Goal: Task Accomplishment & Management: Complete application form

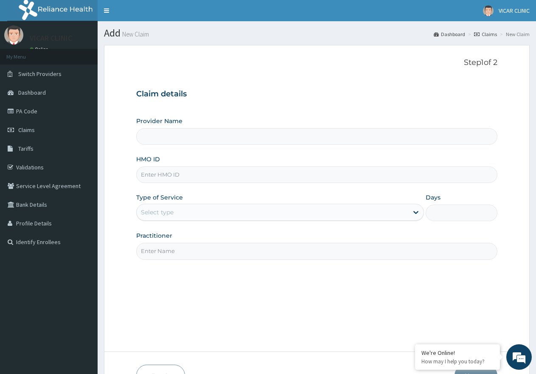
click at [211, 178] on input "HMO ID" at bounding box center [316, 174] width 361 height 17
type input "EFT/10497/A"
click at [202, 217] on div "Select type" at bounding box center [272, 212] width 271 height 14
click at [333, 198] on div "Type of Service Select type" at bounding box center [279, 207] width 287 height 28
click at [272, 215] on div "Select type" at bounding box center [272, 212] width 271 height 14
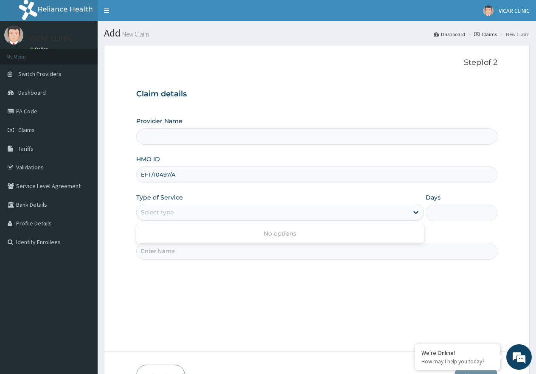
drag, startPoint x: 170, startPoint y: 174, endPoint x: 177, endPoint y: 175, distance: 6.5
click at [174, 175] on input "EFT/10497/A" at bounding box center [316, 174] width 361 height 17
click at [174, 177] on input "EFT/10497/A" at bounding box center [316, 174] width 361 height 17
drag, startPoint x: 181, startPoint y: 176, endPoint x: 139, endPoint y: 180, distance: 41.8
click at [139, 180] on input "EFT/10497/A" at bounding box center [316, 174] width 361 height 17
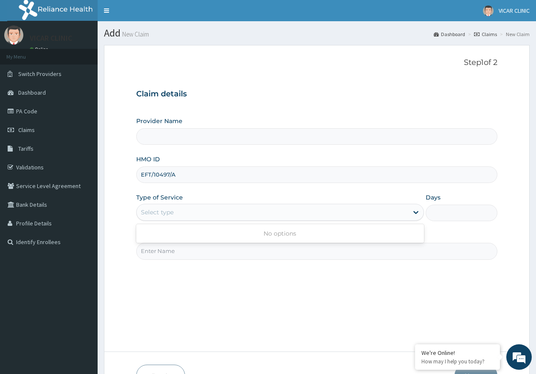
click at [248, 218] on div "Select type" at bounding box center [272, 212] width 271 height 14
click at [198, 217] on div "Select type" at bounding box center [272, 212] width 271 height 14
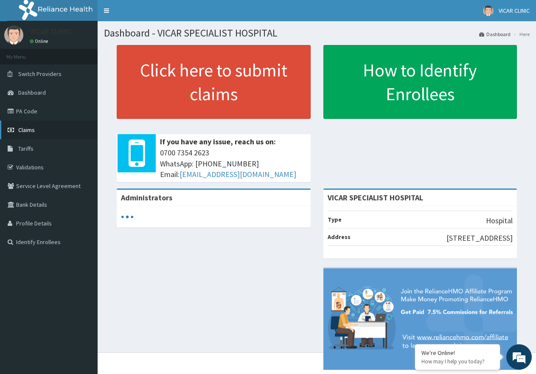
click at [31, 126] on span "Claims" at bounding box center [26, 130] width 17 height 8
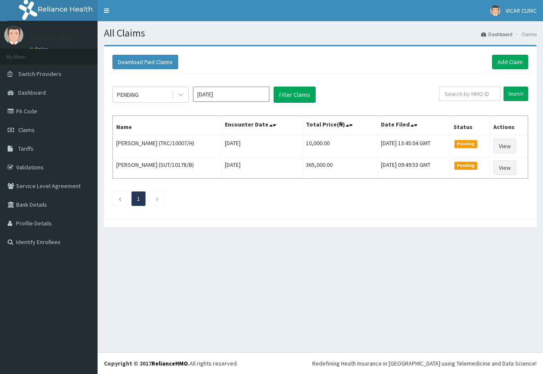
click at [497, 60] on link "Add Claim" at bounding box center [510, 62] width 36 height 14
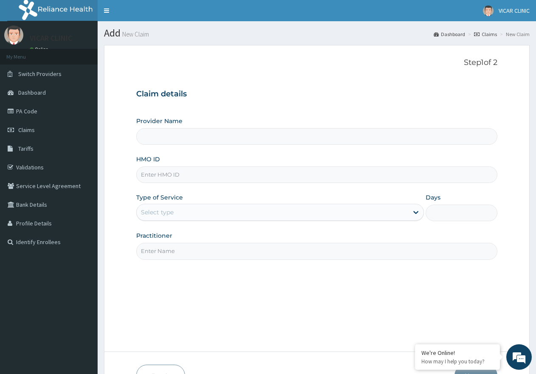
type input "VICAR SPECIALIST HOSPITAL"
type input "EFT/10497/A"
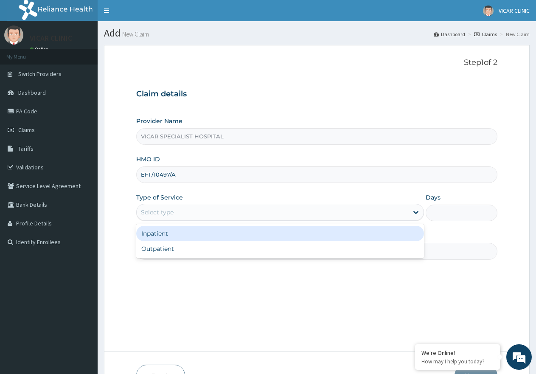
click at [169, 211] on div "Select type" at bounding box center [157, 212] width 33 height 8
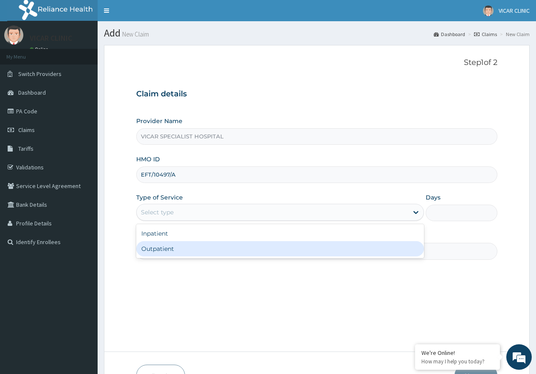
click at [171, 248] on div "Outpatient" at bounding box center [279, 248] width 287 height 15
type input "1"
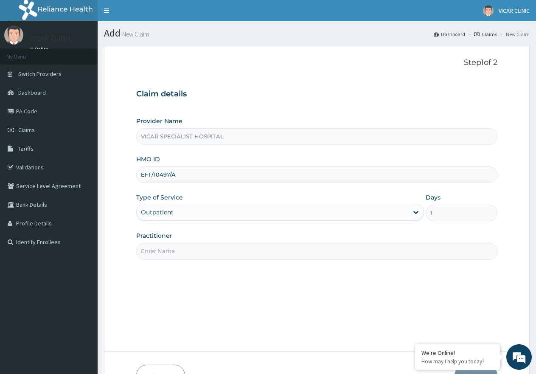
click at [171, 251] on input "Practitioner" at bounding box center [316, 251] width 361 height 17
type input "Dr Ideh"
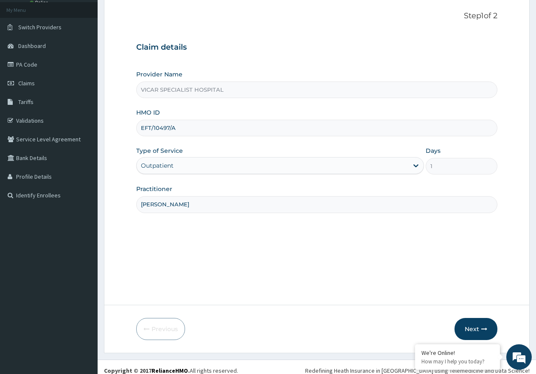
scroll to position [54, 0]
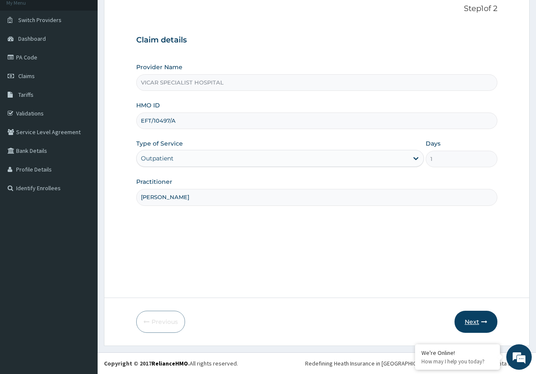
click at [476, 320] on button "Next" at bounding box center [475, 322] width 43 height 22
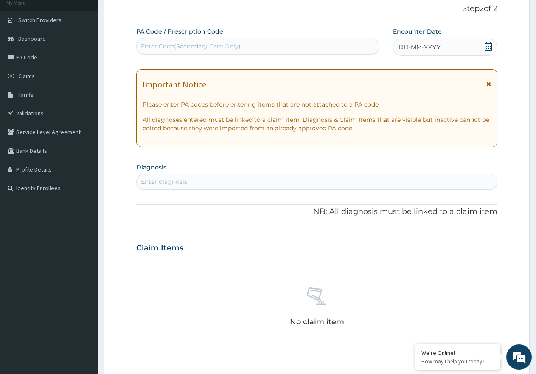
scroll to position [0, 0]
click at [484, 50] on icon at bounding box center [488, 46] width 8 height 8
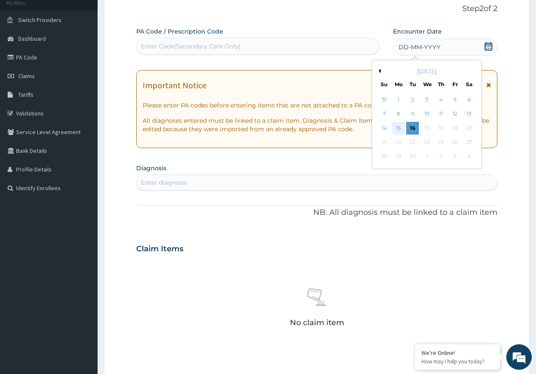
click at [397, 131] on div "15" at bounding box center [398, 128] width 13 height 13
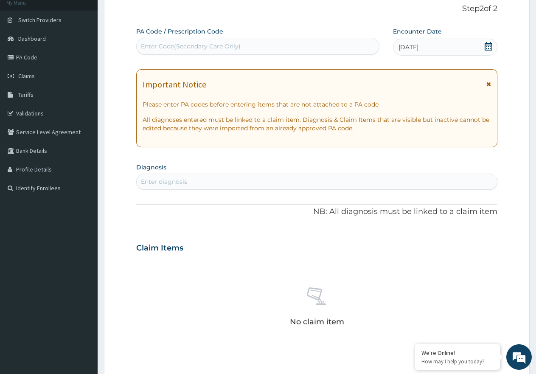
click at [168, 182] on div "Enter diagnosis" at bounding box center [164, 181] width 46 height 8
click at [168, 181] on div "Enter diagnosis" at bounding box center [164, 181] width 46 height 8
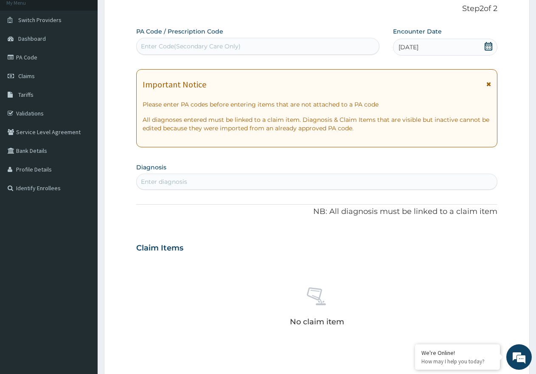
click at [168, 181] on div "Enter diagnosis" at bounding box center [164, 181] width 46 height 8
type input "MALARIA"
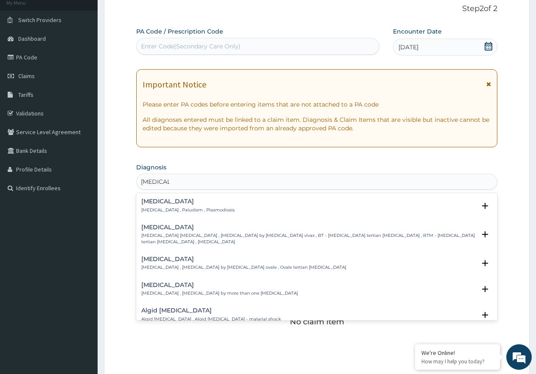
click at [155, 207] on p "Malaria , Paludism , Plasmodiosis" at bounding box center [187, 210] width 93 height 6
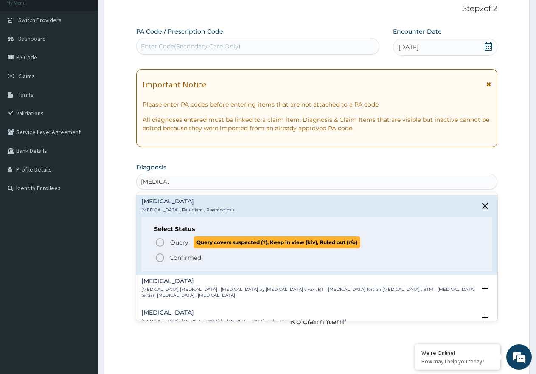
click at [176, 242] on span "Query" at bounding box center [179, 242] width 18 height 8
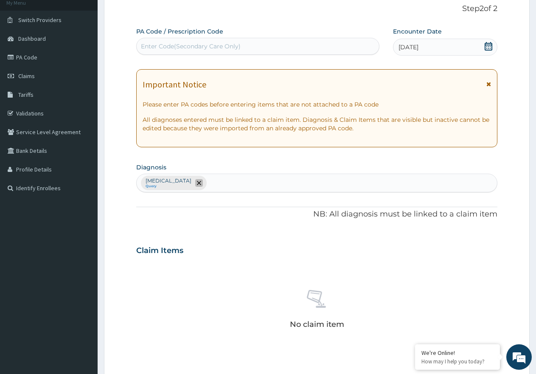
click at [197, 182] on icon "remove selection option" at bounding box center [199, 183] width 4 height 4
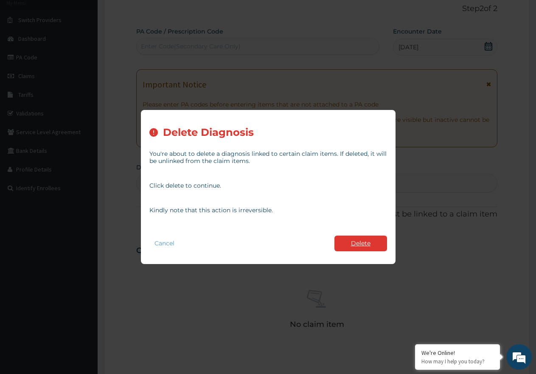
click at [357, 247] on button "Delete" at bounding box center [360, 244] width 53 height 16
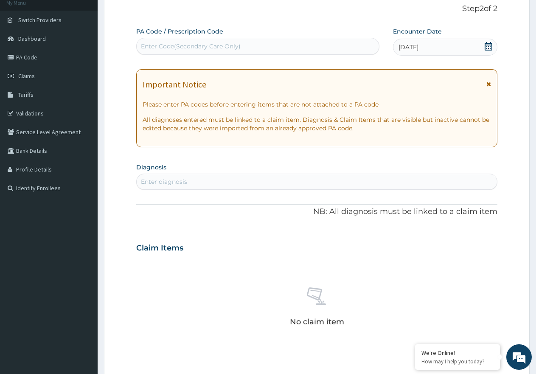
click at [176, 181] on div "Enter diagnosis" at bounding box center [164, 181] width 46 height 8
type input "MALARIA"
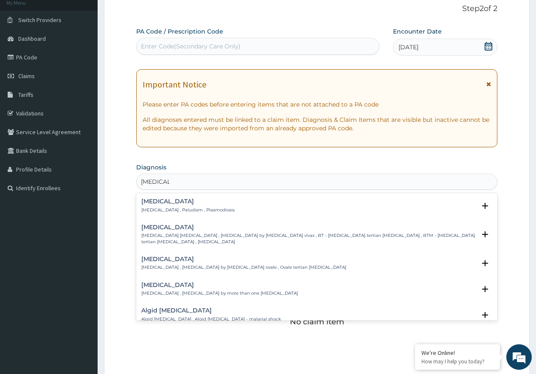
click at [149, 198] on h4 "Malaria" at bounding box center [187, 201] width 93 height 6
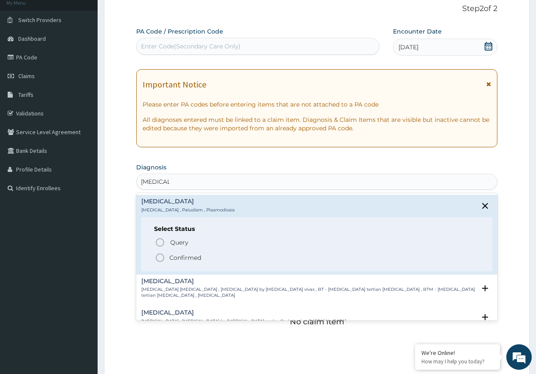
click at [181, 255] on p "Confirmed" at bounding box center [185, 257] width 32 height 8
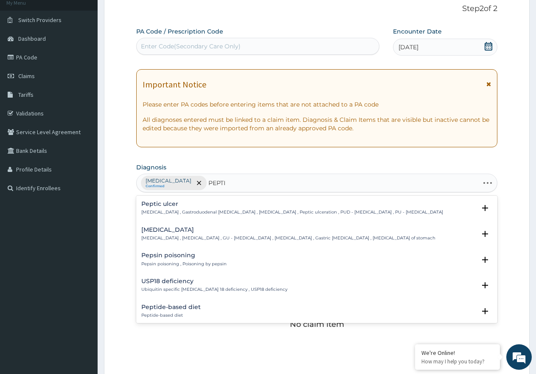
type input "PEPTIC"
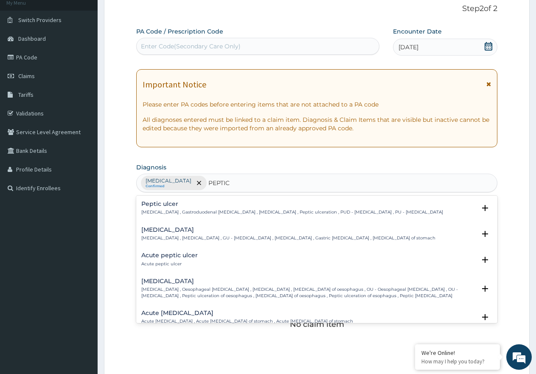
click at [167, 201] on h4 "Peptic ulcer" at bounding box center [292, 204] width 302 height 6
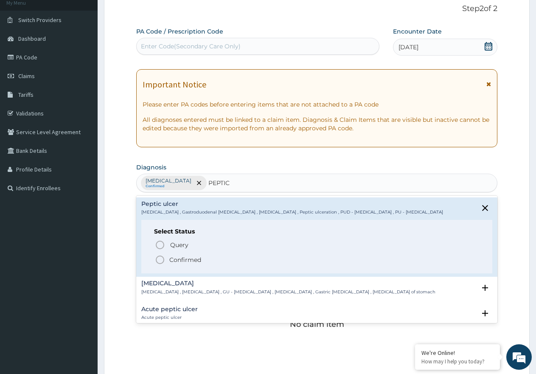
click at [177, 258] on p "Confirmed" at bounding box center [185, 259] width 32 height 8
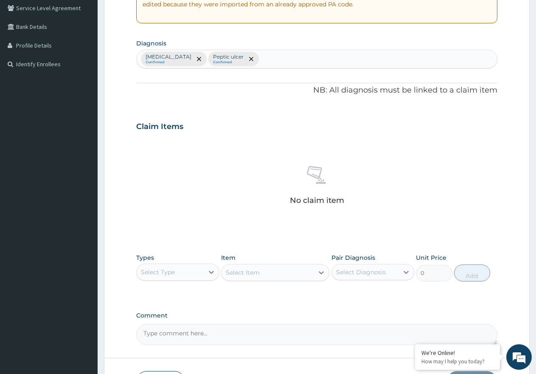
scroll to position [181, 0]
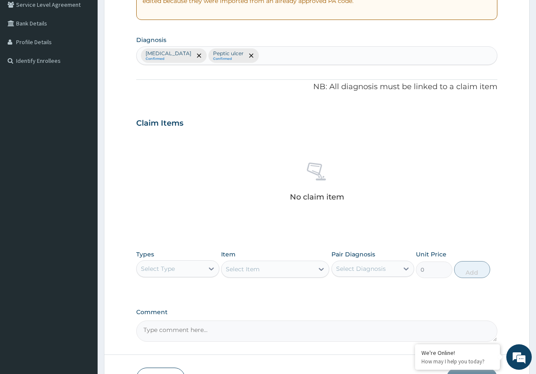
click at [183, 256] on div "Types Select Type" at bounding box center [177, 264] width 83 height 28
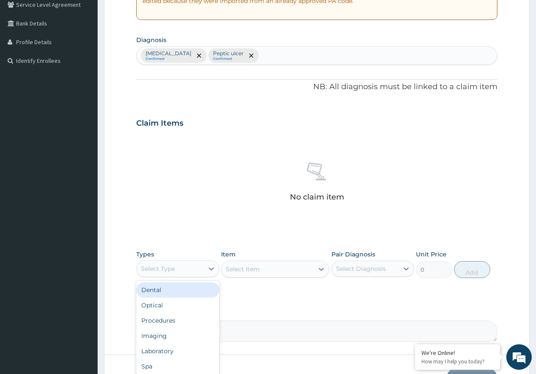
click at [183, 267] on div "Select Type" at bounding box center [170, 269] width 67 height 14
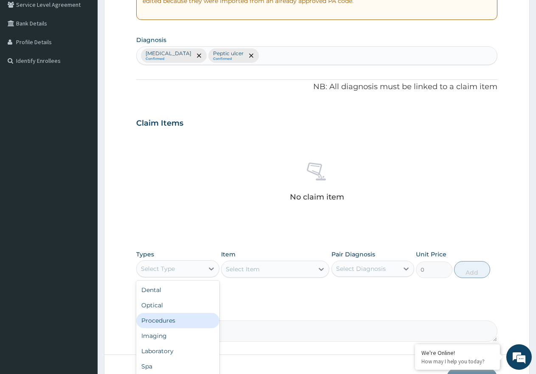
click at [175, 320] on div "Procedures" at bounding box center [177, 320] width 83 height 15
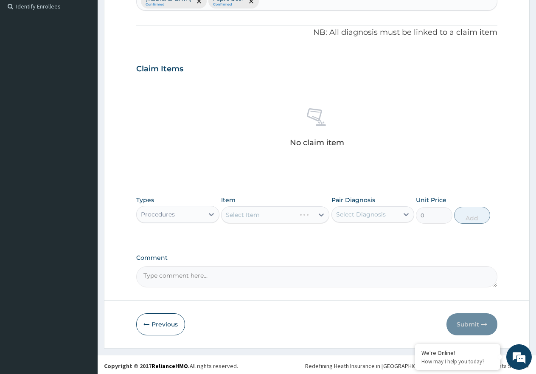
scroll to position [238, 0]
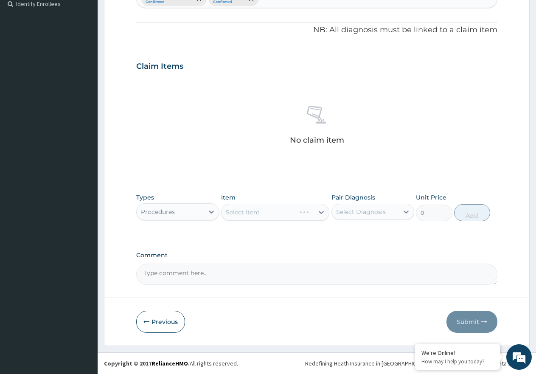
click at [274, 209] on div "Select Item" at bounding box center [275, 212] width 108 height 17
click at [277, 214] on div "Select Item" at bounding box center [268, 212] width 92 height 14
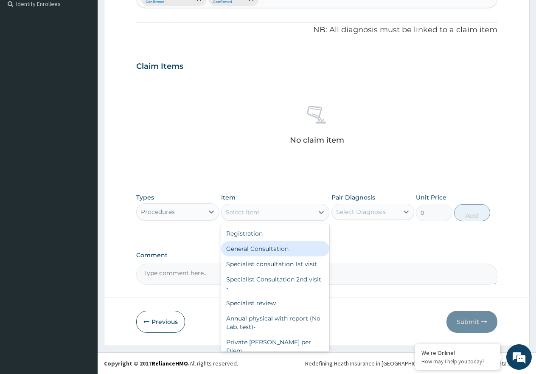
click at [278, 251] on div "General Consultation" at bounding box center [275, 248] width 108 height 15
type input "2000"
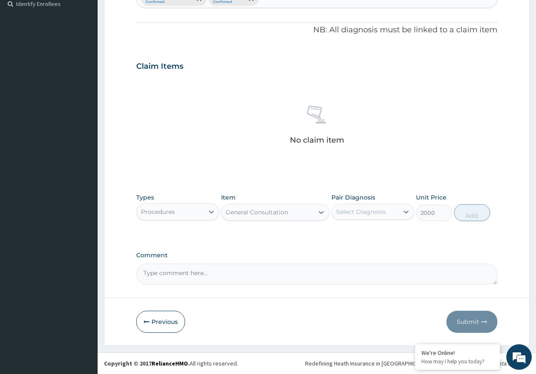
click at [394, 203] on div "Pair Diagnosis Select Diagnosis" at bounding box center [372, 207] width 83 height 28
click at [373, 207] on div "Select Diagnosis" at bounding box center [365, 212] width 67 height 14
drag, startPoint x: 369, startPoint y: 233, endPoint x: 368, endPoint y: 237, distance: 4.7
click at [368, 233] on div "Malaria" at bounding box center [372, 233] width 83 height 17
checkbox input "true"
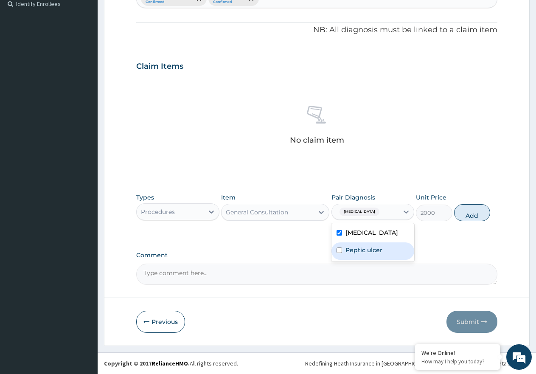
click at [365, 247] on label "Peptic ulcer" at bounding box center [363, 250] width 37 height 8
checkbox input "true"
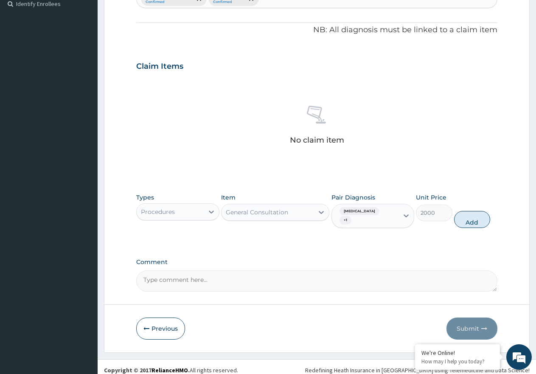
drag, startPoint x: 460, startPoint y: 213, endPoint x: 381, endPoint y: 227, distance: 80.2
click at [458, 214] on button "Add" at bounding box center [472, 219] width 36 height 17
type input "0"
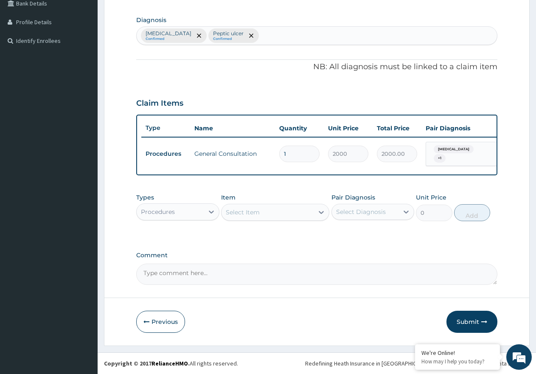
scroll to position [205, 0]
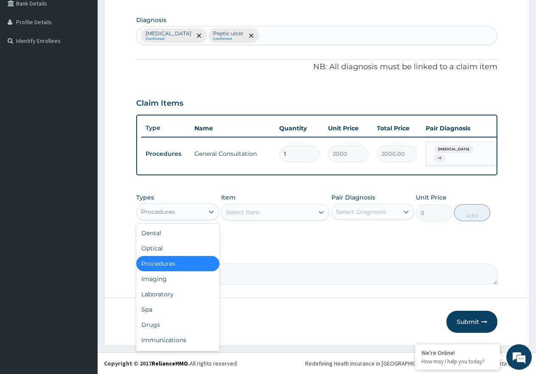
click at [194, 213] on div "Procedures" at bounding box center [170, 212] width 67 height 14
click at [167, 321] on div "Drugs" at bounding box center [177, 324] width 83 height 15
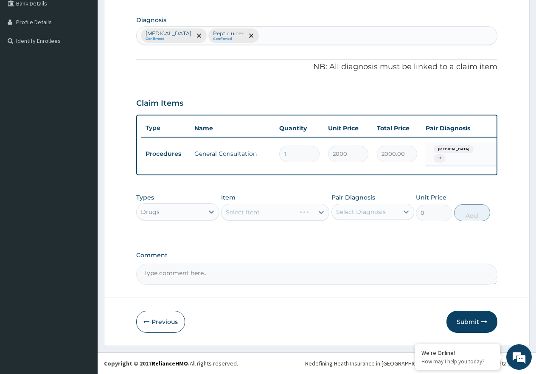
click at [254, 218] on div "Select Item" at bounding box center [275, 212] width 108 height 17
click at [254, 218] on div "Select Item" at bounding box center [268, 212] width 92 height 14
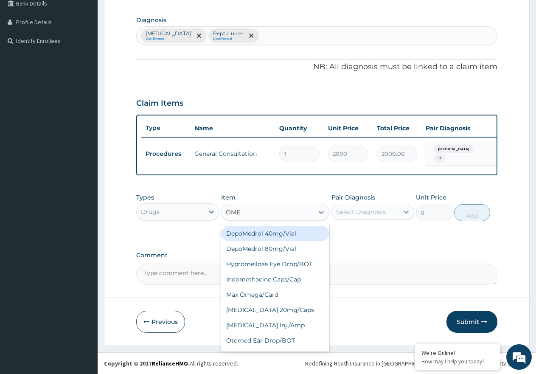
type input "OMEP"
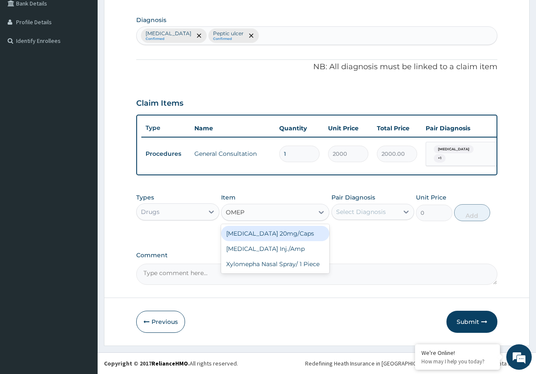
click at [275, 233] on div "[MEDICAL_DATA] 20mg/Caps" at bounding box center [275, 233] width 108 height 15
type input "170"
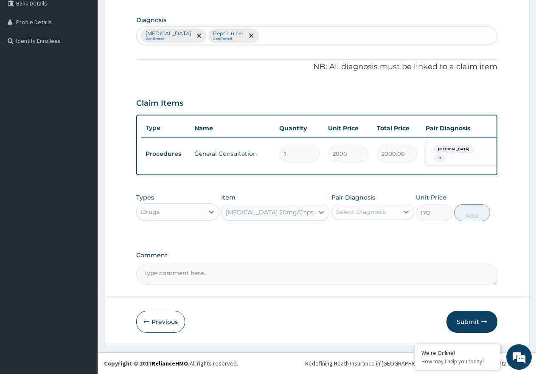
click at [354, 212] on div "Select Diagnosis" at bounding box center [361, 211] width 50 height 8
click at [370, 250] on label "Peptic ulcer" at bounding box center [363, 250] width 37 height 8
checkbox input "true"
click at [471, 213] on button "Add" at bounding box center [472, 212] width 36 height 17
type input "0"
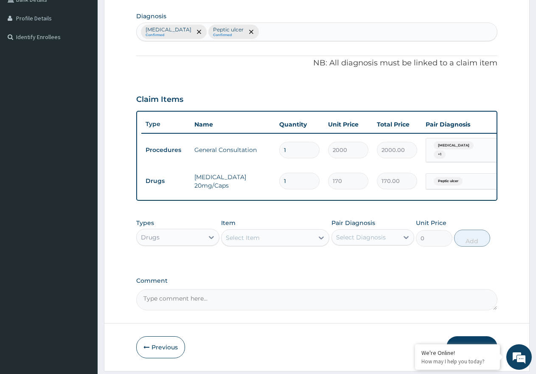
type input "0.00"
type input "1"
type input "170.00"
type input "14"
type input "2380.00"
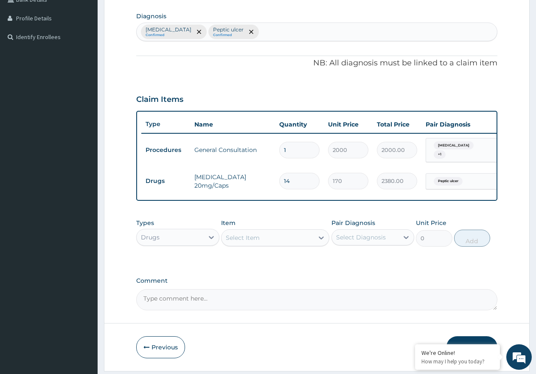
type input "14"
click at [283, 240] on div "Select Item" at bounding box center [268, 238] width 92 height 14
type input "OMEPRA"
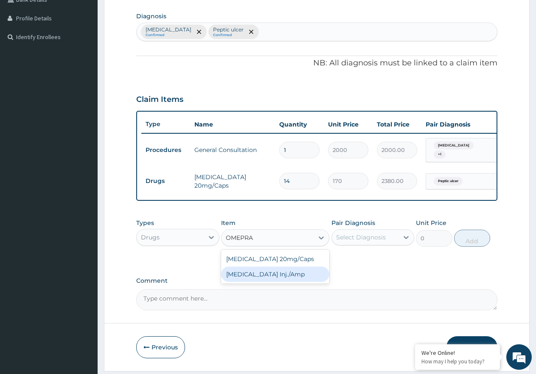
click at [286, 274] on div "Omeprazole Inj./Amp" at bounding box center [275, 273] width 108 height 15
type input "1600"
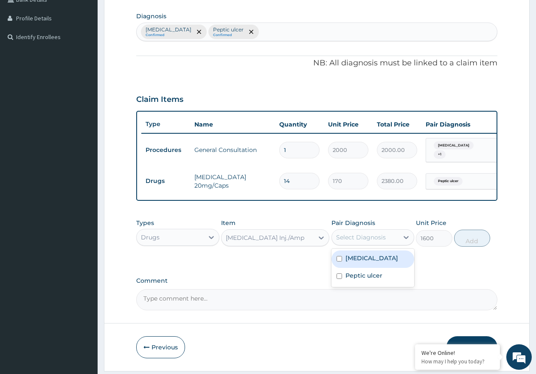
click at [358, 240] on div "Select Diagnosis" at bounding box center [361, 237] width 50 height 8
click at [376, 280] on label "Peptic ulcer" at bounding box center [363, 275] width 37 height 8
checkbox input "true"
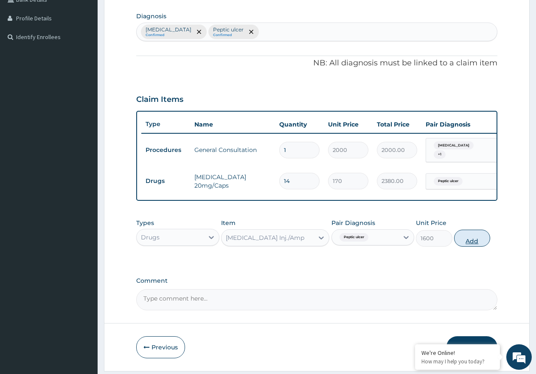
click at [471, 241] on button "Add" at bounding box center [472, 238] width 36 height 17
type input "0"
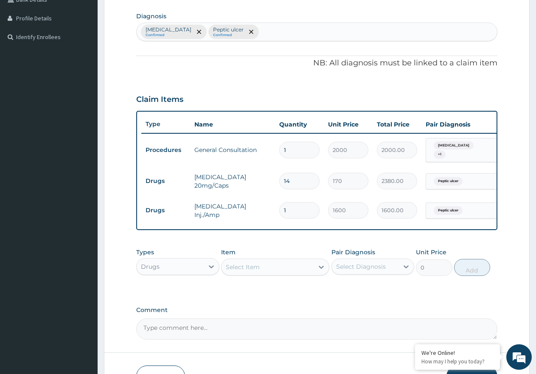
click at [254, 269] on div "Select Item" at bounding box center [243, 267] width 34 height 8
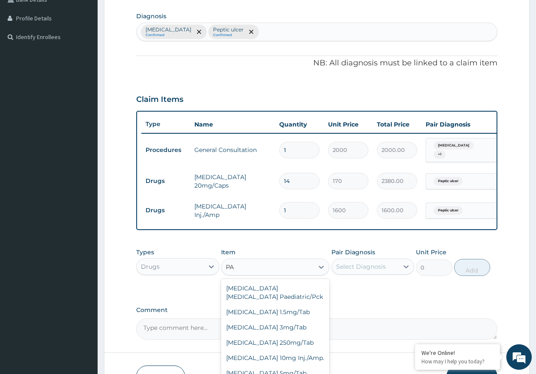
type input "P"
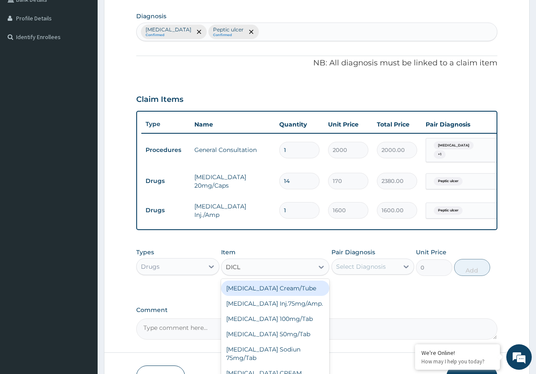
type input "DICLO"
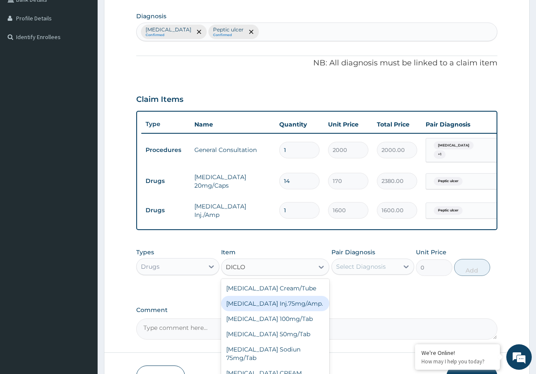
click at [286, 304] on div "[MEDICAL_DATA] Inj.75mg/Amp." at bounding box center [275, 303] width 108 height 15
type input "900"
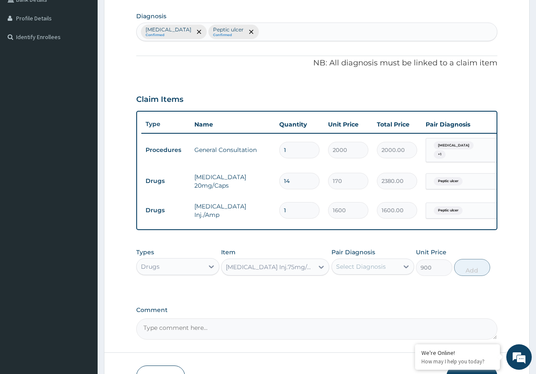
click at [348, 269] on div "Select Diagnosis" at bounding box center [361, 266] width 50 height 8
drag, startPoint x: 358, startPoint y: 304, endPoint x: 361, endPoint y: 290, distance: 14.3
click at [358, 304] on label "Peptic ulcer" at bounding box center [363, 304] width 37 height 8
checkbox input "true"
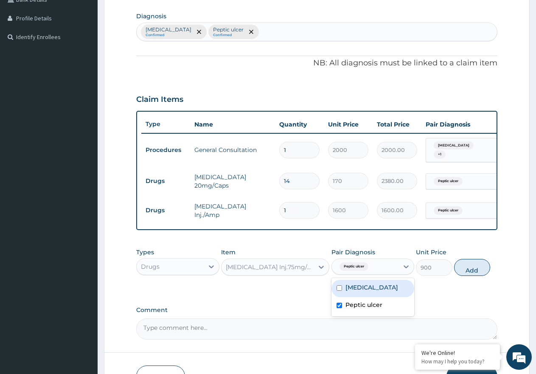
drag, startPoint x: 361, startPoint y: 290, endPoint x: 394, endPoint y: 287, distance: 33.6
click at [361, 289] on label "Malaria" at bounding box center [371, 287] width 53 height 8
checkbox input "true"
drag, startPoint x: 463, startPoint y: 276, endPoint x: 399, endPoint y: 272, distance: 64.2
click at [461, 275] on button "Add" at bounding box center [472, 267] width 36 height 17
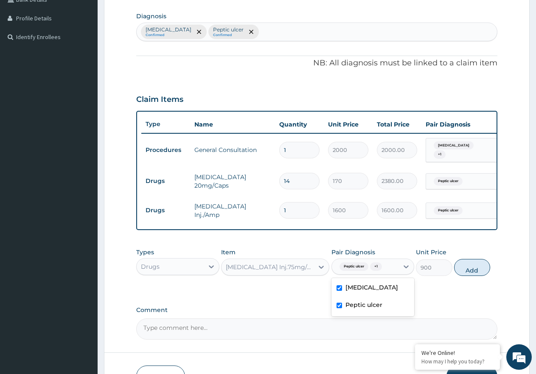
type input "0"
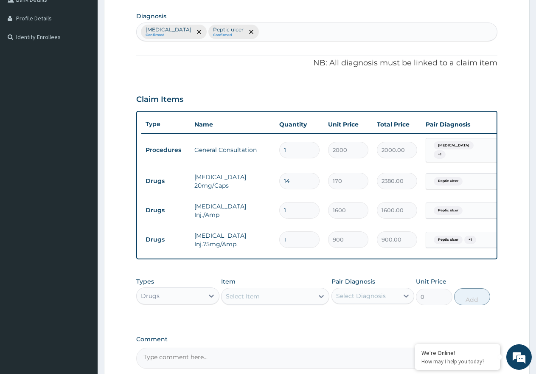
click at [257, 300] on div "Select Item" at bounding box center [243, 296] width 34 height 8
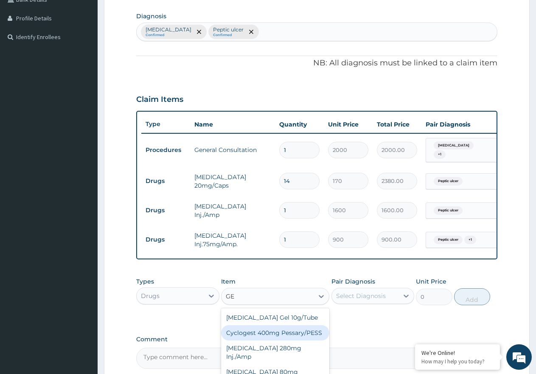
type input "G"
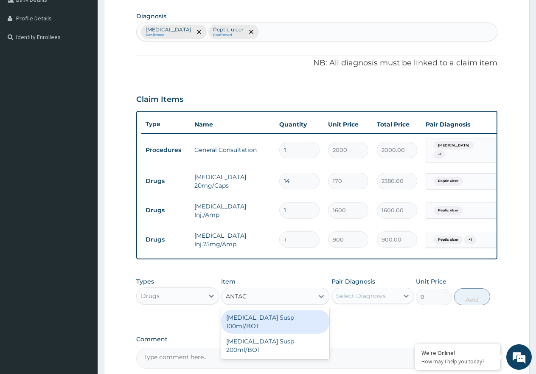
type input "ANTACI"
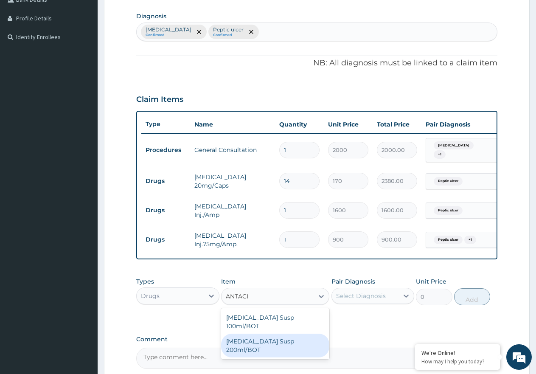
click at [286, 338] on div "[MEDICAL_DATA] Susp 200ml/BOT" at bounding box center [275, 346] width 108 height 24
type input "1000"
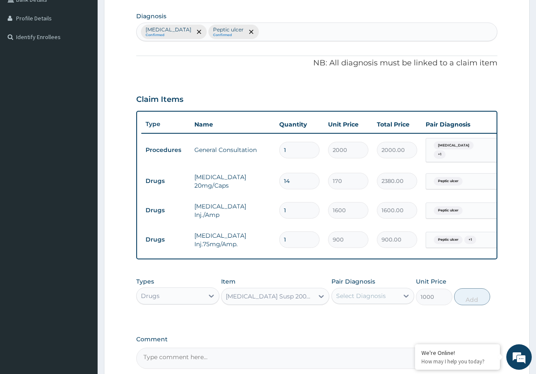
click at [393, 297] on div "Select Diagnosis" at bounding box center [365, 296] width 67 height 14
click at [375, 321] on div "Malaria" at bounding box center [372, 317] width 83 height 17
checkbox input "true"
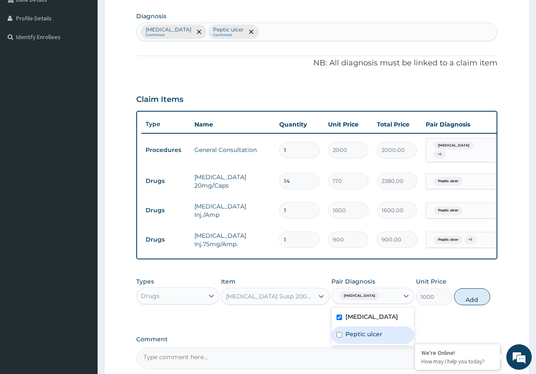
click at [373, 332] on div "Peptic ulcer" at bounding box center [372, 334] width 83 height 17
checkbox input "true"
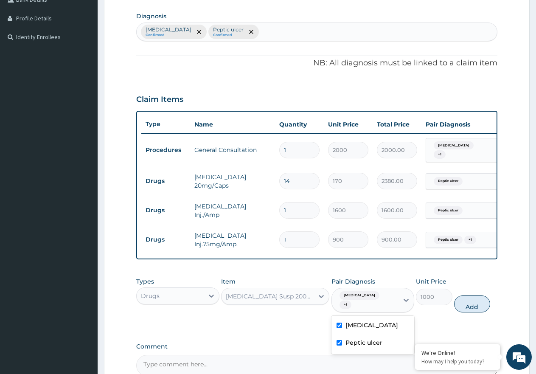
click at [379, 323] on div "Malaria" at bounding box center [372, 325] width 83 height 17
checkbox input "false"
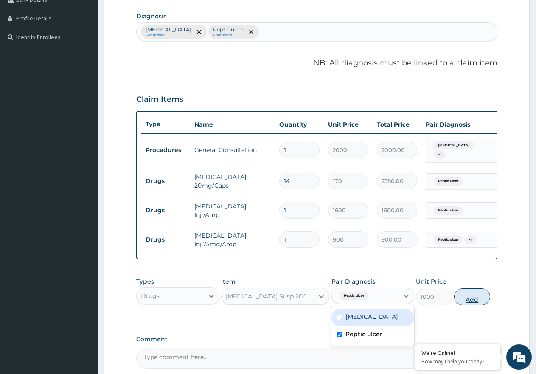
click at [470, 299] on button "Add" at bounding box center [472, 296] width 36 height 17
type input "0"
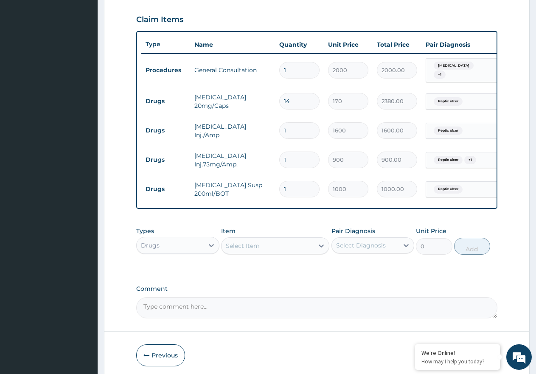
scroll to position [290, 0]
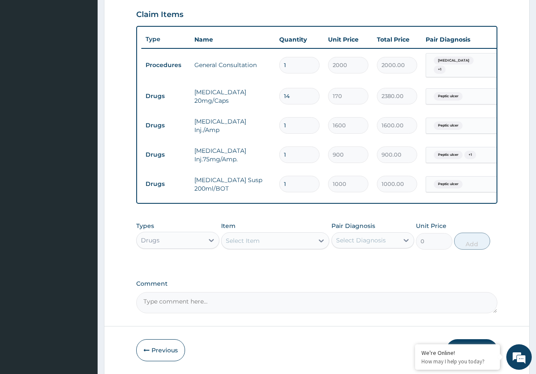
click at [259, 245] on div "Select Item" at bounding box center [243, 240] width 34 height 8
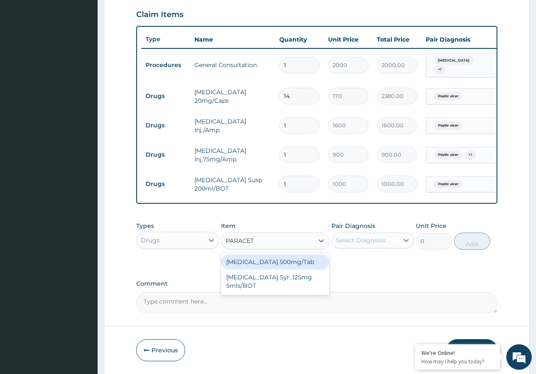
type input "PARACETA"
click at [282, 264] on div "[MEDICAL_DATA] 500mg/Tab" at bounding box center [275, 261] width 108 height 15
type input "9"
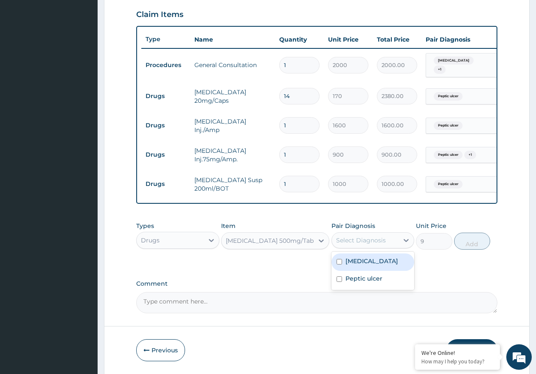
click at [356, 244] on div "Select Diagnosis" at bounding box center [361, 240] width 50 height 8
click at [359, 264] on label "Malaria" at bounding box center [371, 261] width 53 height 8
checkbox input "true"
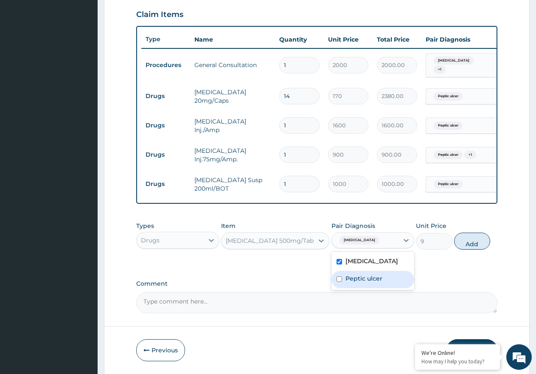
drag, startPoint x: 365, startPoint y: 276, endPoint x: 391, endPoint y: 273, distance: 26.1
click at [365, 276] on div "Peptic ulcer" at bounding box center [372, 279] width 83 height 17
checkbox input "true"
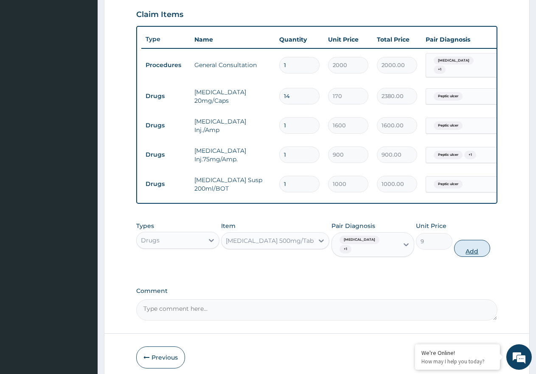
click at [470, 240] on button "Add" at bounding box center [472, 248] width 36 height 17
type input "0"
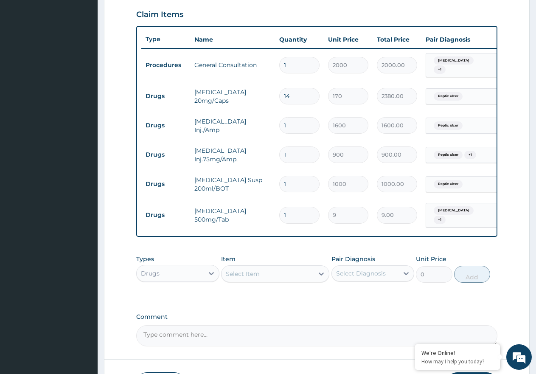
click at [470, 245] on div "PA Code / Prescription Code Enter Code(Secondary Care Only) Encounter Date 15-0…" at bounding box center [316, 68] width 361 height 555
click at [292, 207] on input "1" at bounding box center [299, 215] width 40 height 17
type input "18"
type input "162.00"
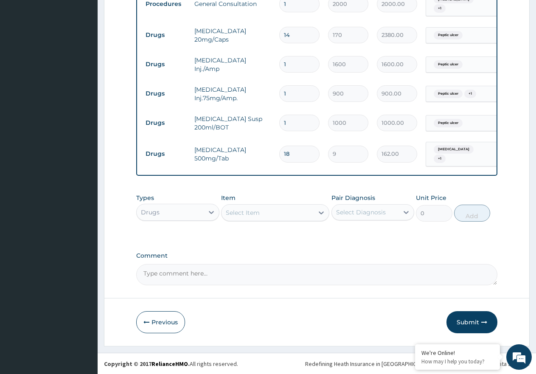
scroll to position [351, 0]
type input "18"
click at [465, 315] on button "Submit" at bounding box center [471, 322] width 51 height 22
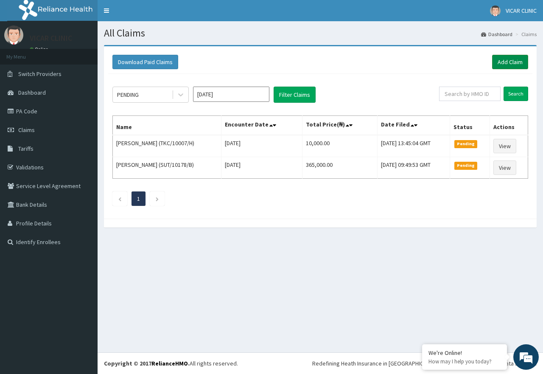
click at [500, 58] on link "Add Claim" at bounding box center [510, 62] width 36 height 14
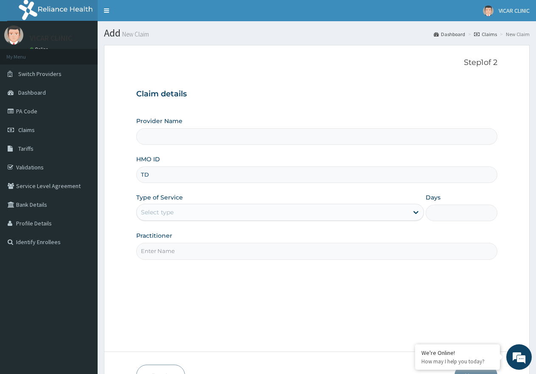
type input "TDN"
type input "VICAR SPECIALIST HOSPITAL"
type input "TDN/10006/A"
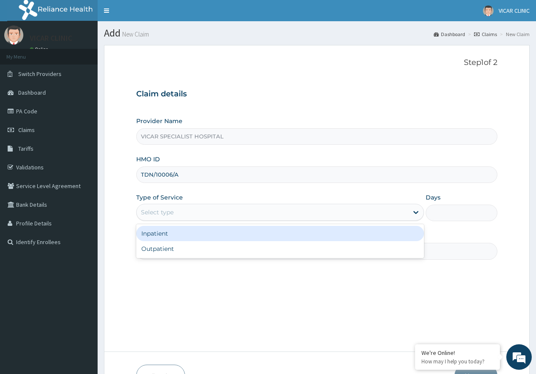
click at [219, 218] on div "Select type" at bounding box center [272, 212] width 271 height 14
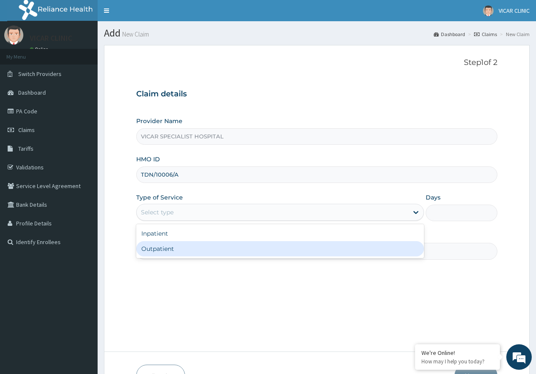
click at [209, 248] on div "Outpatient" at bounding box center [279, 248] width 287 height 15
type input "1"
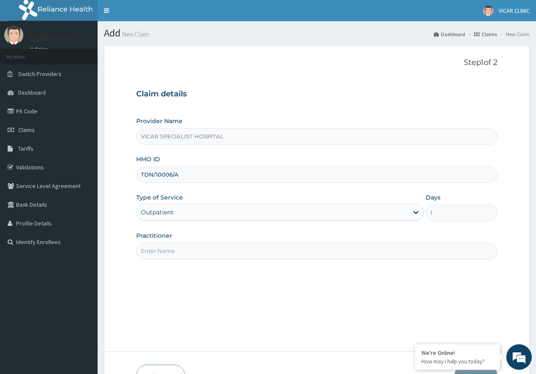
click at [210, 251] on input "Practitioner" at bounding box center [316, 251] width 361 height 17
type input "Dr Ideh"
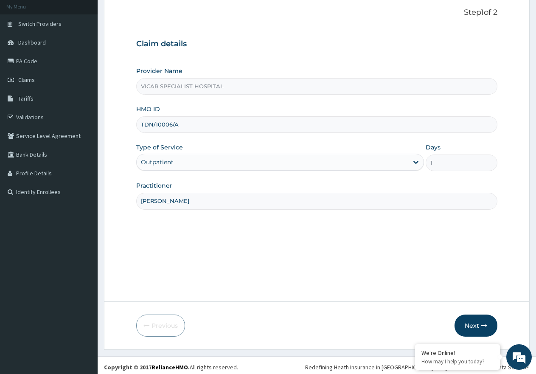
scroll to position [54, 0]
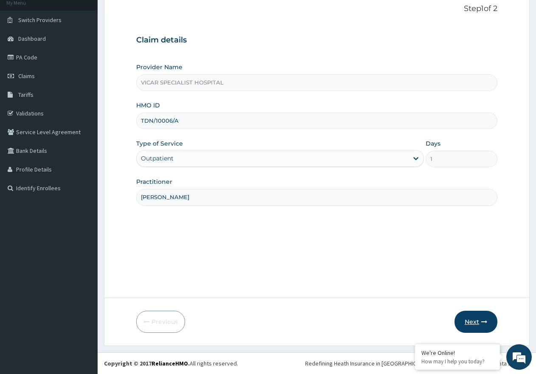
click at [483, 328] on button "Next" at bounding box center [475, 322] width 43 height 22
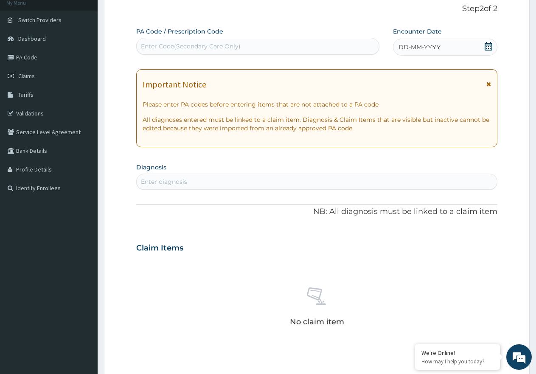
click at [492, 47] on icon at bounding box center [488, 46] width 8 height 8
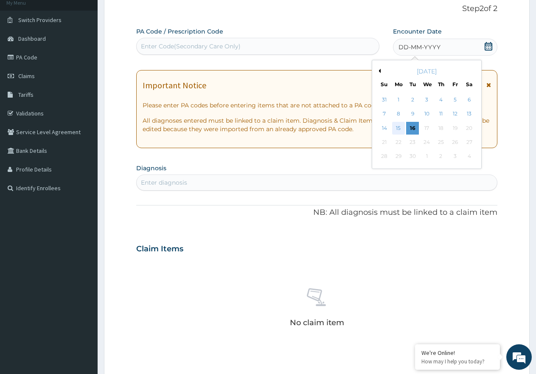
click at [398, 134] on div "15" at bounding box center [398, 128] width 13 height 13
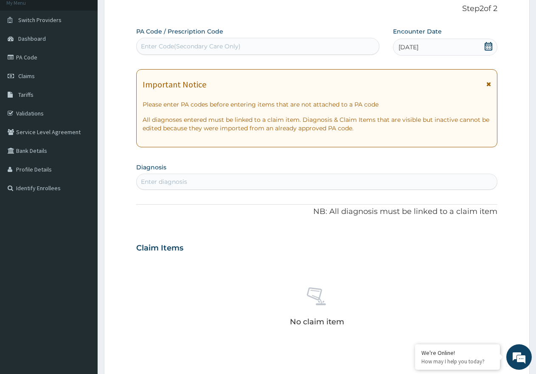
click at [185, 185] on div "Enter diagnosis" at bounding box center [164, 181] width 46 height 8
click at [334, 46] on div "Enter Code(Secondary Care Only)" at bounding box center [258, 46] width 242 height 14
click at [220, 185] on div "Enter diagnosis" at bounding box center [317, 182] width 360 height 14
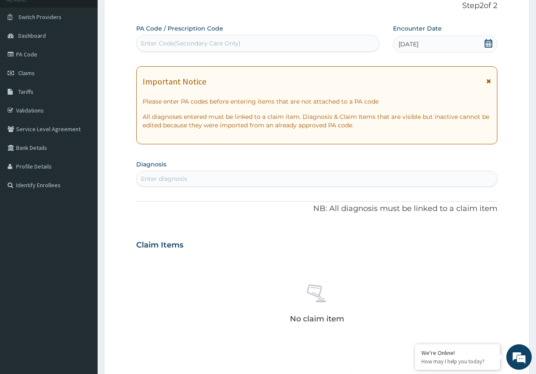
scroll to position [96, 0]
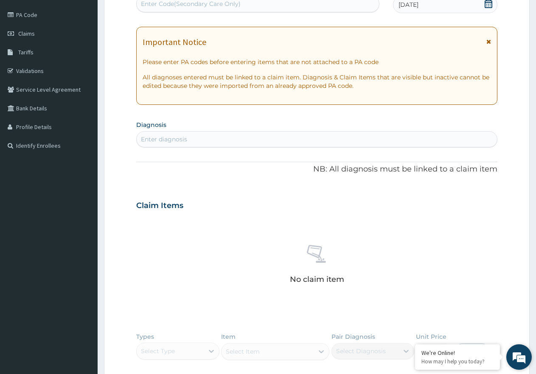
click at [522, 358] on em at bounding box center [519, 356] width 23 height 23
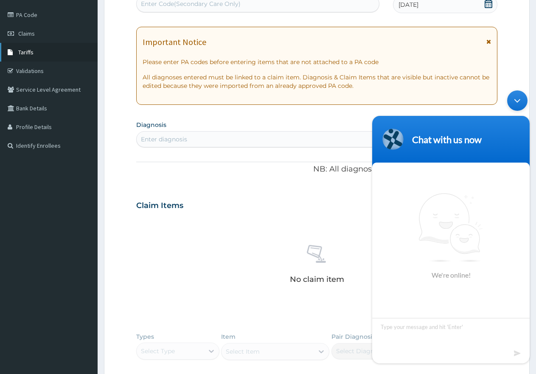
click at [31, 45] on link "Tariffs" at bounding box center [49, 52] width 98 height 19
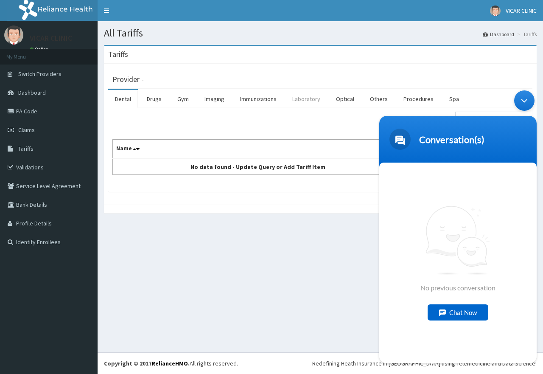
click at [310, 104] on link "Laboratory" at bounding box center [307, 99] width 42 height 18
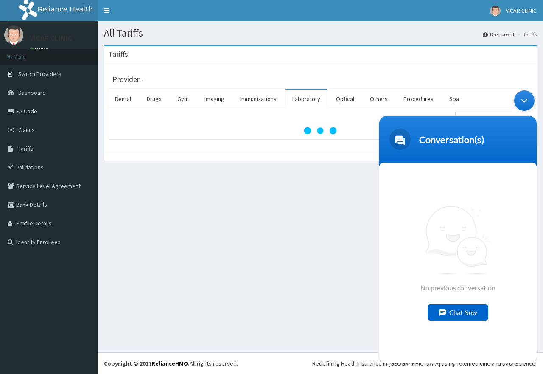
click at [527, 101] on div "Minimize live chat window" at bounding box center [524, 100] width 20 height 20
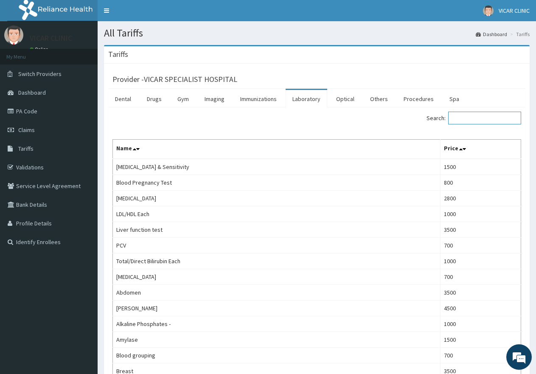
click at [494, 118] on input "Search:" at bounding box center [484, 118] width 73 height 13
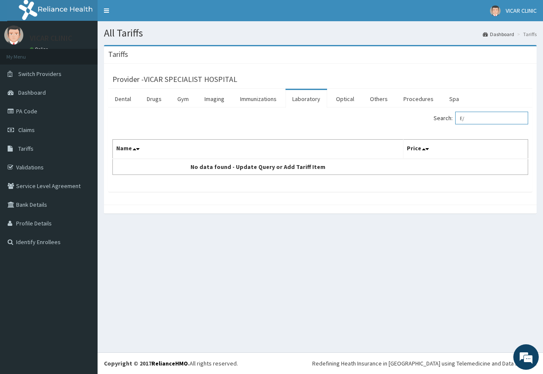
type input "E"
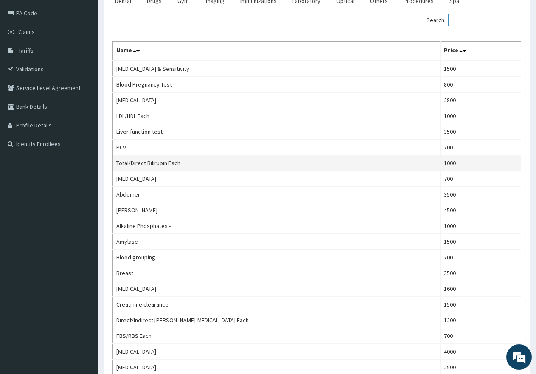
scroll to position [71, 0]
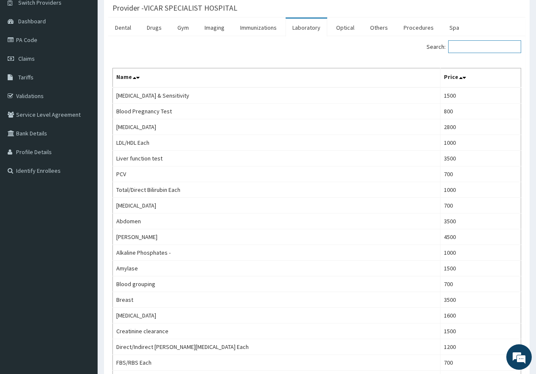
click at [468, 43] on input "Search:" at bounding box center [484, 46] width 73 height 13
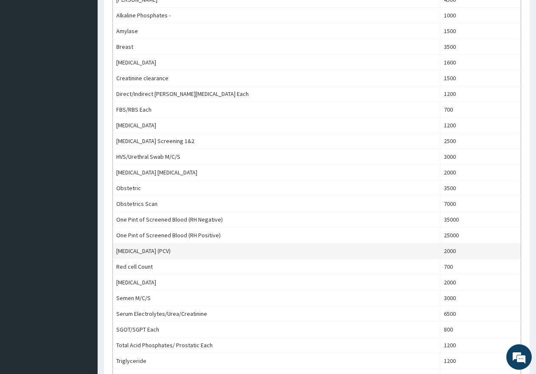
scroll to position [297, 0]
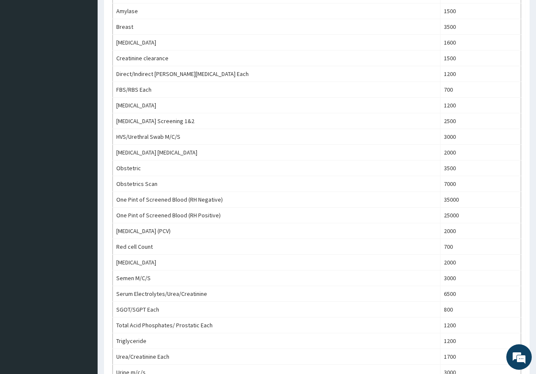
type input "E"
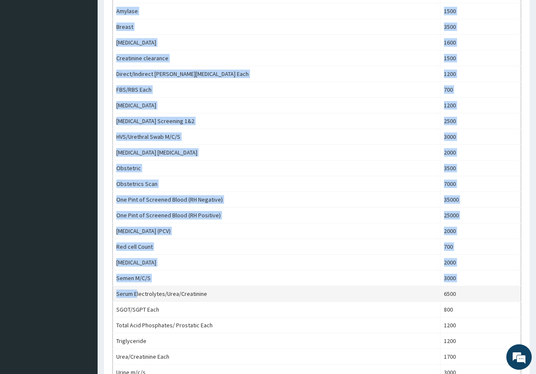
drag, startPoint x: 112, startPoint y: 293, endPoint x: 136, endPoint y: 293, distance: 23.8
click at [136, 293] on div "Search: E Name Price Blood culture & Sensitivity 1500 Blood Pregnancy Test 800 …" at bounding box center [316, 111] width 417 height 603
click at [136, 293] on td "Serum Electrolytes/Urea/Creatinine" at bounding box center [277, 294] width 328 height 16
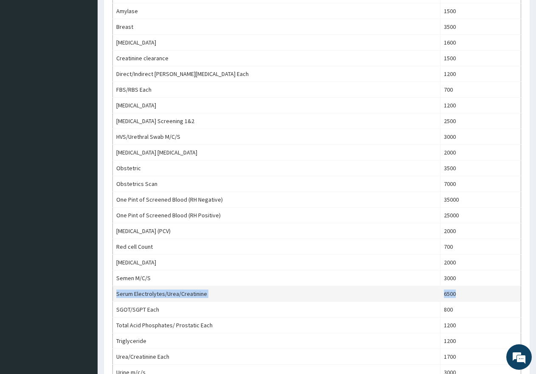
drag, startPoint x: 117, startPoint y: 294, endPoint x: 464, endPoint y: 292, distance: 347.5
click at [464, 292] on tr "Serum Electrolytes/Urea/Creatinine 6500" at bounding box center [317, 294] width 408 height 16
copy tr "Serum Electrolytes/Urea/Creatinine 6500"
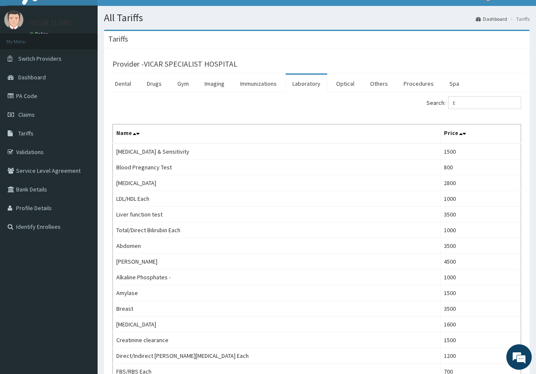
scroll to position [0, 0]
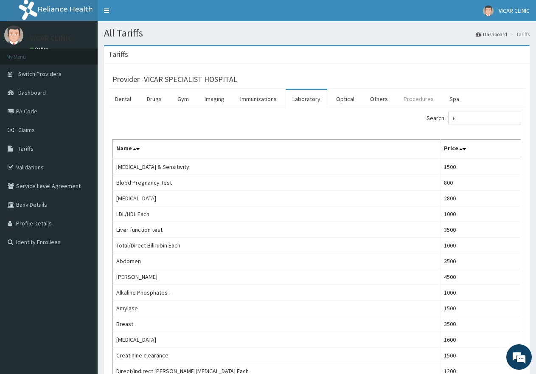
click at [414, 93] on link "Procedures" at bounding box center [419, 99] width 44 height 18
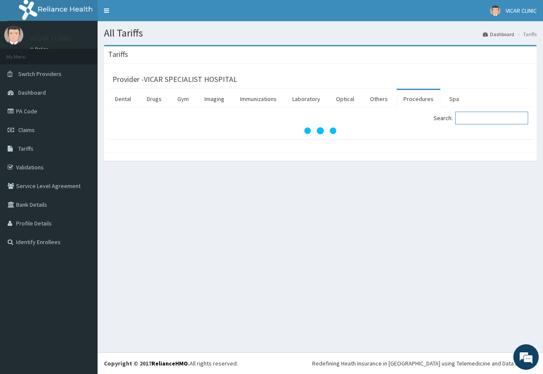
click at [486, 120] on input "Search:" at bounding box center [491, 118] width 73 height 13
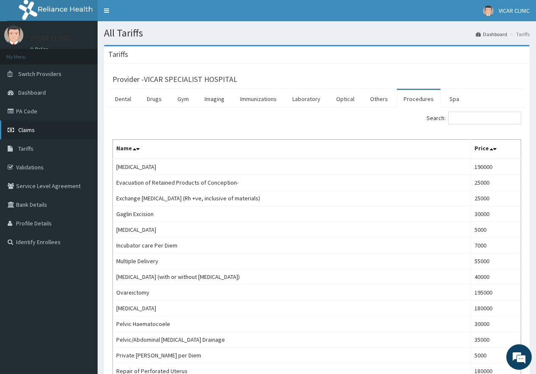
click at [37, 128] on link "Claims" at bounding box center [49, 130] width 98 height 19
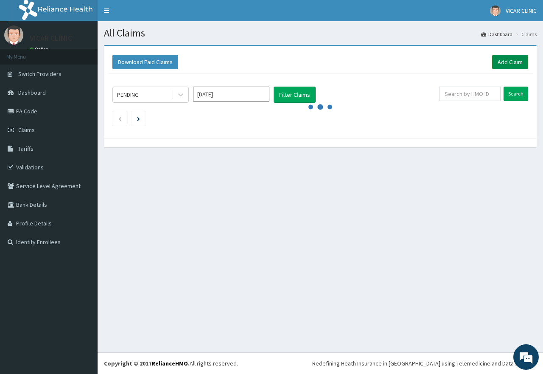
click at [519, 62] on link "Add Claim" at bounding box center [510, 62] width 36 height 14
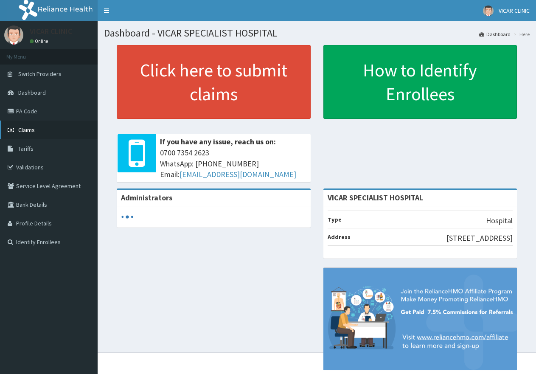
click at [42, 130] on link "Claims" at bounding box center [49, 130] width 98 height 19
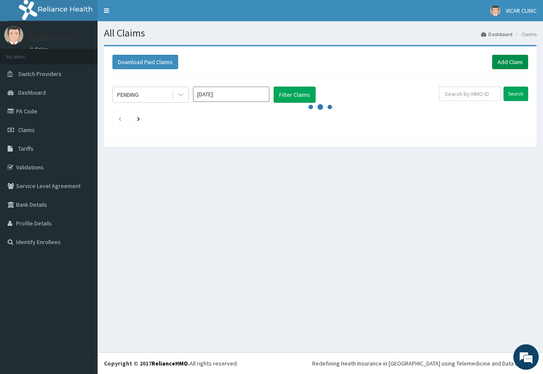
click at [507, 57] on link "Add Claim" at bounding box center [510, 62] width 36 height 14
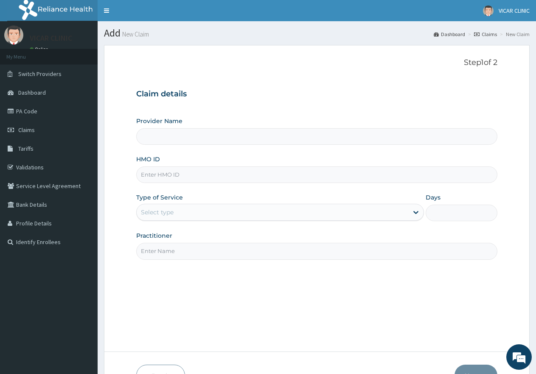
type input "VICAR SPECIALIST HOSPITAL"
click at [272, 160] on div "HMO ID" at bounding box center [316, 169] width 361 height 28
click at [258, 177] on input "HMO ID" at bounding box center [316, 174] width 361 height 17
paste input "TARIFF UPGRADE"
drag, startPoint x: 190, startPoint y: 177, endPoint x: 100, endPoint y: 183, distance: 90.6
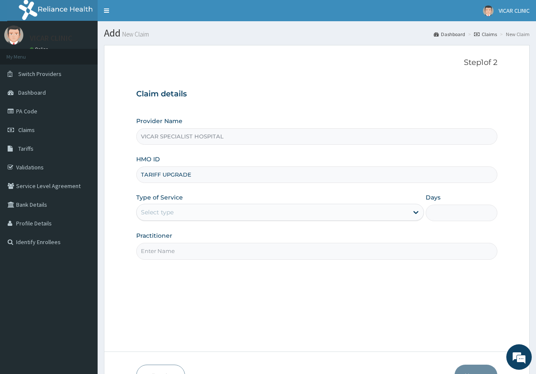
click at [100, 183] on section "Step 1 of 2 Claim details Provider Name VICAR SPECIALIST HOSPITAL HMO ID TARIFF…" at bounding box center [317, 222] width 438 height 367
type input "TDN/10006/A"
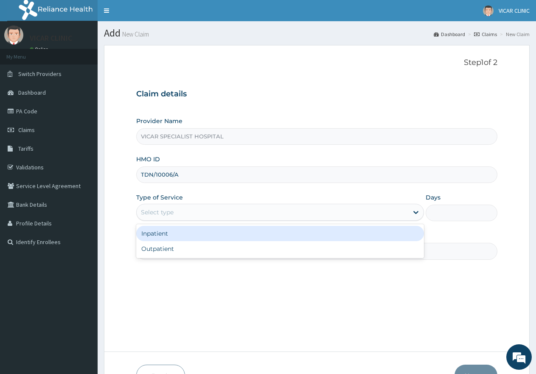
click at [176, 216] on div "Select type" at bounding box center [272, 212] width 271 height 14
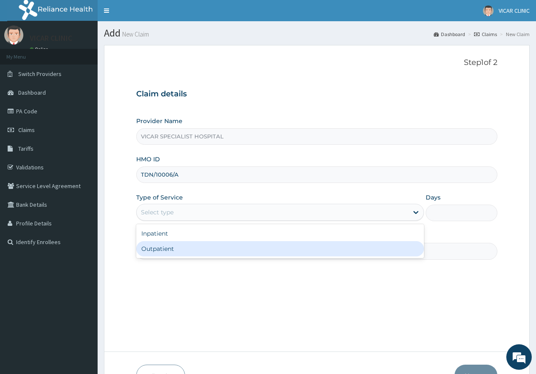
click at [166, 247] on div "Outpatient" at bounding box center [279, 248] width 287 height 15
type input "1"
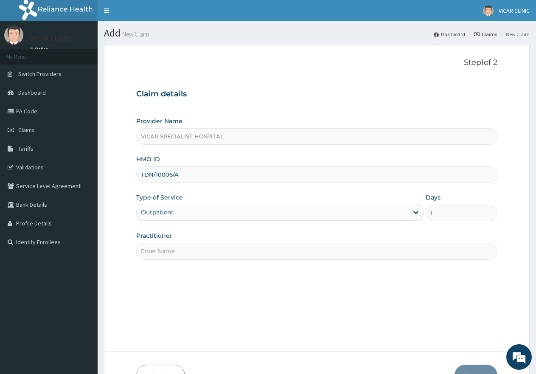
click at [166, 247] on input "Practitioner" at bounding box center [316, 251] width 361 height 17
type input "Dr Ideh"
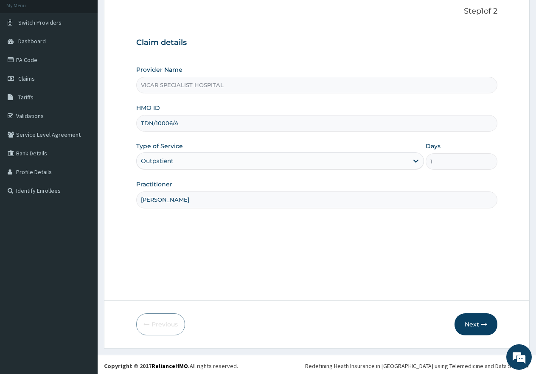
scroll to position [54, 0]
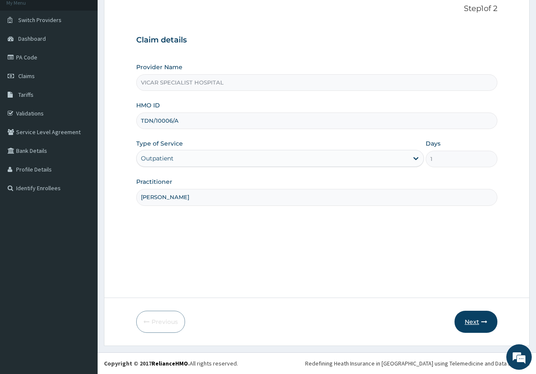
click at [468, 318] on button "Next" at bounding box center [475, 322] width 43 height 22
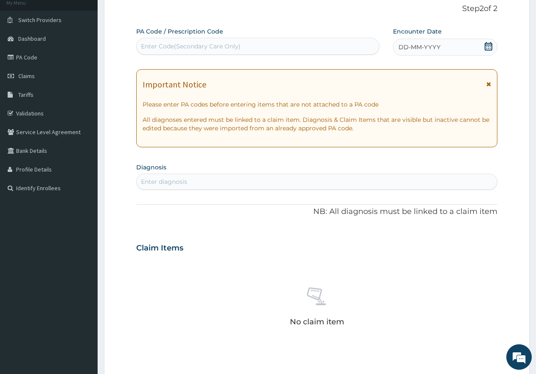
click at [490, 43] on icon at bounding box center [489, 46] width 8 height 8
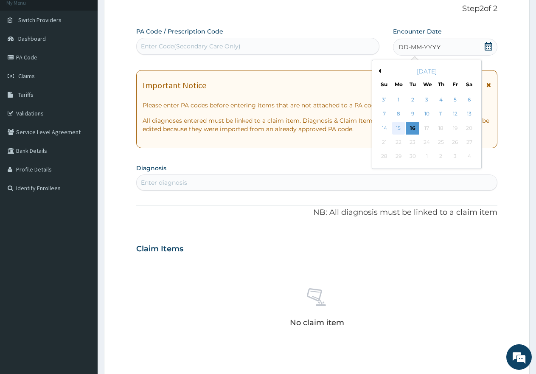
click at [397, 132] on div "15" at bounding box center [398, 128] width 13 height 13
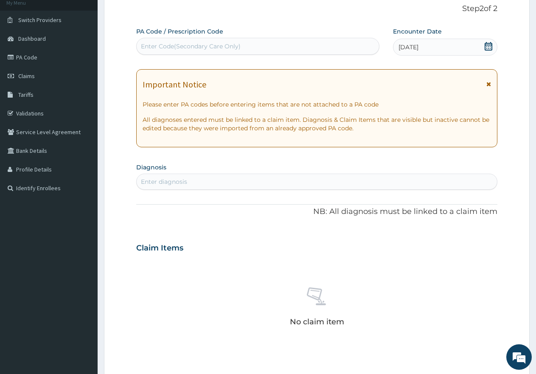
click at [189, 181] on div "Enter diagnosis" at bounding box center [317, 182] width 360 height 14
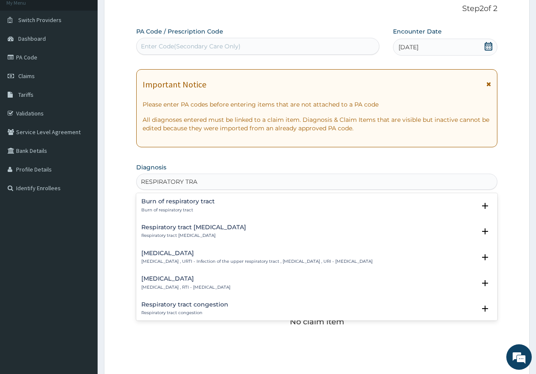
type input "RESPIRATORY TRAC"
click at [190, 255] on h4 "Upper respiratory infection" at bounding box center [256, 253] width 231 height 6
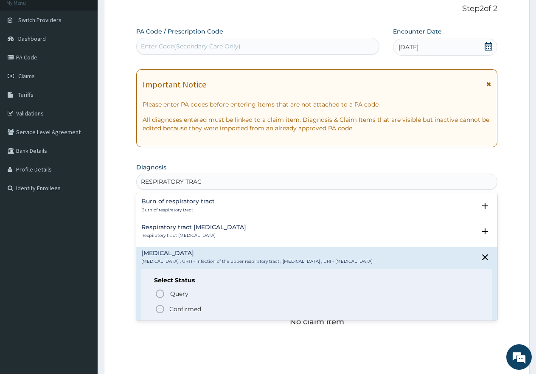
click at [165, 307] on span "Confirmed" at bounding box center [317, 309] width 325 height 10
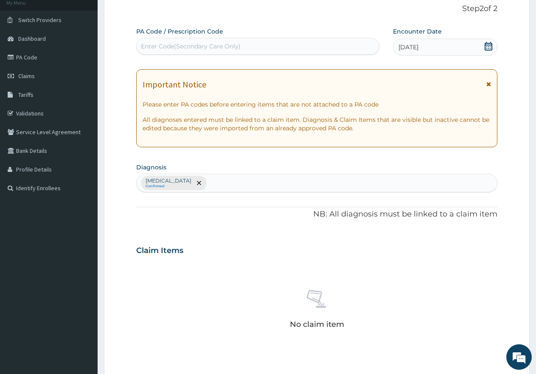
click at [249, 182] on div "Upper respiratory infection Confirmed" at bounding box center [317, 183] width 360 height 18
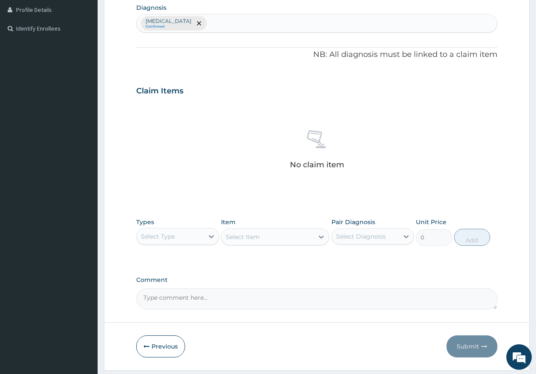
scroll to position [238, 0]
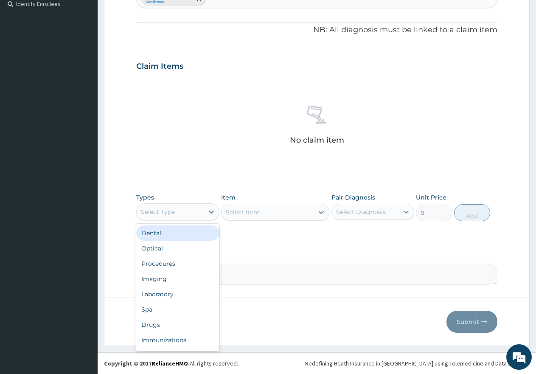
click at [190, 215] on div "Select Type" at bounding box center [170, 212] width 67 height 14
click at [169, 264] on div "Procedures" at bounding box center [177, 263] width 83 height 15
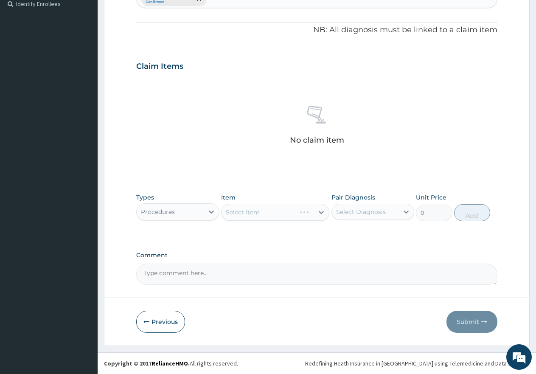
click at [283, 200] on div "Item Select Item" at bounding box center [275, 207] width 108 height 28
click at [271, 224] on div "Types Procedures Item Select Item Pair Diagnosis Select Diagnosis Unit Price 0 …" at bounding box center [316, 207] width 361 height 36
click at [270, 219] on div "Select Item" at bounding box center [275, 212] width 108 height 17
click at [269, 214] on div "Select Item" at bounding box center [275, 212] width 108 height 17
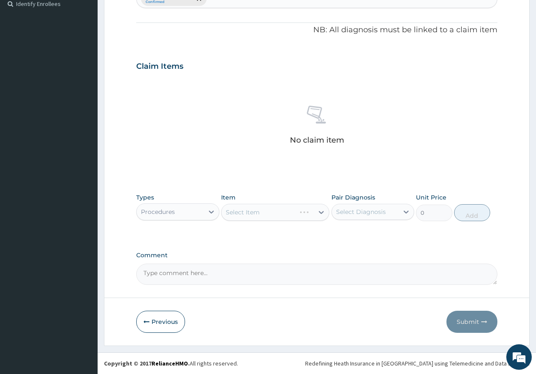
click at [269, 214] on div "Select Item" at bounding box center [275, 212] width 108 height 17
click at [270, 211] on div "Select Item" at bounding box center [268, 212] width 92 height 14
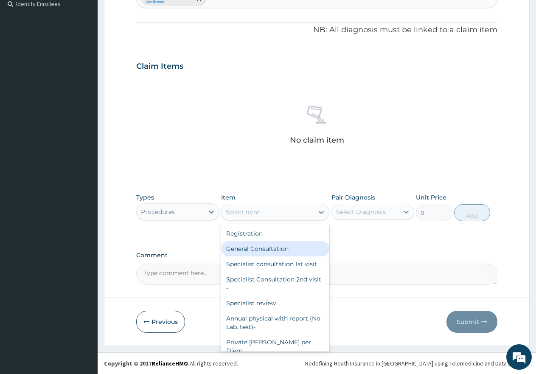
click at [259, 250] on div "General Consultation" at bounding box center [275, 248] width 108 height 15
type input "2000"
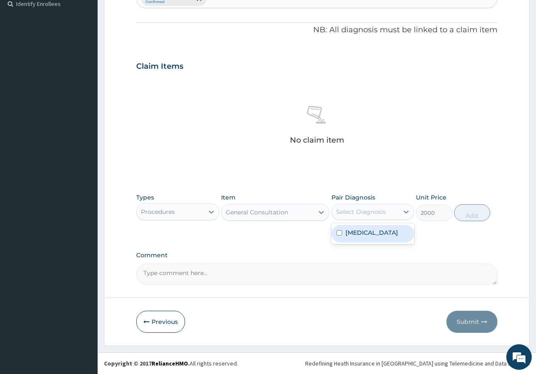
click at [374, 211] on div "Select Diagnosis" at bounding box center [361, 211] width 50 height 8
click at [374, 242] on div "[MEDICAL_DATA]" at bounding box center [372, 233] width 83 height 17
checkbox input "true"
drag, startPoint x: 477, startPoint y: 209, endPoint x: 401, endPoint y: 226, distance: 77.9
click at [477, 209] on button "Add" at bounding box center [472, 212] width 36 height 17
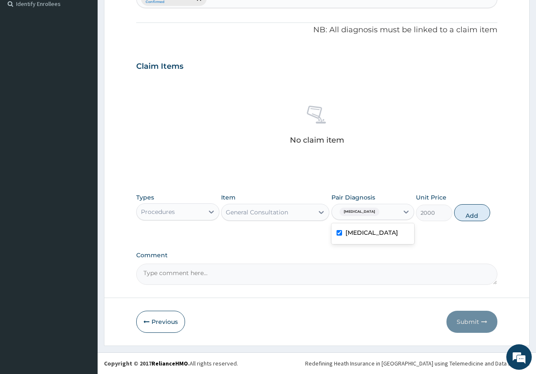
type input "0"
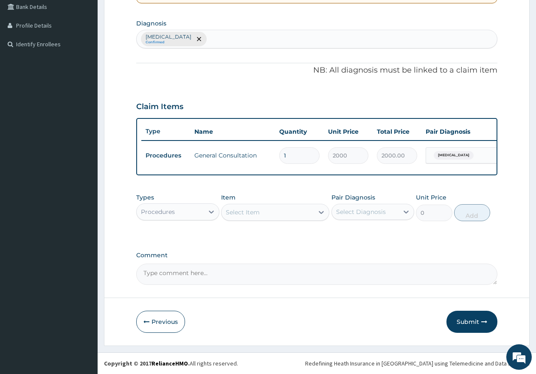
scroll to position [205, 0]
click at [158, 205] on div "Procedures" at bounding box center [177, 211] width 83 height 17
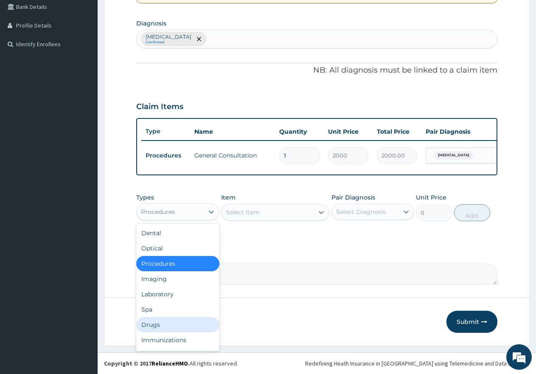
click at [165, 319] on div "Drugs" at bounding box center [177, 324] width 83 height 15
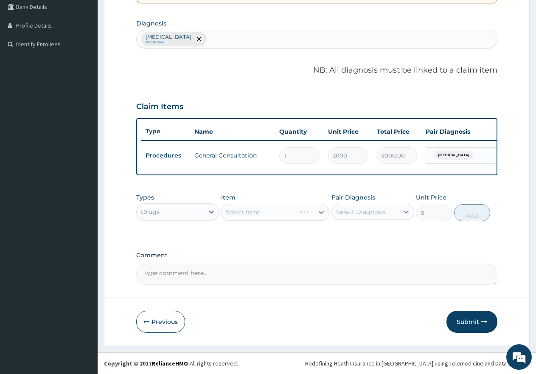
click at [299, 212] on div "Select Item" at bounding box center [275, 212] width 108 height 17
click at [297, 211] on div "Select Item" at bounding box center [275, 212] width 108 height 17
click at [297, 211] on div "Select Item" at bounding box center [268, 212] width 92 height 14
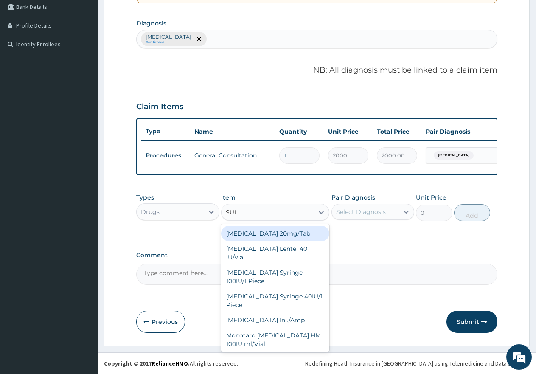
type input "SULB"
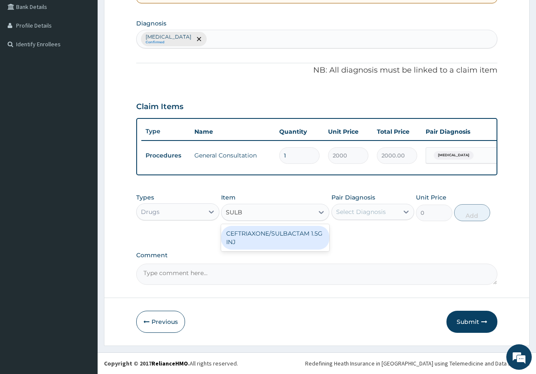
click at [276, 243] on div "CEFTRIAXONE/SULBACTAM 1.5G INJ" at bounding box center [275, 238] width 108 height 24
type input "4500"
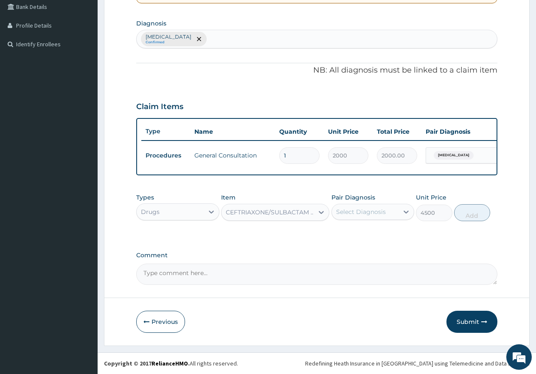
click at [276, 243] on div "PA Code / Prescription Code Enter Code(Secondary Care Only) Encounter Date 15-0…" at bounding box center [316, 83] width 361 height 401
click at [380, 208] on div "Select Diagnosis" at bounding box center [361, 211] width 50 height 8
click at [383, 237] on label "[MEDICAL_DATA]" at bounding box center [371, 232] width 53 height 8
checkbox input "true"
click at [465, 215] on button "Add" at bounding box center [472, 212] width 36 height 17
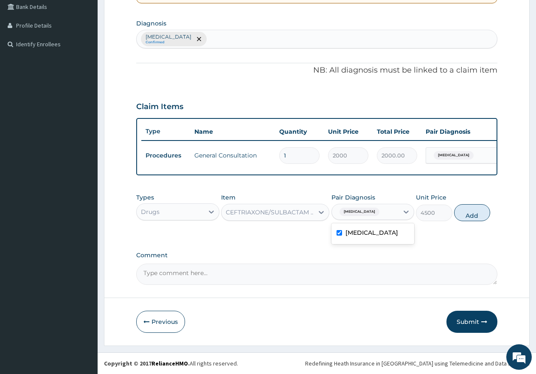
type input "0"
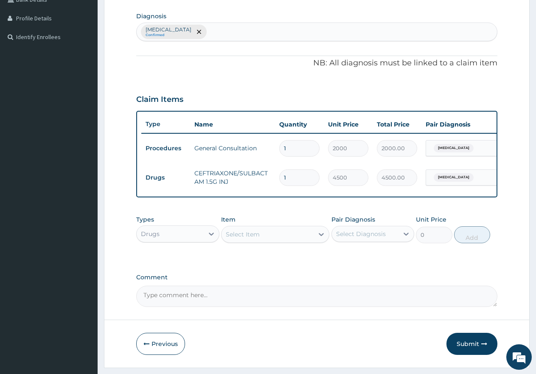
click at [254, 238] on div "Select Item" at bounding box center [243, 234] width 34 height 8
click at [292, 33] on div "Upper respiratory infection Confirmed" at bounding box center [317, 32] width 360 height 18
type input "TYPHOI"
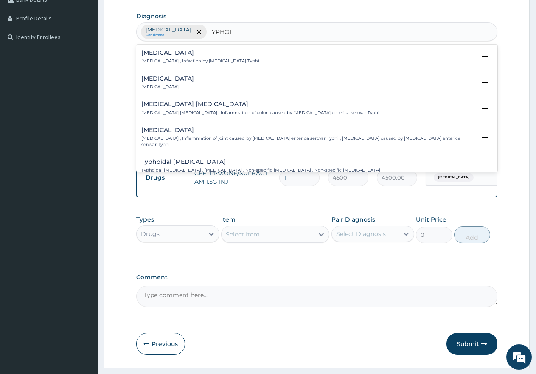
click at [188, 53] on h4 "Typhoid fever" at bounding box center [200, 53] width 118 height 6
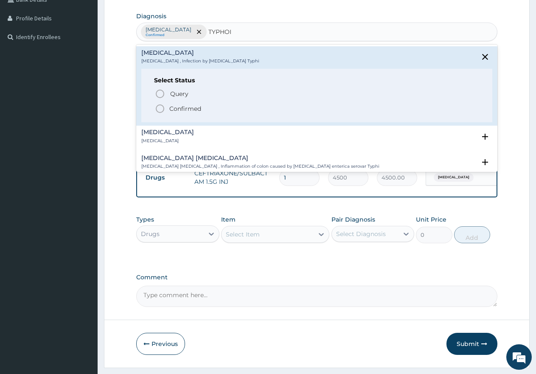
click at [187, 112] on p "Confirmed" at bounding box center [185, 108] width 32 height 8
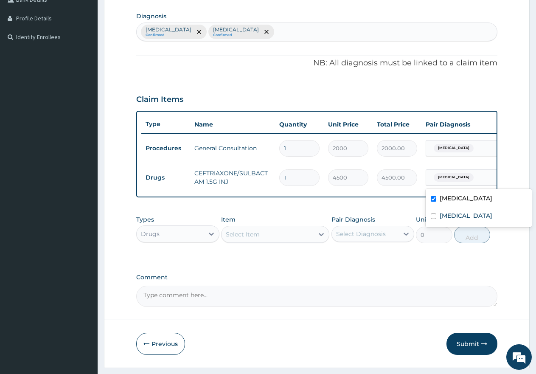
click at [451, 175] on span "[MEDICAL_DATA]" at bounding box center [454, 177] width 40 height 8
click at [463, 213] on label "Typhoid fever" at bounding box center [466, 215] width 53 height 8
checkbox input "true"
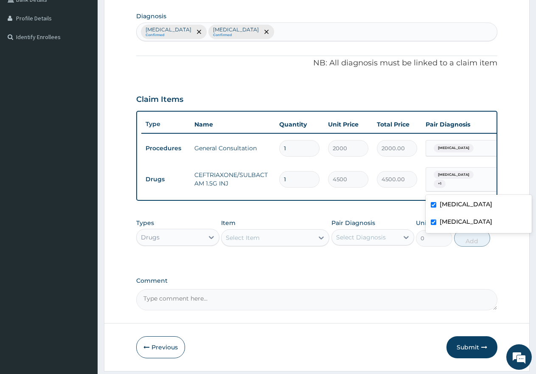
click at [249, 242] on div "Select Item" at bounding box center [243, 237] width 34 height 8
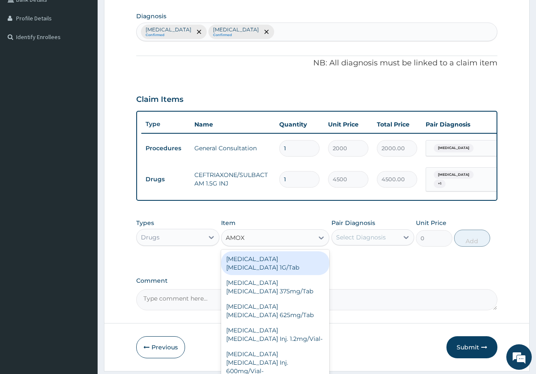
type input "AMOXI"
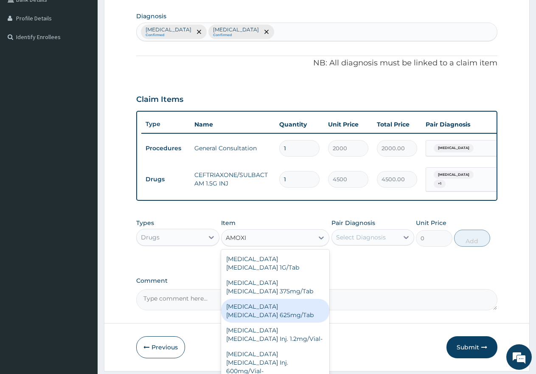
click at [266, 322] on div "[MEDICAL_DATA] [MEDICAL_DATA] 625mg/Tab" at bounding box center [275, 311] width 108 height 24
type input "250"
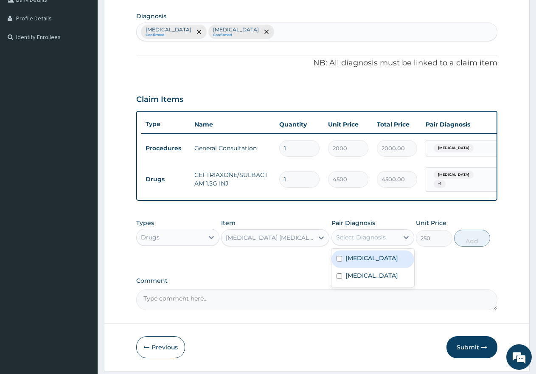
click at [364, 241] on div "Select Diagnosis" at bounding box center [361, 237] width 50 height 8
click at [367, 262] on label "[MEDICAL_DATA]" at bounding box center [371, 258] width 53 height 8
checkbox input "true"
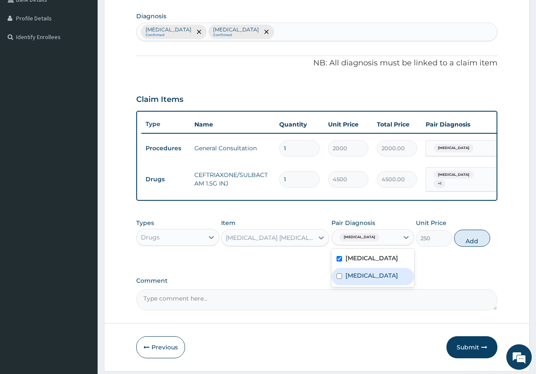
click at [365, 280] on label "Typhoid fever" at bounding box center [371, 275] width 53 height 8
checkbox input "true"
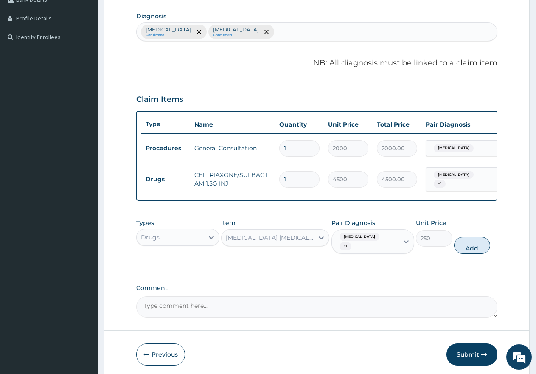
click at [477, 250] on button "Add" at bounding box center [472, 245] width 36 height 17
type input "0"
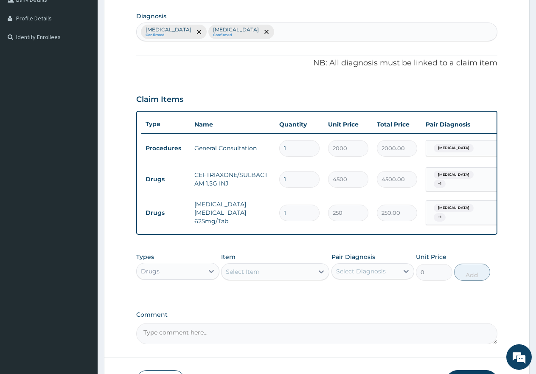
type input "0.00"
type input "1"
type input "250.00"
type input "10"
type input "2500.00"
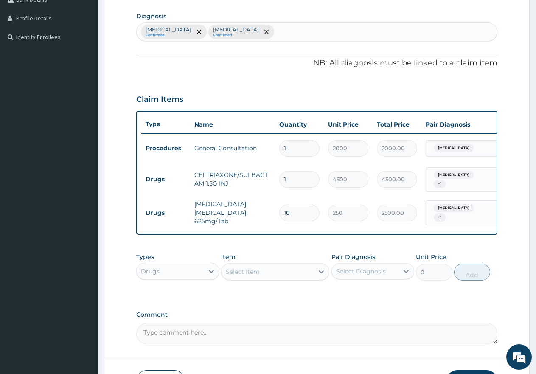
type input "10"
click at [276, 277] on div "Select Item" at bounding box center [268, 272] width 92 height 14
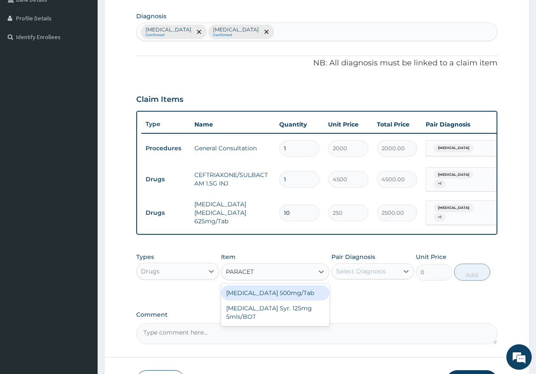
type input "PARACETA"
click at [289, 299] on div "Paracetamol 500mg/Tab" at bounding box center [275, 292] width 108 height 15
type input "9"
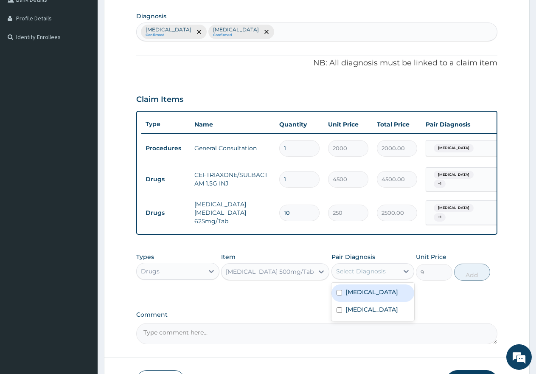
click at [346, 275] on div "Select Diagnosis" at bounding box center [361, 271] width 50 height 8
click at [357, 296] on label "Upper respiratory infection" at bounding box center [371, 292] width 53 height 8
checkbox input "true"
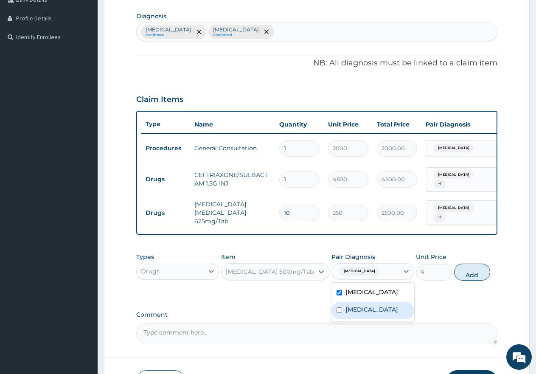
click at [370, 314] on label "Typhoid fever" at bounding box center [371, 309] width 53 height 8
checkbox input "true"
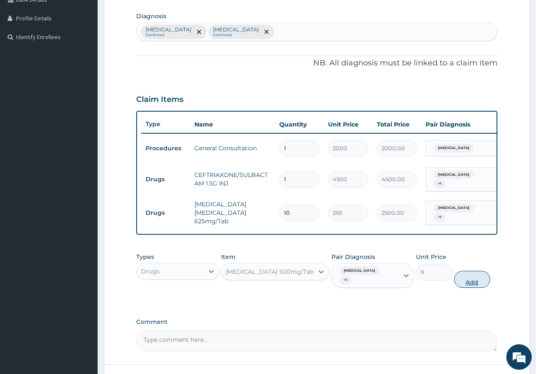
click at [462, 287] on button "Add" at bounding box center [472, 279] width 36 height 17
type input "0"
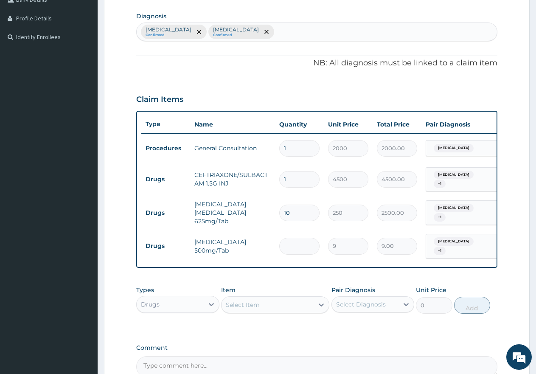
type input "0.00"
type input "1"
type input "9.00"
type input "18"
type input "162.00"
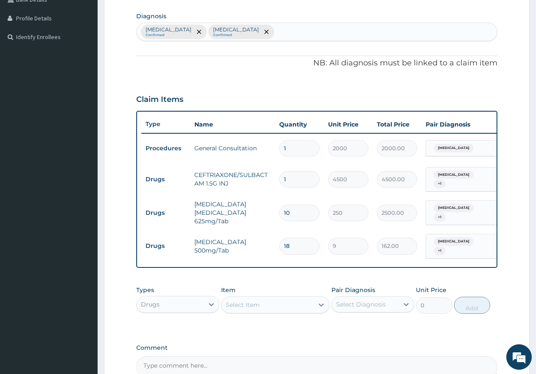
type input "18"
click at [246, 306] on div "Select Item" at bounding box center [268, 305] width 92 height 14
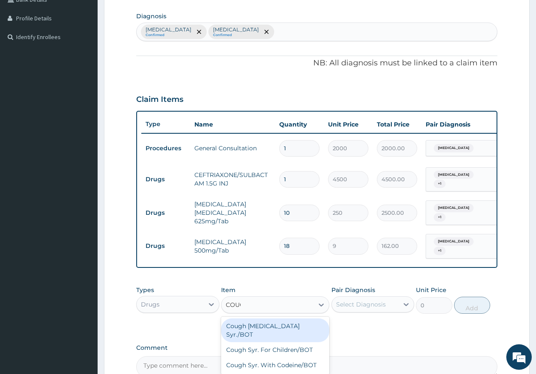
type input "COUGH"
drag, startPoint x: 281, startPoint y: 334, endPoint x: 331, endPoint y: 317, distance: 53.3
click at [281, 334] on div "Cough Expectorant Syr./BOT" at bounding box center [275, 330] width 108 height 24
type input "800"
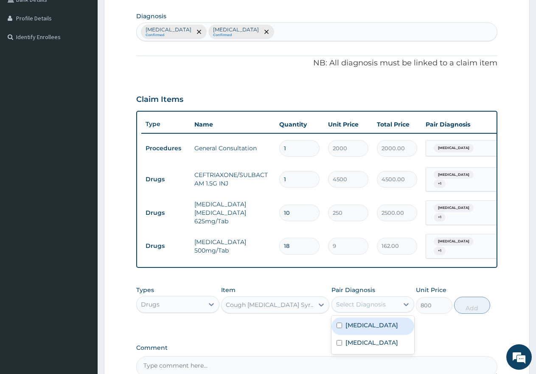
click at [340, 308] on div "Select Diagnosis" at bounding box center [361, 304] width 50 height 8
click at [356, 347] on label "Typhoid fever" at bounding box center [371, 342] width 53 height 8
checkbox input "true"
click at [356, 329] on label "Upper respiratory infection" at bounding box center [371, 325] width 53 height 8
checkbox input "true"
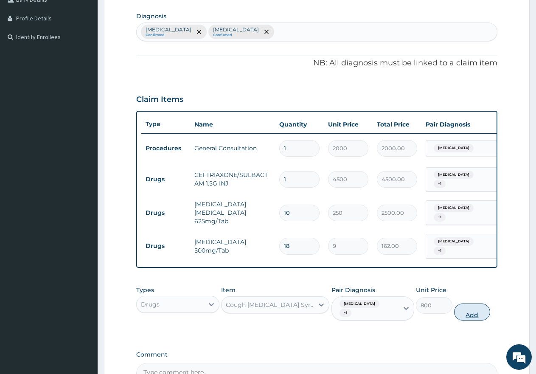
click at [460, 314] on button "Add" at bounding box center [472, 311] width 36 height 17
type input "0"
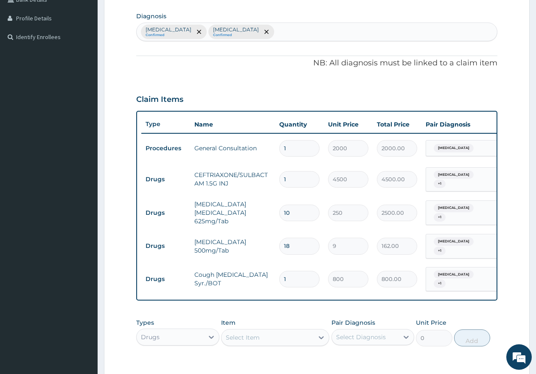
click at [238, 339] on div "Select Item" at bounding box center [243, 337] width 34 height 8
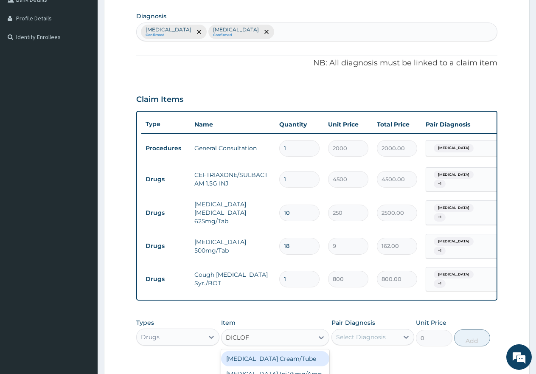
type input "DICLOFE"
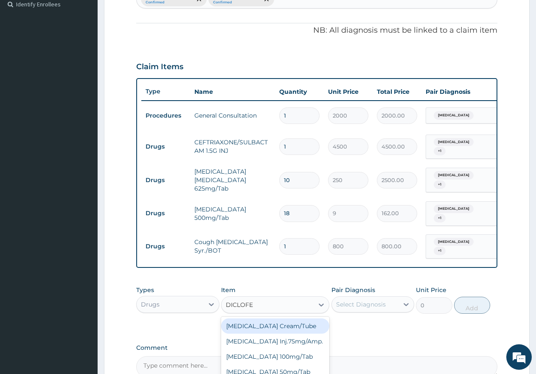
scroll to position [333, 0]
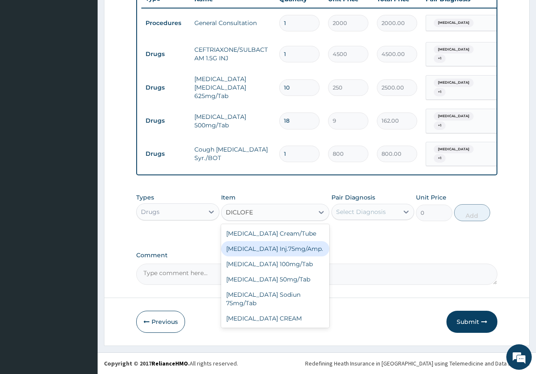
click at [297, 252] on div "Diclofenac Inj.75mg/Amp." at bounding box center [275, 248] width 108 height 15
type input "900"
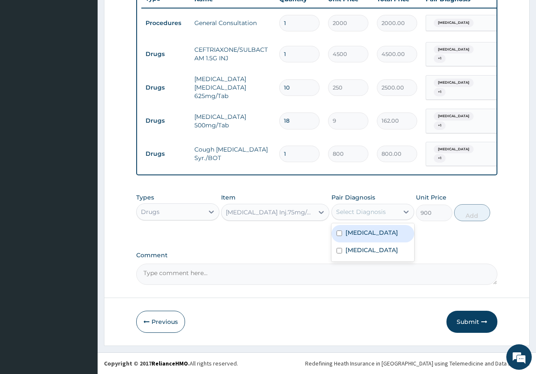
click at [367, 211] on div "Select Diagnosis" at bounding box center [361, 211] width 50 height 8
drag, startPoint x: 359, startPoint y: 227, endPoint x: 359, endPoint y: 255, distance: 27.2
click at [359, 233] on div "Upper respiratory infection" at bounding box center [372, 233] width 83 height 17
checkbox input "true"
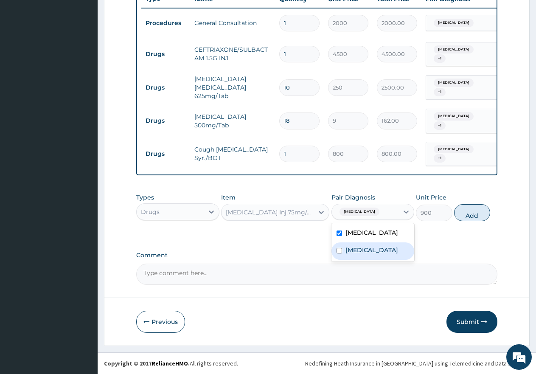
click at [359, 254] on label "Typhoid fever" at bounding box center [371, 250] width 53 height 8
checkbox input "true"
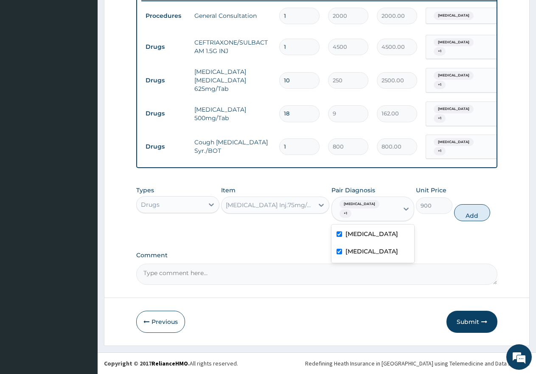
scroll to position [340, 0]
click at [471, 320] on button "Submit" at bounding box center [471, 322] width 51 height 22
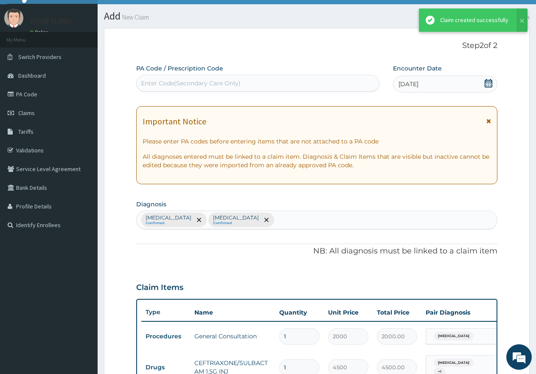
scroll to position [333, 0]
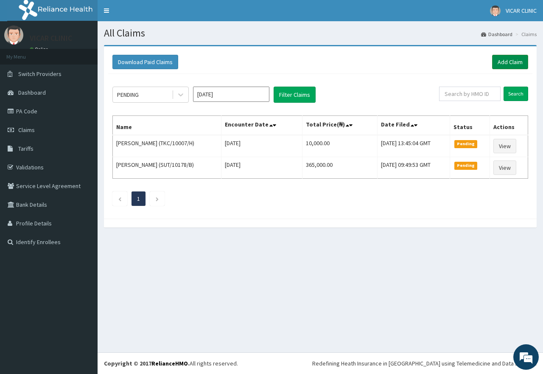
click at [500, 59] on link "Add Claim" at bounding box center [510, 62] width 36 height 14
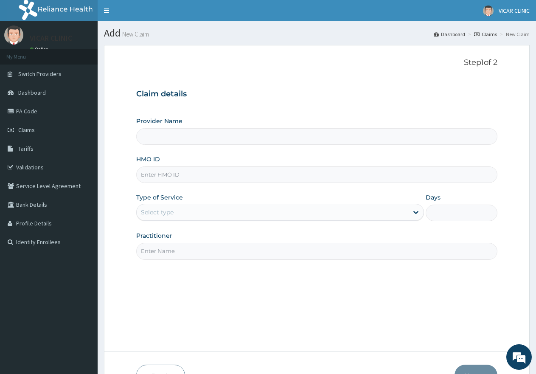
click at [212, 176] on input "HMO ID" at bounding box center [316, 174] width 361 height 17
type input "VICAR SPECIALIST HOSPITAL"
type input "SUT/10135/B"
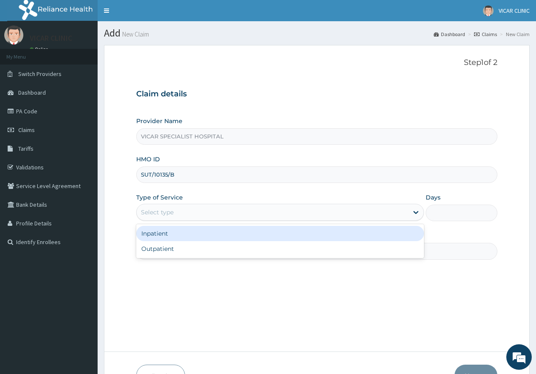
click at [199, 207] on div "Select type" at bounding box center [272, 212] width 271 height 14
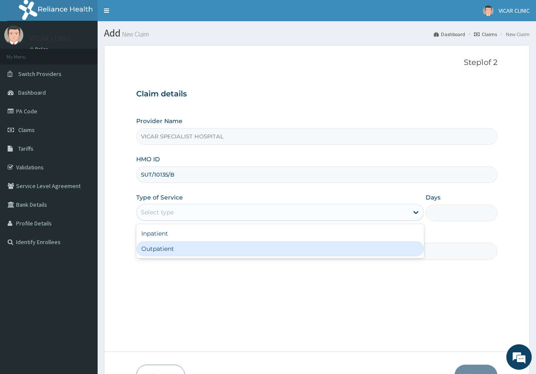
click at [202, 246] on div "Outpatient" at bounding box center [279, 248] width 287 height 15
type input "1"
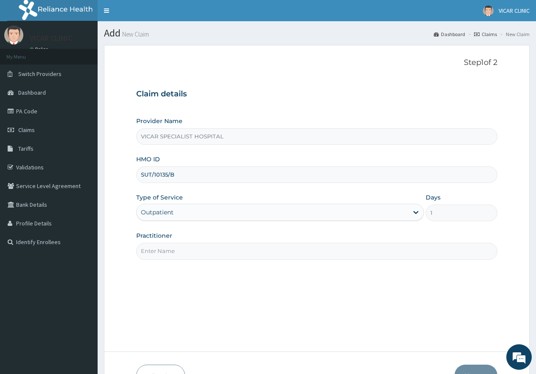
click at [214, 246] on input "Practitioner" at bounding box center [316, 251] width 361 height 17
type input "Dr Ideh"
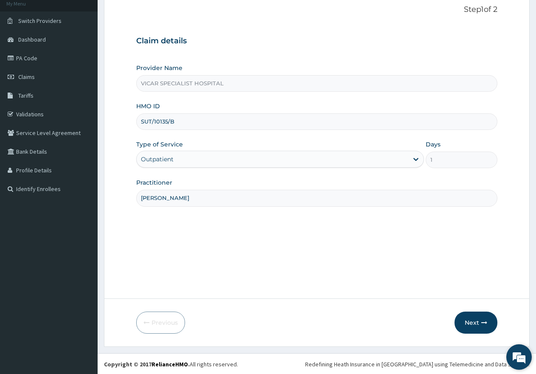
scroll to position [54, 0]
click at [481, 320] on icon "button" at bounding box center [484, 322] width 6 height 6
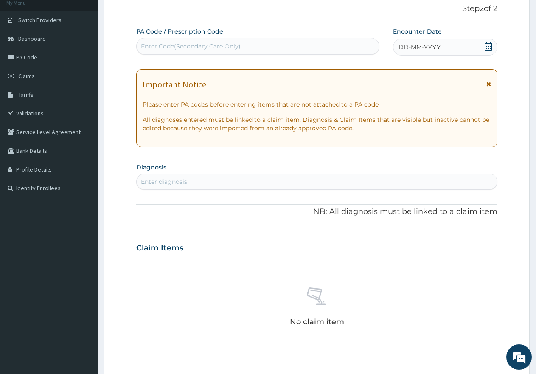
click at [179, 182] on div "Enter diagnosis" at bounding box center [164, 181] width 46 height 8
click at [180, 180] on div "Enter diagnosis" at bounding box center [164, 181] width 46 height 8
type input "[MEDICAL_DATA]"
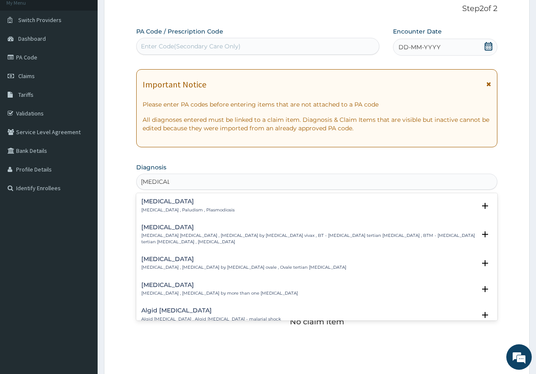
click at [162, 208] on p "Malaria , Paludism , Plasmodiosis" at bounding box center [187, 210] width 93 height 6
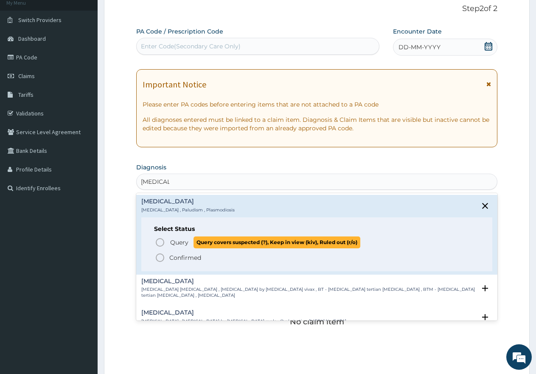
click at [175, 241] on span "Query" at bounding box center [179, 242] width 18 height 8
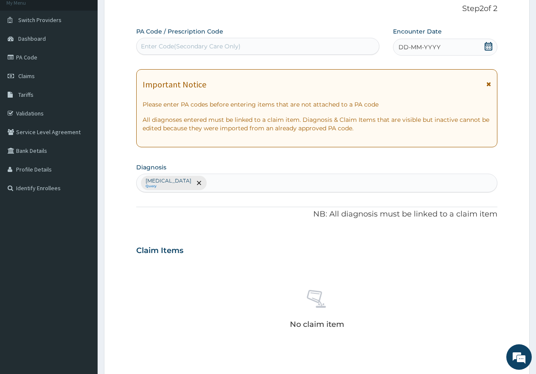
click at [201, 182] on div "Malaria Query" at bounding box center [317, 183] width 360 height 18
type input "PEPTIC"
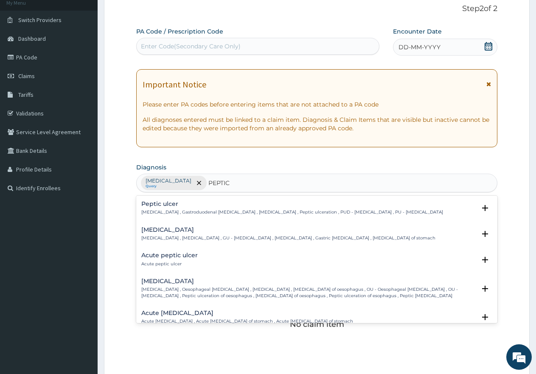
click at [200, 205] on h4 "Peptic ulcer" at bounding box center [292, 204] width 302 height 6
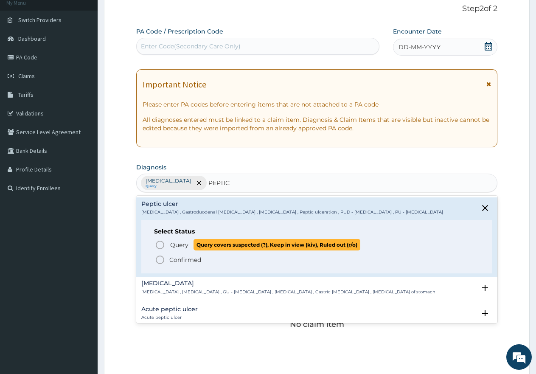
click at [179, 243] on span "Query" at bounding box center [179, 245] width 18 height 8
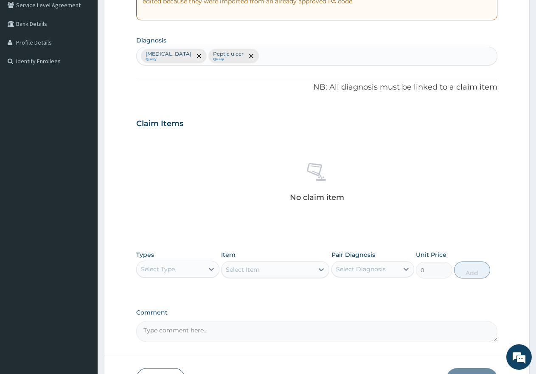
scroll to position [181, 0]
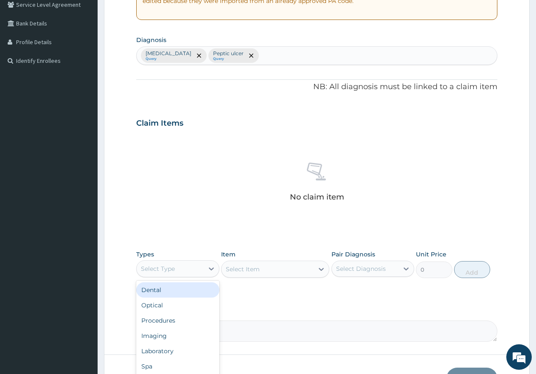
click at [179, 275] on div "Select Type" at bounding box center [170, 269] width 67 height 14
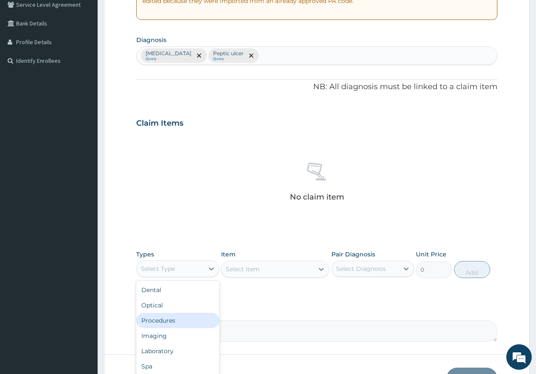
click at [169, 318] on div "Procedures" at bounding box center [177, 320] width 83 height 15
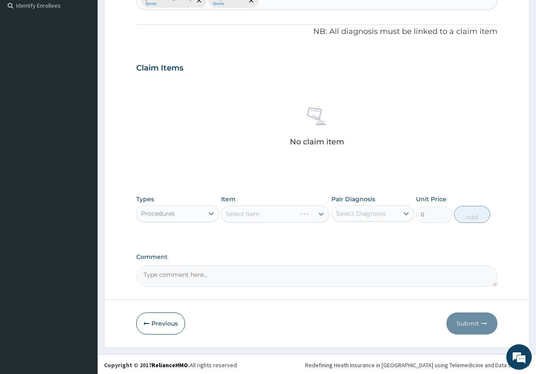
scroll to position [238, 0]
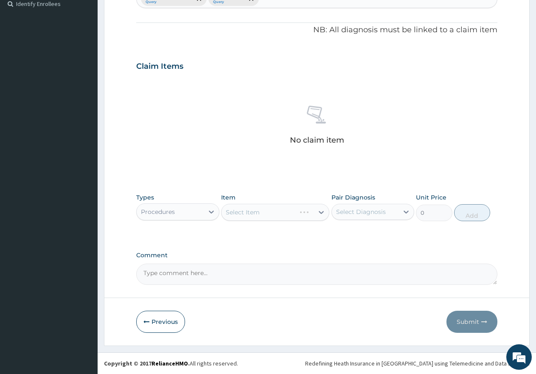
click at [272, 211] on div "Select Item" at bounding box center [275, 212] width 108 height 17
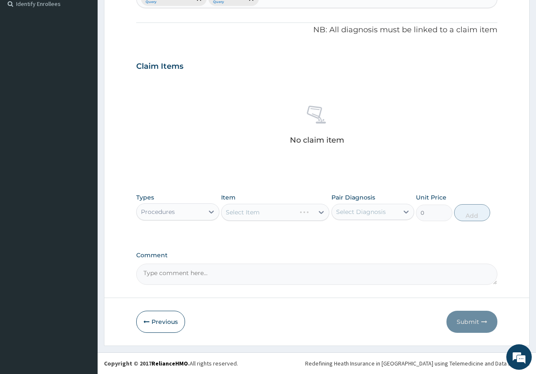
click at [272, 211] on div "Select Item" at bounding box center [275, 212] width 108 height 17
click at [272, 211] on div "Select Item" at bounding box center [268, 212] width 92 height 14
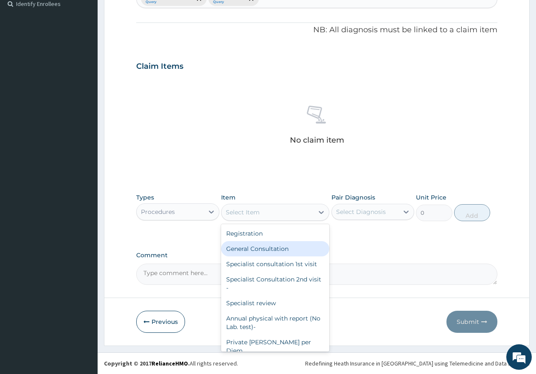
click at [257, 250] on div "General Consultation" at bounding box center [275, 248] width 108 height 15
type input "2000"
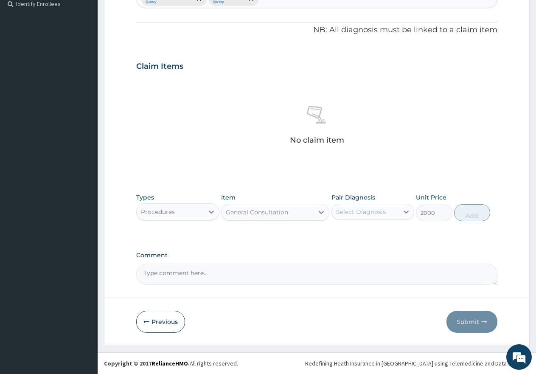
click at [348, 212] on div "Select Diagnosis" at bounding box center [361, 211] width 50 height 8
drag, startPoint x: 355, startPoint y: 233, endPoint x: 358, endPoint y: 247, distance: 14.2
click at [357, 240] on div "Malaria" at bounding box center [372, 233] width 83 height 17
checkbox input "true"
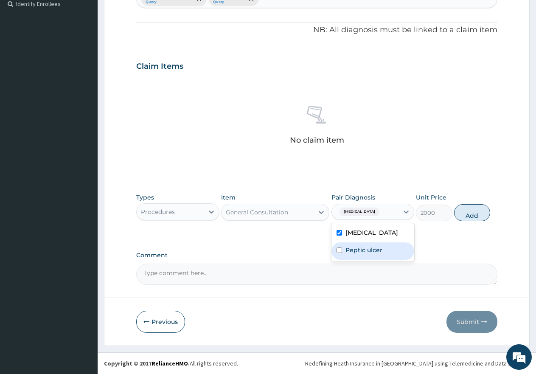
drag, startPoint x: 358, startPoint y: 247, endPoint x: 412, endPoint y: 241, distance: 55.2
click at [358, 249] on label "Peptic ulcer" at bounding box center [363, 250] width 37 height 8
checkbox input "true"
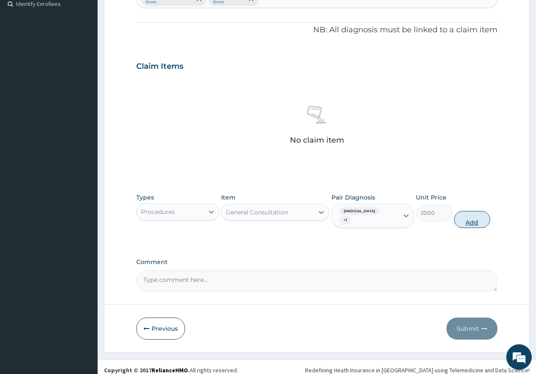
click at [459, 211] on button "Add" at bounding box center [472, 219] width 36 height 17
type input "0"
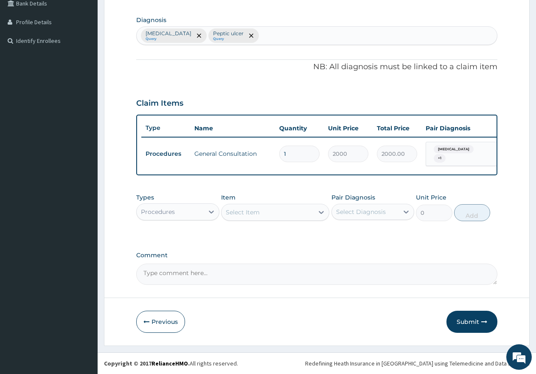
click at [177, 208] on div "Procedures" at bounding box center [170, 212] width 67 height 14
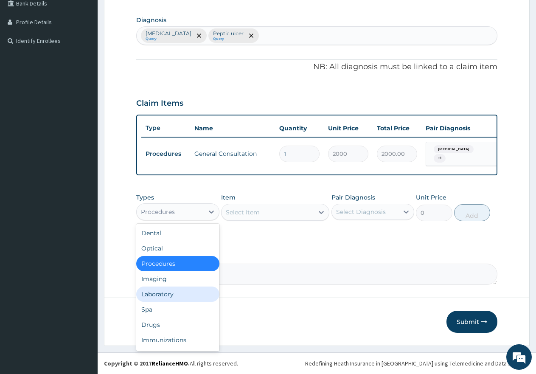
click at [162, 295] on div "Laboratory" at bounding box center [177, 293] width 83 height 15
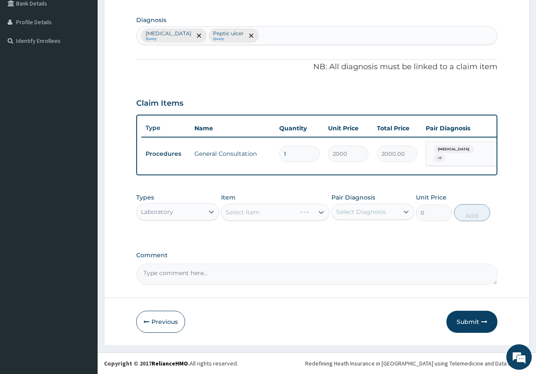
click at [257, 212] on div "Select Item" at bounding box center [275, 212] width 108 height 17
click at [257, 212] on div "Select Item" at bounding box center [243, 212] width 34 height 8
type input "I"
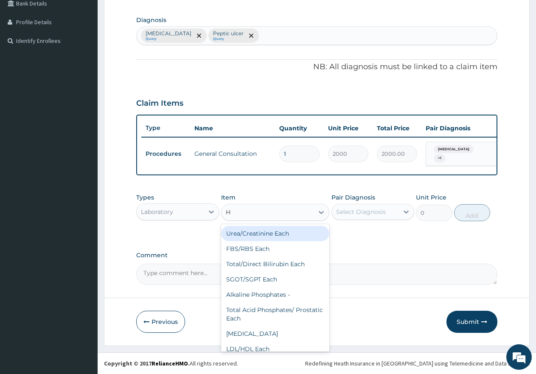
type input "H."
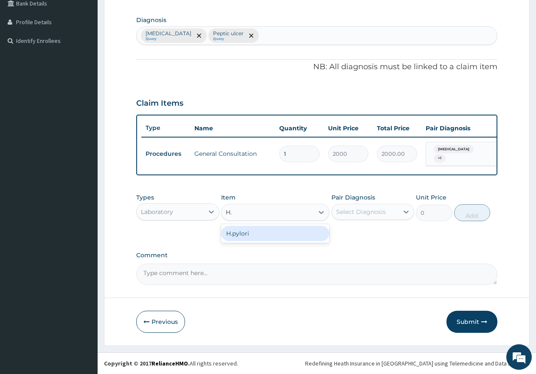
click at [258, 228] on div "H.pylori" at bounding box center [275, 233] width 108 height 15
type input "3000"
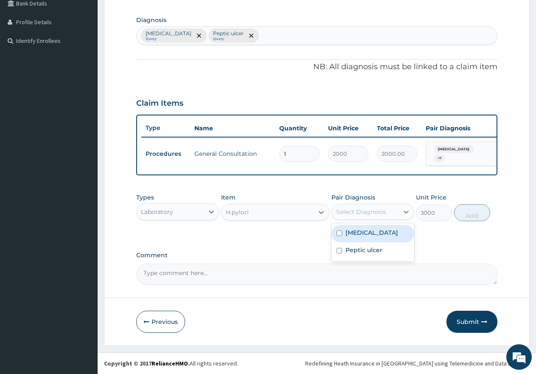
drag, startPoint x: 362, startPoint y: 210, endPoint x: 367, endPoint y: 224, distance: 14.9
click at [363, 211] on div "Select Diagnosis" at bounding box center [361, 211] width 50 height 8
drag, startPoint x: 375, startPoint y: 251, endPoint x: 429, endPoint y: 246, distance: 54.1
click at [376, 251] on label "Peptic ulcer" at bounding box center [363, 250] width 37 height 8
checkbox input "true"
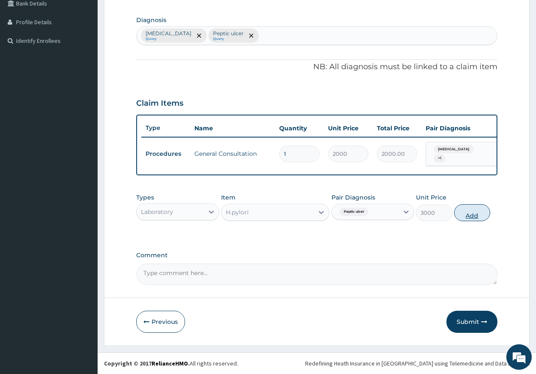
click at [471, 216] on button "Add" at bounding box center [472, 212] width 36 height 17
type input "0"
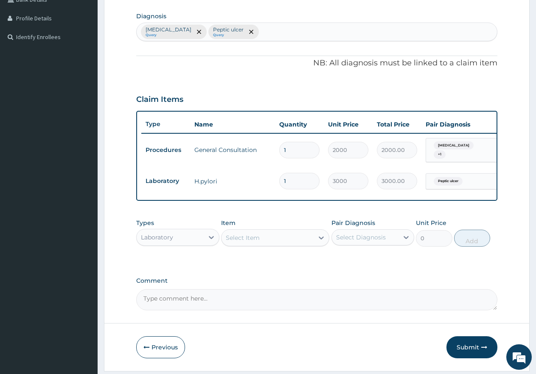
click at [259, 242] on div "Select Item" at bounding box center [243, 237] width 34 height 8
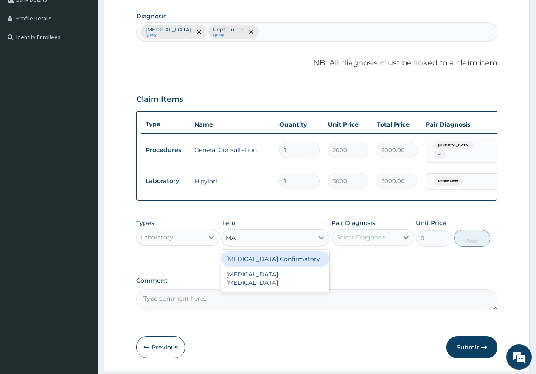
type input "MAL"
click at [264, 262] on div "MALARIA PARASITE" at bounding box center [275, 263] width 108 height 24
type input "2000"
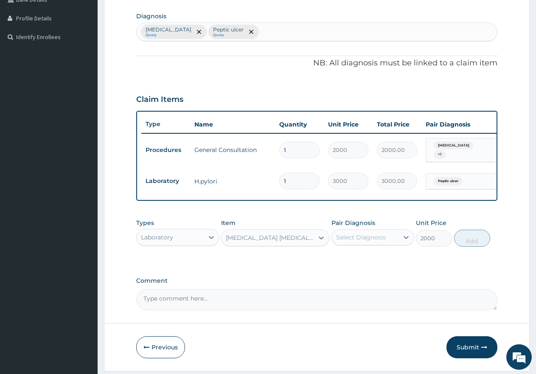
click at [353, 241] on div "Select Diagnosis" at bounding box center [361, 237] width 50 height 8
click at [365, 266] on div "Malaria" at bounding box center [372, 258] width 83 height 17
checkbox input "true"
click at [462, 245] on button "Add" at bounding box center [472, 238] width 36 height 17
type input "0"
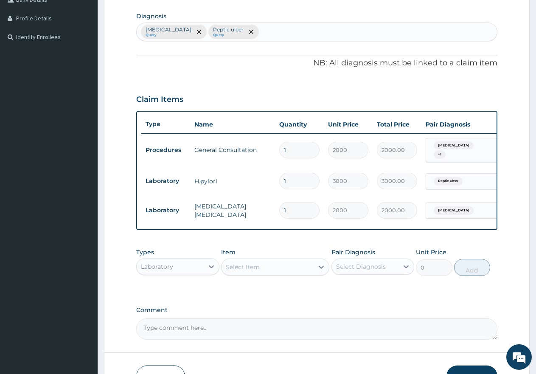
drag, startPoint x: 195, startPoint y: 259, endPoint x: 191, endPoint y: 264, distance: 6.0
click at [191, 263] on div "Types Laboratory" at bounding box center [177, 262] width 83 height 28
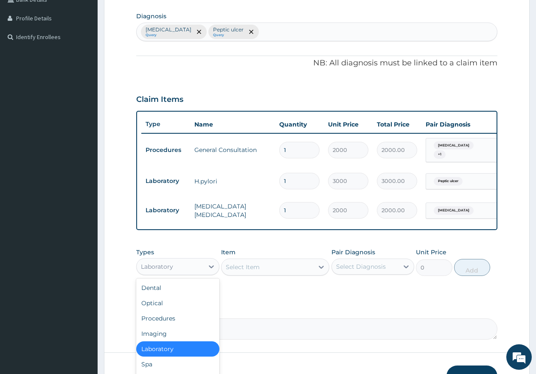
drag, startPoint x: 191, startPoint y: 264, endPoint x: 190, endPoint y: 276, distance: 11.9
click at [191, 265] on div "Laboratory" at bounding box center [170, 267] width 67 height 14
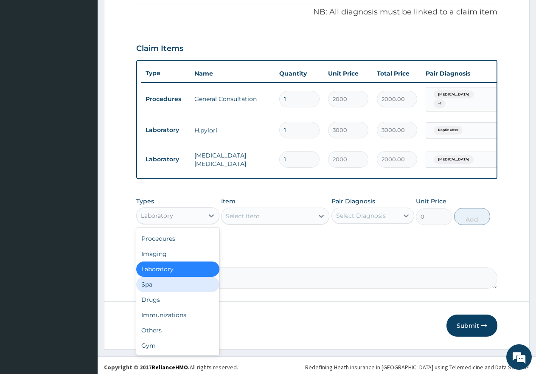
scroll to position [264, 0]
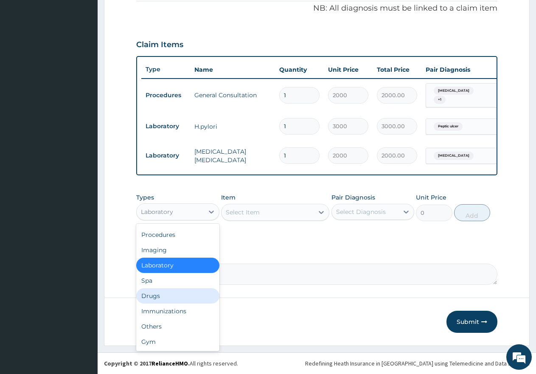
click at [168, 296] on div "Drugs" at bounding box center [177, 295] width 83 height 15
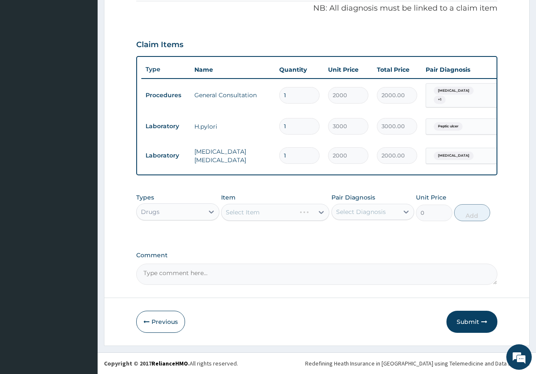
click at [289, 213] on div "Select Item" at bounding box center [275, 212] width 108 height 17
click at [289, 213] on div "Select Item" at bounding box center [268, 212] width 92 height 14
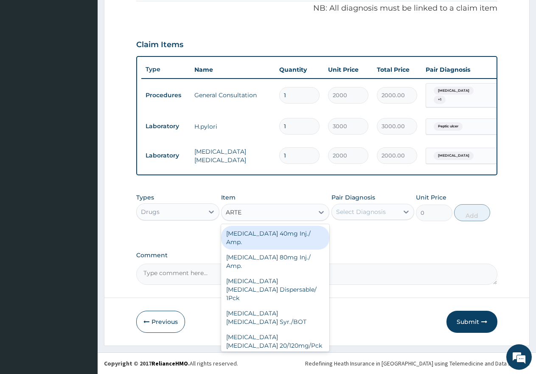
type input "ARTEM"
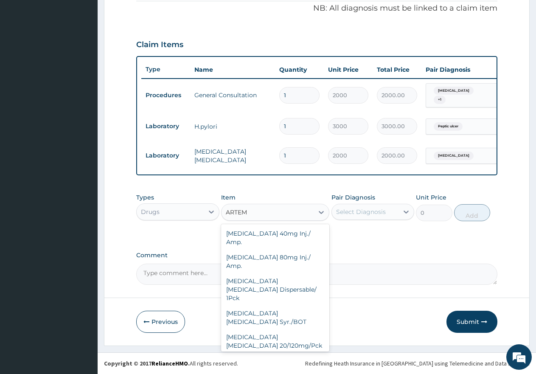
click at [283, 353] on div "Artemether Lumefantrine 80/480mg/Pck" at bounding box center [275, 365] width 108 height 24
type input "1500"
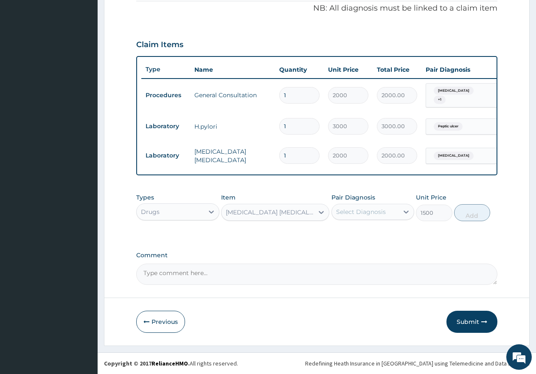
click at [378, 213] on div "Select Diagnosis" at bounding box center [361, 211] width 50 height 8
click at [378, 231] on div "Malaria" at bounding box center [372, 233] width 83 height 17
checkbox input "true"
click at [463, 210] on button "Add" at bounding box center [472, 212] width 36 height 17
type input "0"
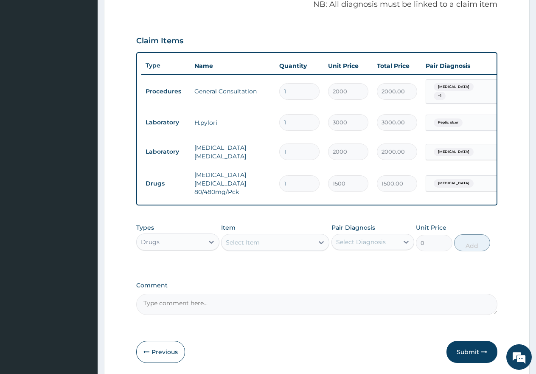
click at [271, 248] on div "Select Item" at bounding box center [268, 243] width 92 height 14
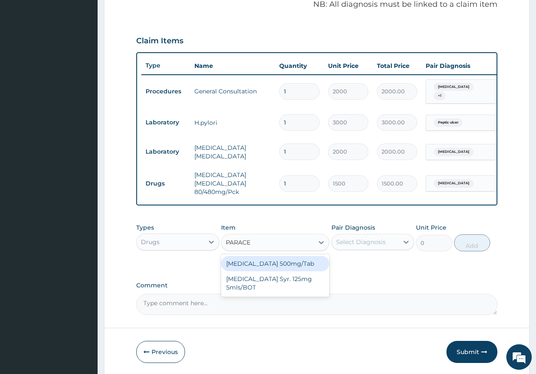
type input "PARACET"
click at [299, 264] on div "Paracetamol 500mg/Tab" at bounding box center [275, 263] width 108 height 15
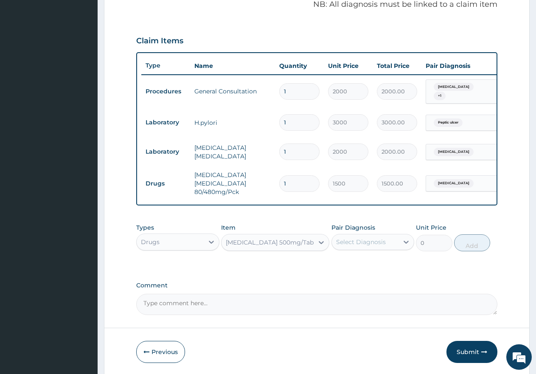
type input "9"
click at [356, 239] on div "Select Diagnosis" at bounding box center [365, 242] width 67 height 14
drag, startPoint x: 367, startPoint y: 270, endPoint x: 370, endPoint y: 278, distance: 8.4
click at [368, 272] on div "Malaria" at bounding box center [372, 263] width 83 height 17
checkbox input "true"
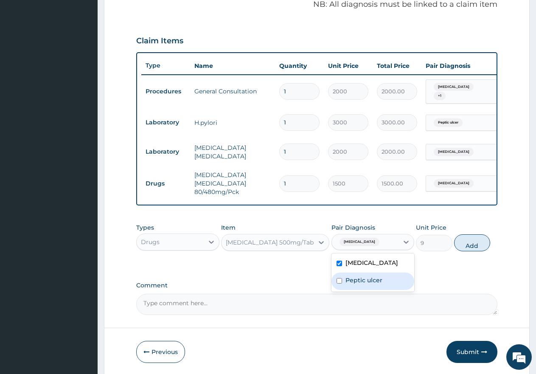
click at [373, 280] on div "Peptic ulcer" at bounding box center [372, 280] width 83 height 17
checkbox input "true"
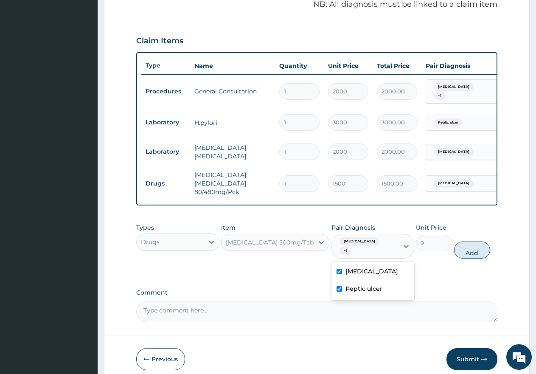
click at [464, 243] on button "Add" at bounding box center [472, 249] width 36 height 17
type input "0"
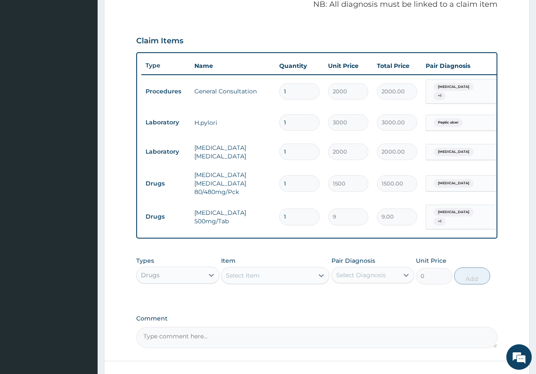
type input "18"
type input "162.00"
type input "18"
click at [267, 274] on div "Select Item" at bounding box center [268, 276] width 92 height 14
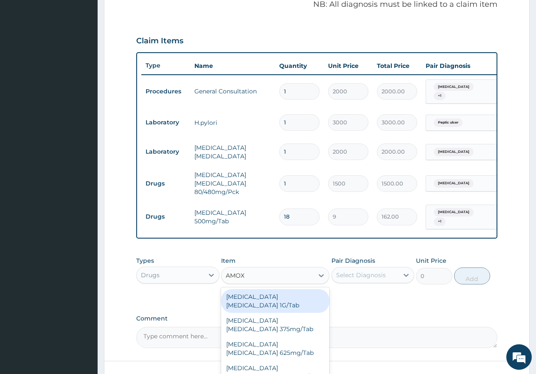
type input "AMOXI"
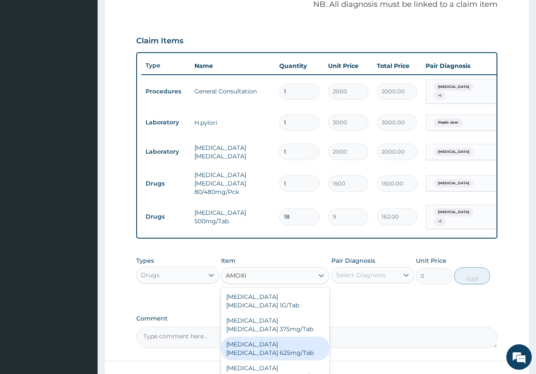
click at [286, 339] on div "Amoxicillin Clavulanic Acid 625mg/Tab" at bounding box center [275, 348] width 108 height 24
type input "250"
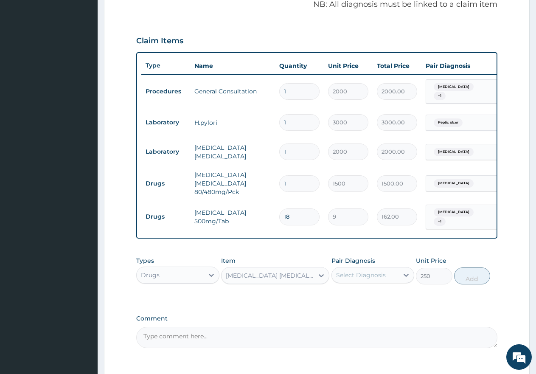
click at [384, 276] on div "Select Diagnosis" at bounding box center [361, 275] width 50 height 8
click at [369, 313] on label "Peptic ulcer" at bounding box center [363, 313] width 37 height 8
checkbox input "true"
drag, startPoint x: 465, startPoint y: 274, endPoint x: 416, endPoint y: 274, distance: 49.2
click at [465, 275] on button "Add" at bounding box center [472, 275] width 36 height 17
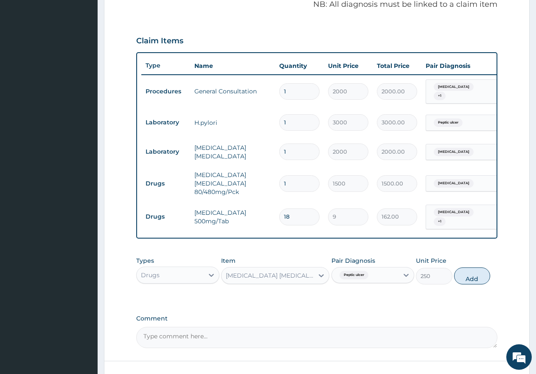
type input "0"
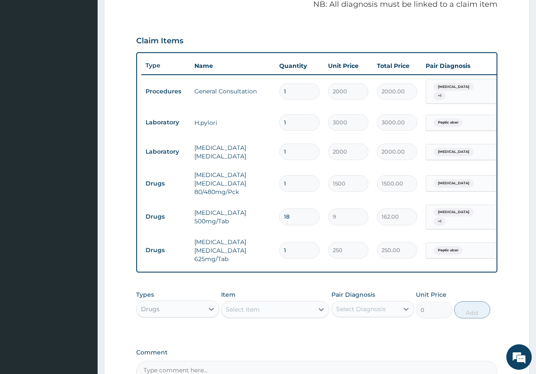
type input "11"
type input "2750.00"
type input "114"
type input "28500.00"
type input "11"
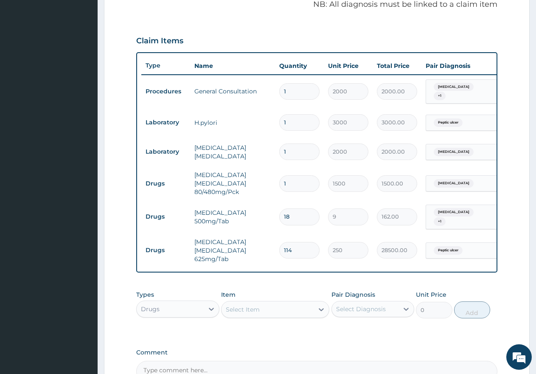
type input "2750.00"
type input "1"
type input "250.00"
type input "14"
type input "3500.00"
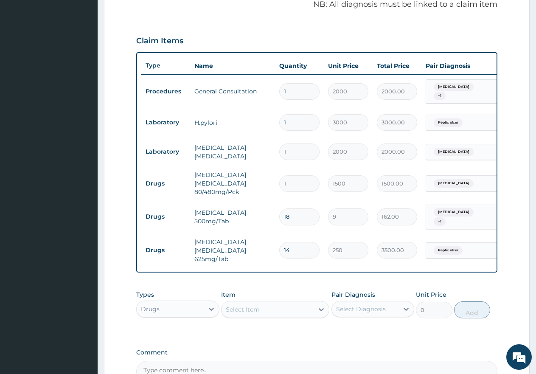
type input "14"
click at [256, 303] on div "Select Item" at bounding box center [268, 310] width 92 height 14
click at [255, 305] on div "Select Item" at bounding box center [243, 309] width 34 height 8
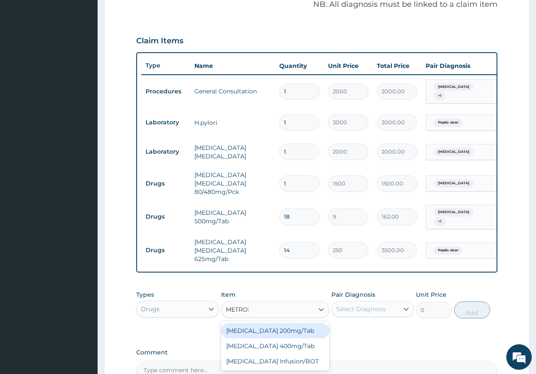
type input "METRONI"
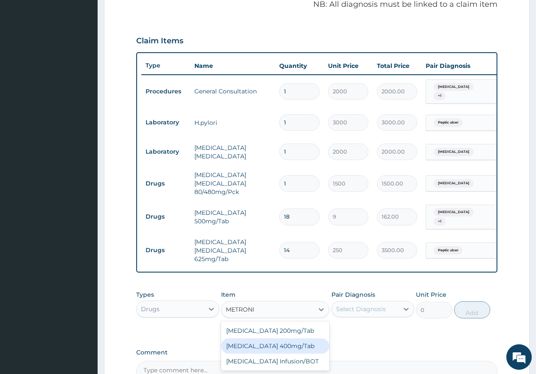
click at [302, 338] on div "Metronidazole 400mg/Tab" at bounding box center [275, 345] width 108 height 15
type input "25"
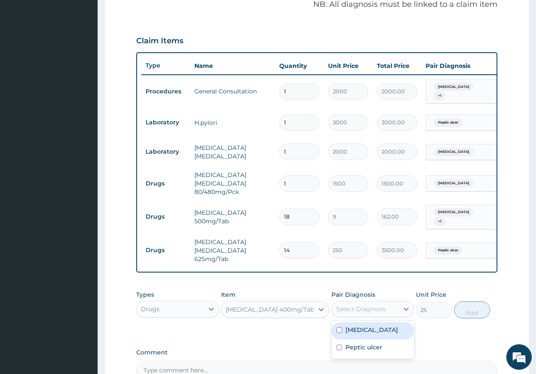
click at [349, 305] on div "Select Diagnosis" at bounding box center [361, 309] width 50 height 8
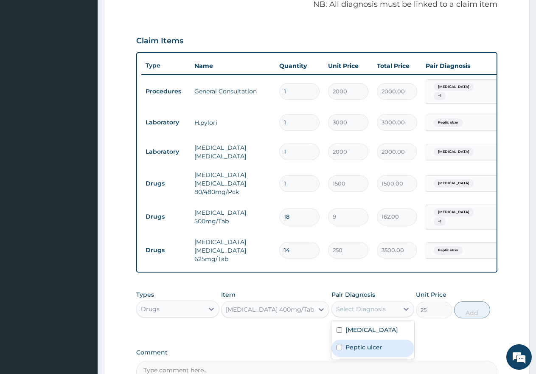
drag, startPoint x: 362, startPoint y: 342, endPoint x: 380, endPoint y: 332, distance: 20.2
click at [364, 343] on label "Peptic ulcer" at bounding box center [363, 347] width 37 height 8
checkbox input "true"
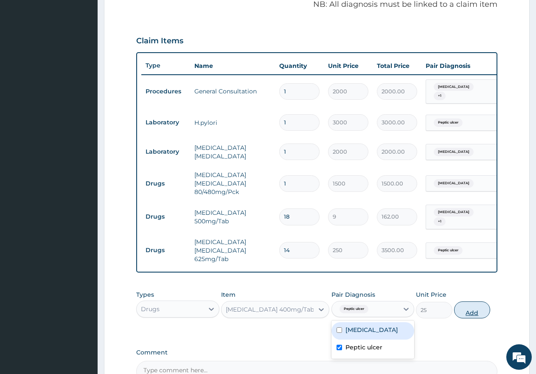
click at [473, 307] on button "Add" at bounding box center [472, 309] width 36 height 17
type input "0"
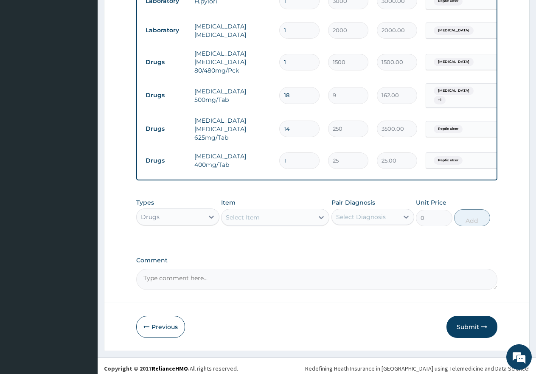
scroll to position [385, 0]
click at [254, 214] on div "Select Item" at bounding box center [243, 217] width 34 height 8
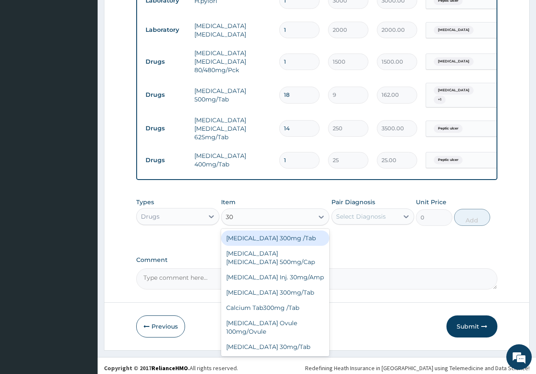
type input "30"
click at [340, 212] on div "Select Diagnosis" at bounding box center [361, 216] width 50 height 8
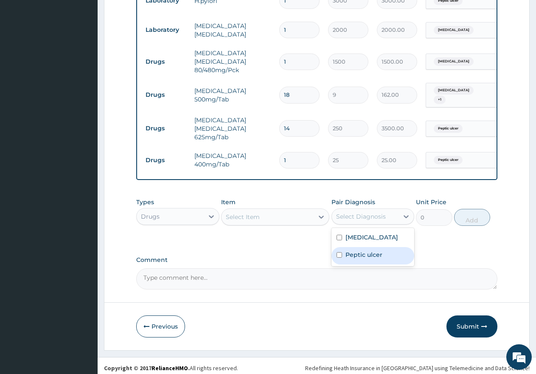
click at [358, 253] on label "Peptic ulcer" at bounding box center [363, 254] width 37 height 8
checkbox input "true"
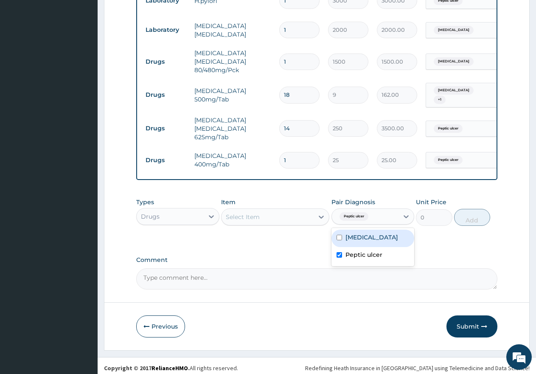
click at [307, 152] on input "1" at bounding box center [299, 160] width 40 height 17
type input "0.00"
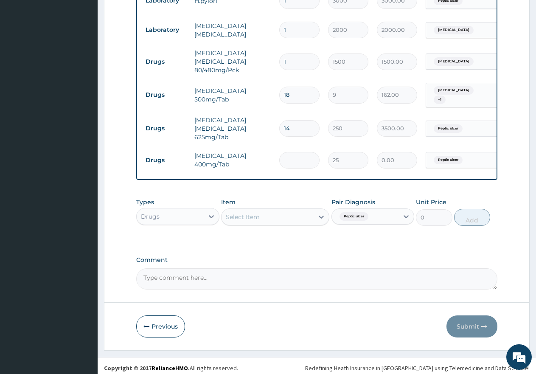
type input "3"
type input "75.00"
type input "30"
type input "750.00"
type input "30"
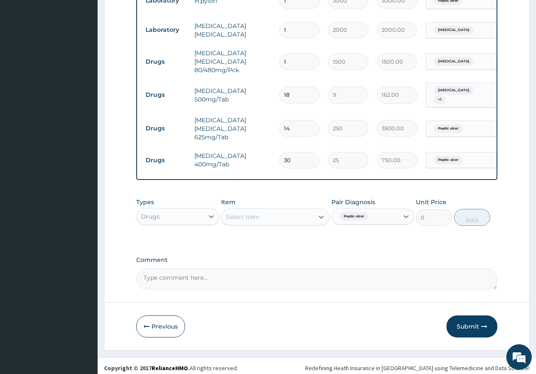
click at [245, 215] on div "Select Item" at bounding box center [243, 217] width 34 height 8
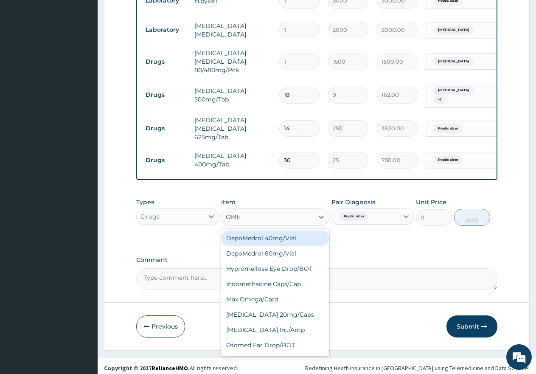
type input "OMEP"
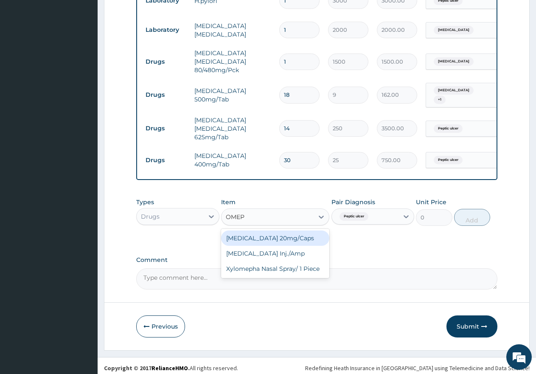
click at [296, 234] on div "Omeprazole 20mg/Caps" at bounding box center [275, 237] width 108 height 15
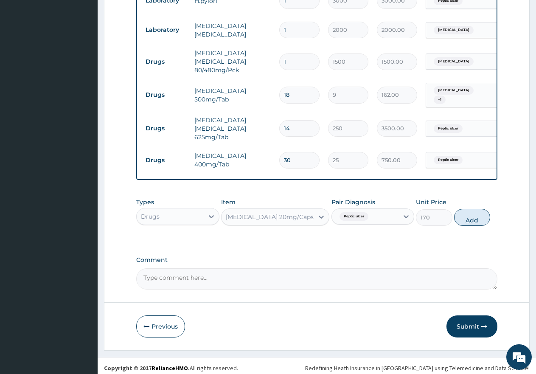
click at [475, 210] on button "Add" at bounding box center [472, 217] width 36 height 17
type input "0"
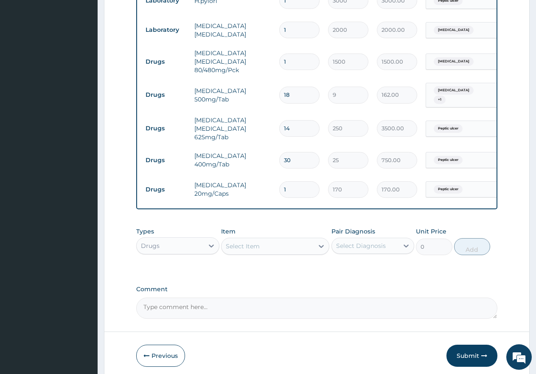
type input "0.00"
type input "1"
type input "170.00"
type input "14"
type input "2380.00"
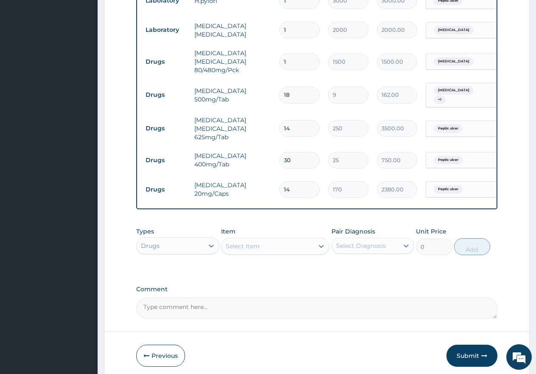
type input "14"
click at [303, 241] on div "Select Item" at bounding box center [268, 246] width 92 height 14
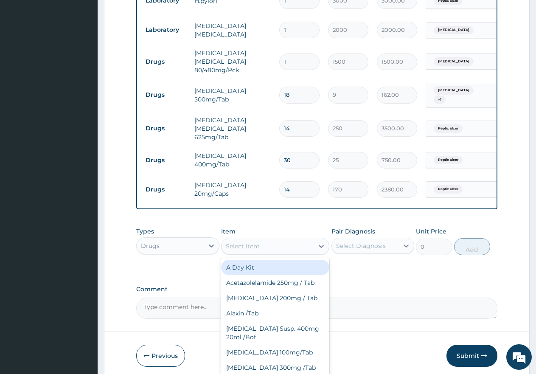
type input "G"
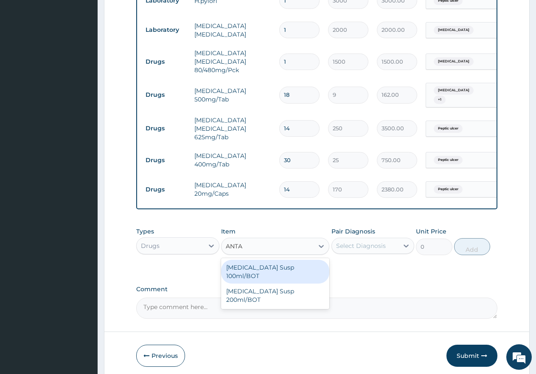
type input "ANTAC"
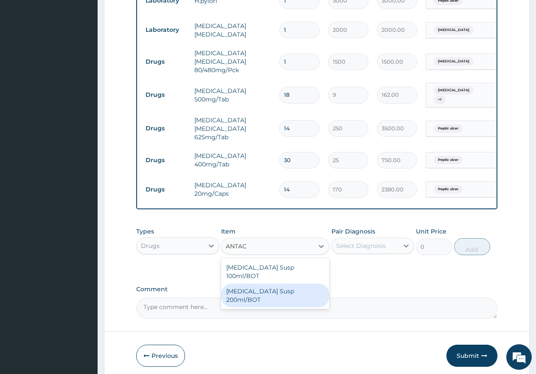
click at [289, 283] on div "Antacid Susp 200ml/BOT" at bounding box center [275, 295] width 108 height 24
type input "1000"
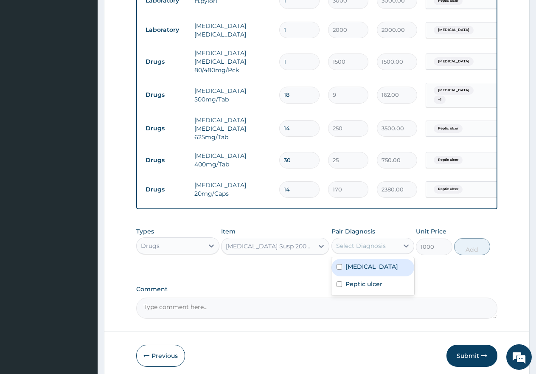
click at [361, 241] on div "Select Diagnosis" at bounding box center [361, 245] width 50 height 8
click at [366, 280] on label "Peptic ulcer" at bounding box center [363, 284] width 37 height 8
checkbox input "true"
click at [463, 245] on button "Add" at bounding box center [472, 246] width 36 height 17
type input "0"
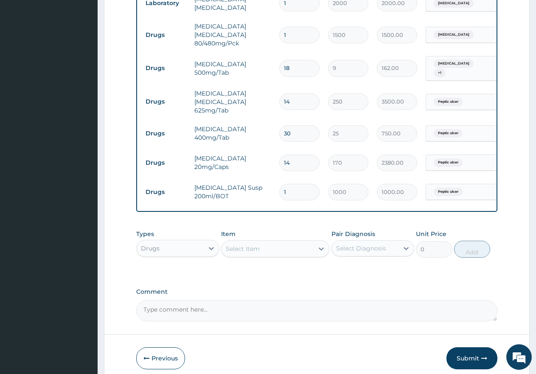
scroll to position [444, 0]
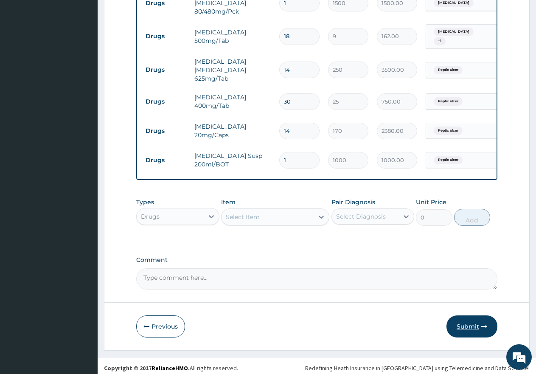
click at [482, 315] on button "Submit" at bounding box center [471, 326] width 51 height 22
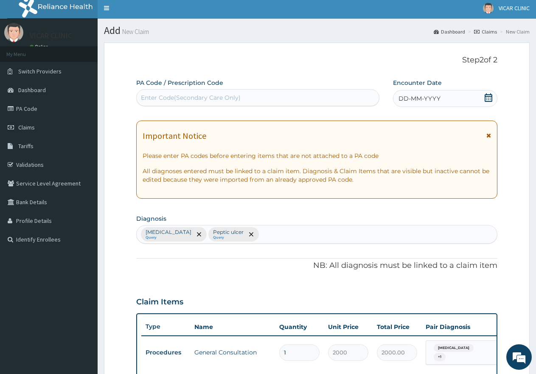
scroll to position [0, 0]
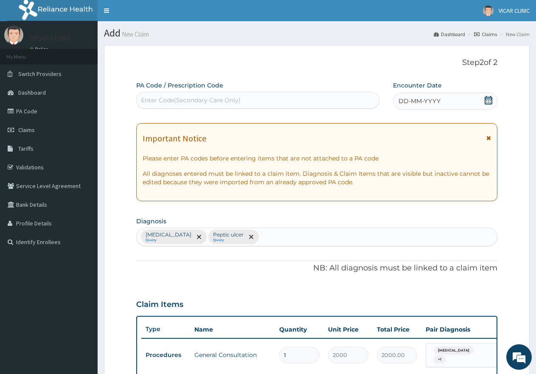
click at [493, 101] on div "DD-MM-YYYY" at bounding box center [445, 101] width 104 height 17
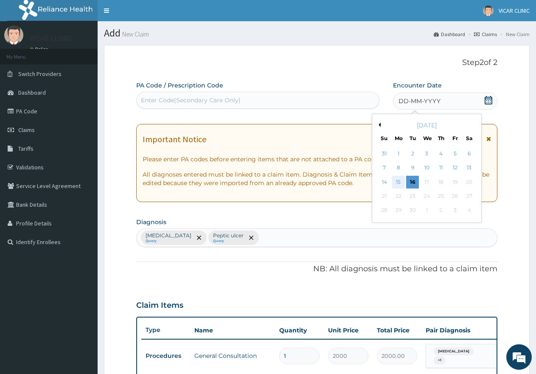
click at [399, 184] on div "15" at bounding box center [398, 182] width 13 height 13
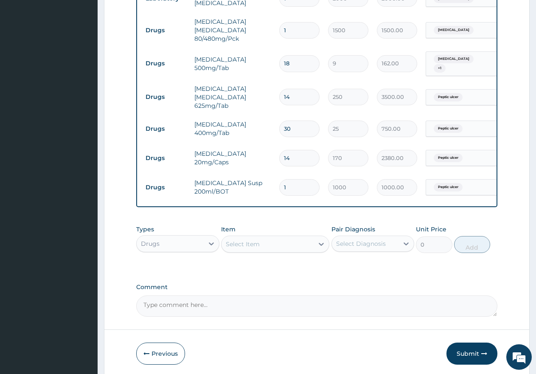
scroll to position [444, 0]
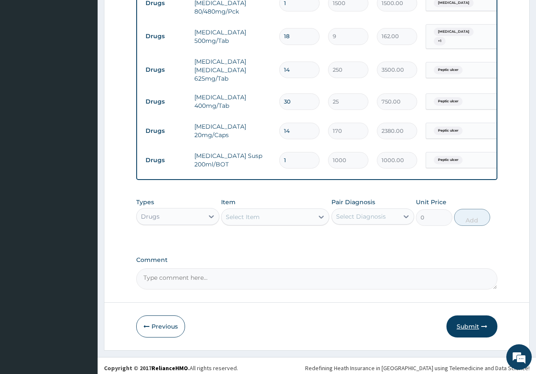
click at [471, 323] on button "Submit" at bounding box center [471, 326] width 51 height 22
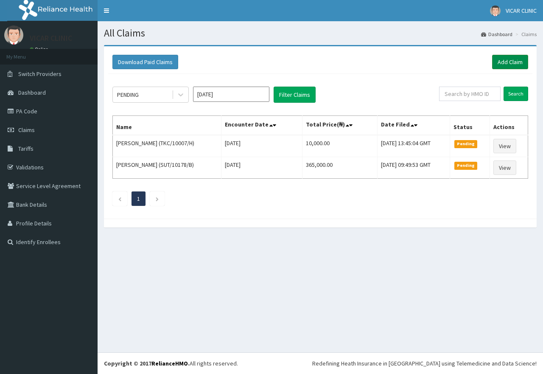
click at [511, 61] on link "Add Claim" at bounding box center [510, 62] width 36 height 14
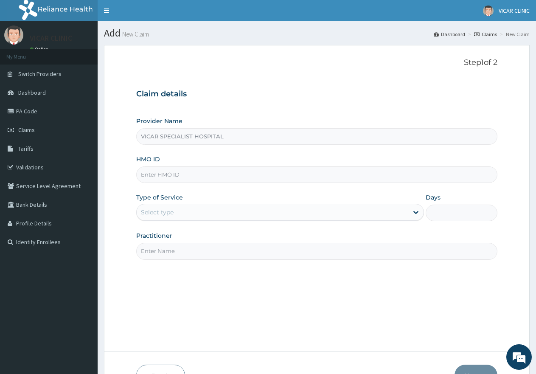
type input "VICAR SPECIALIST HOSPITAL"
click at [270, 177] on input "HMO ID" at bounding box center [316, 174] width 361 height 17
type input "LSD/10027/B"
click at [223, 213] on div "Select type" at bounding box center [272, 212] width 271 height 14
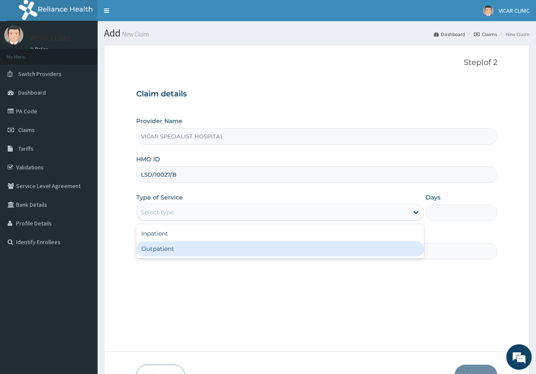
click at [194, 254] on div "Outpatient" at bounding box center [279, 248] width 287 height 15
type input "1"
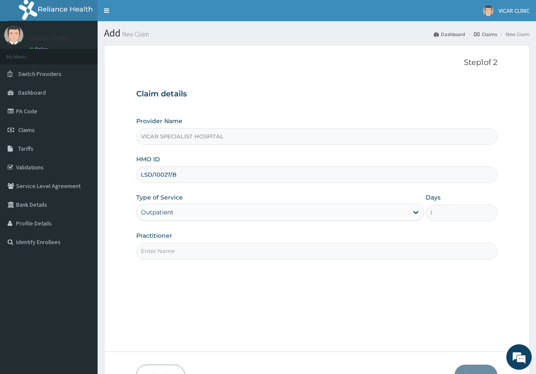
click at [194, 247] on input "Practitioner" at bounding box center [316, 251] width 361 height 17
type input "[PERSON_NAME]"
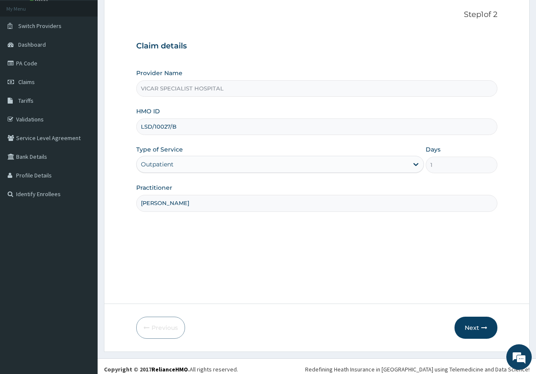
scroll to position [54, 0]
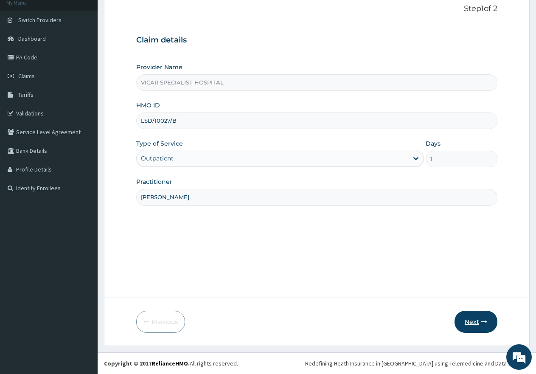
click at [472, 321] on button "Next" at bounding box center [475, 322] width 43 height 22
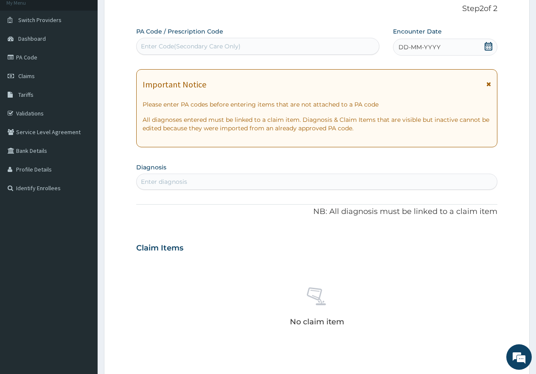
click at [486, 45] on icon at bounding box center [488, 46] width 8 height 8
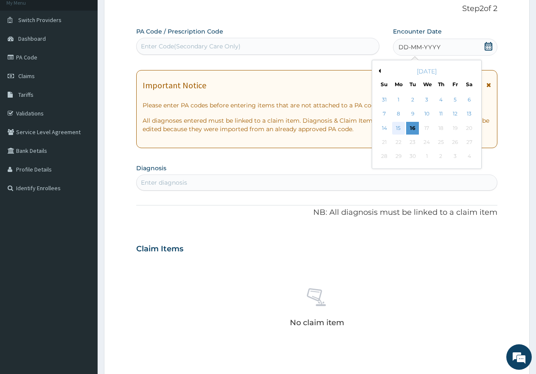
click at [397, 126] on div "15" at bounding box center [398, 128] width 13 height 13
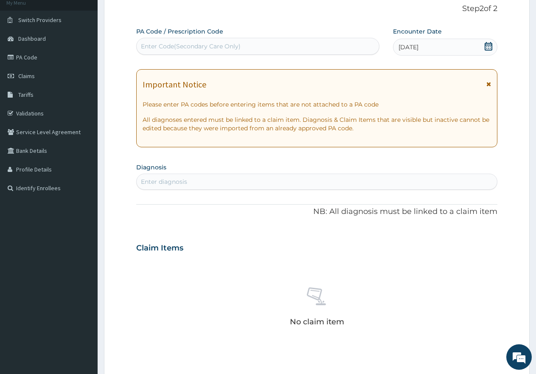
click at [311, 188] on div "Enter diagnosis" at bounding box center [317, 182] width 360 height 14
click at [311, 178] on div "Enter diagnosis" at bounding box center [317, 182] width 360 height 14
click at [213, 180] on div "Enter diagnosis" at bounding box center [317, 182] width 360 height 14
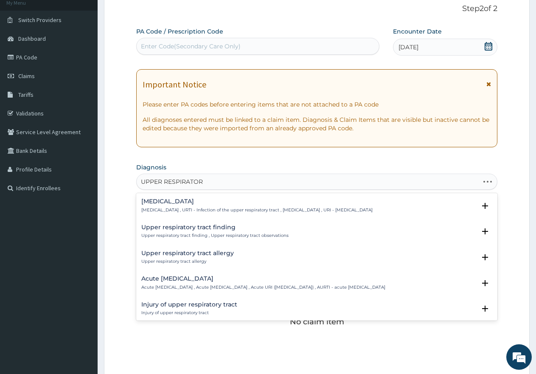
type input "UPPER RESPIRATORY"
click at [216, 203] on h4 "[MEDICAL_DATA]" at bounding box center [256, 201] width 231 height 6
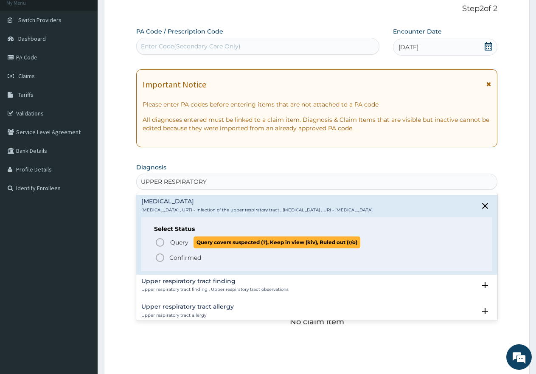
click at [177, 241] on span "Query" at bounding box center [179, 242] width 18 height 8
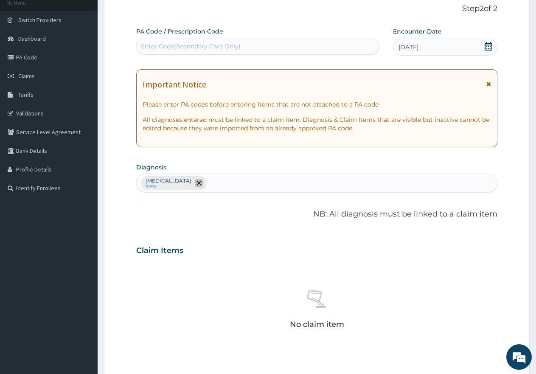
click at [201, 184] on icon "remove selection option" at bounding box center [199, 183] width 4 height 4
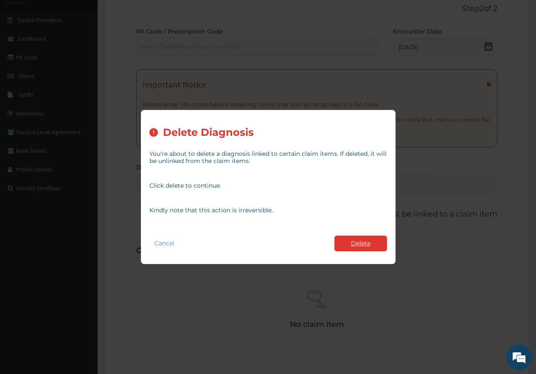
click at [380, 241] on button "Delete" at bounding box center [360, 244] width 53 height 16
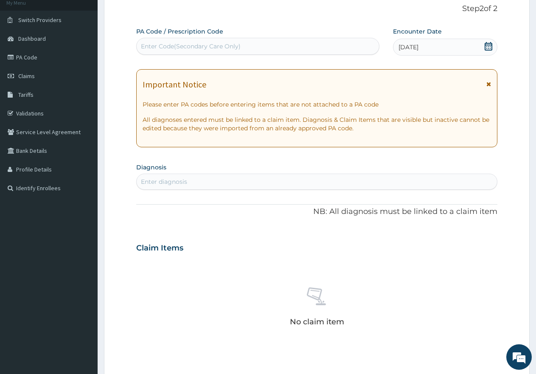
click at [181, 179] on div "Enter diagnosis" at bounding box center [164, 181] width 46 height 8
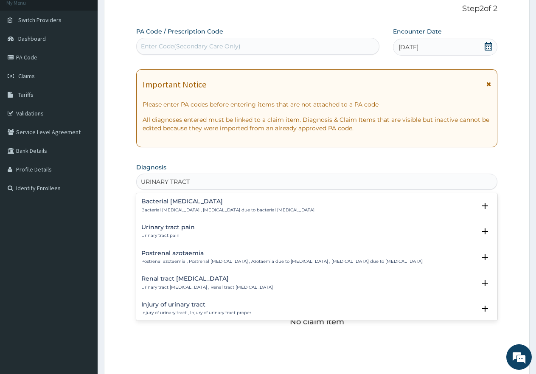
type input "URINARY TRACT I"
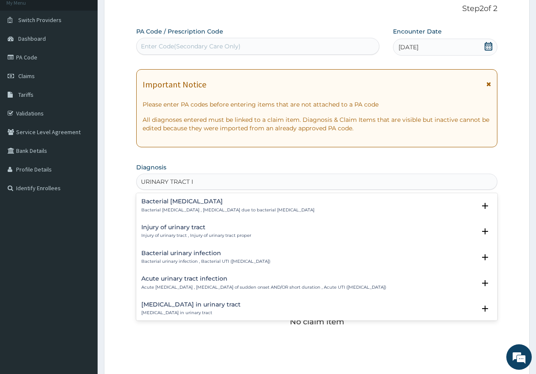
click at [177, 280] on h4 "Acute urinary tract infection" at bounding box center [263, 278] width 245 height 6
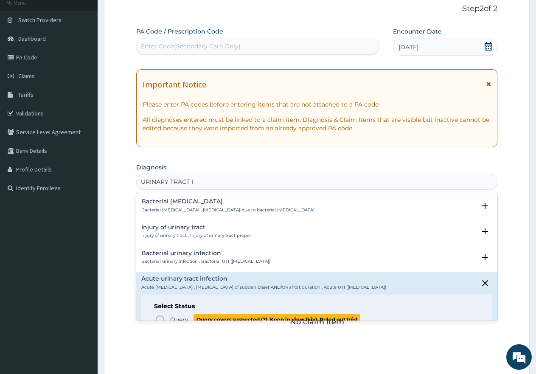
click at [163, 317] on circle "status option query" at bounding box center [160, 320] width 8 height 8
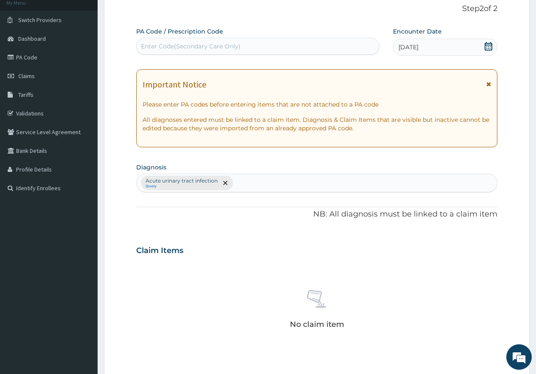
click at [294, 184] on div "Acute [MEDICAL_DATA] Query" at bounding box center [317, 183] width 360 height 18
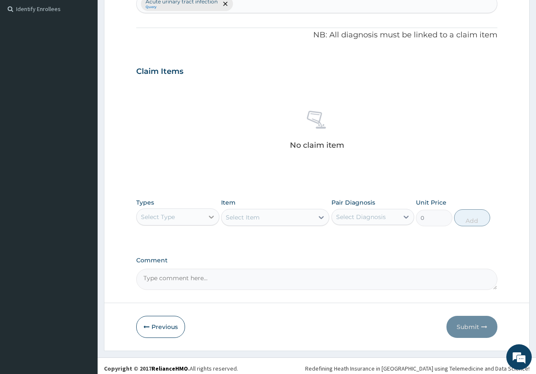
scroll to position [238, 0]
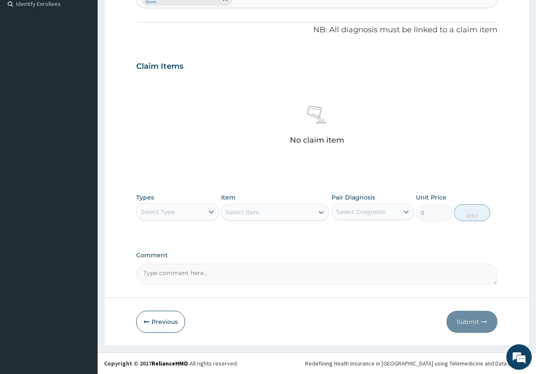
click at [150, 212] on div "Select Type" at bounding box center [158, 211] width 34 height 8
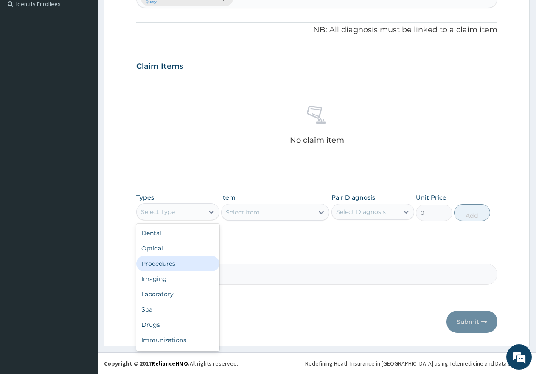
click at [171, 269] on div "Procedures" at bounding box center [177, 263] width 83 height 15
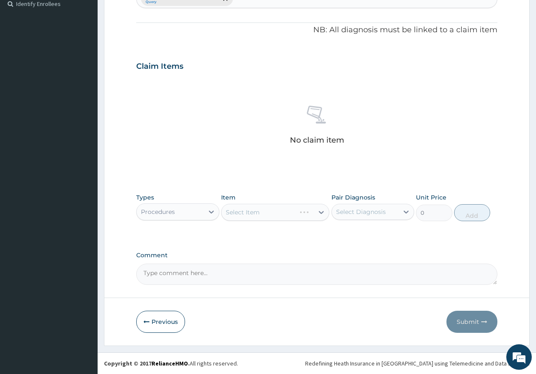
click at [267, 211] on div "Select Item" at bounding box center [275, 212] width 108 height 17
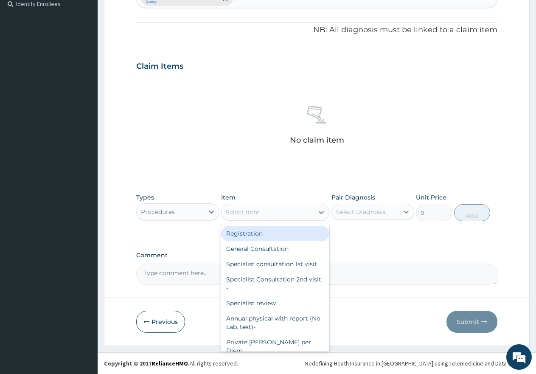
click at [267, 211] on div "Select Item" at bounding box center [268, 212] width 92 height 14
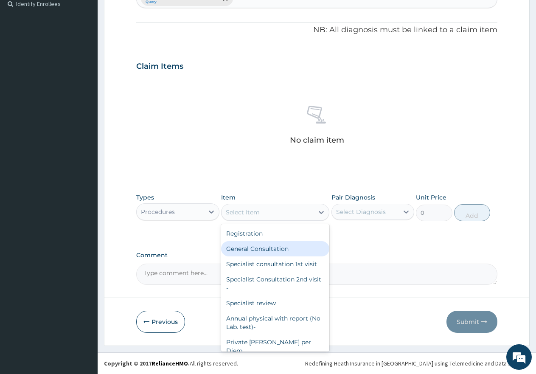
click at [265, 248] on div "General Consultation" at bounding box center [275, 248] width 108 height 15
type input "2000"
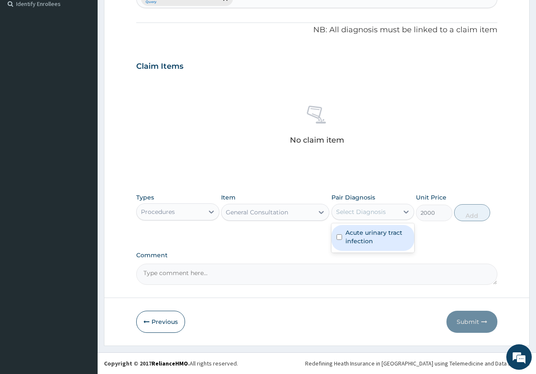
click at [365, 212] on div "Select Diagnosis" at bounding box center [361, 211] width 50 height 8
click at [365, 233] on label "Acute urinary tract infection" at bounding box center [377, 236] width 64 height 17
checkbox input "true"
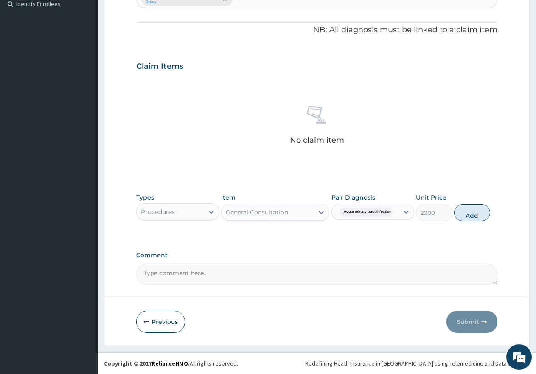
drag, startPoint x: 461, startPoint y: 211, endPoint x: 296, endPoint y: 244, distance: 167.9
click at [461, 212] on button "Add" at bounding box center [472, 212] width 36 height 17
type input "0"
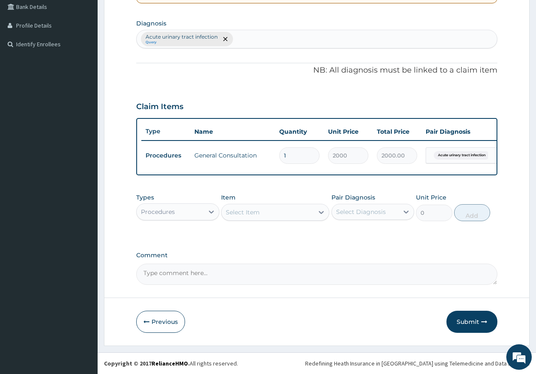
scroll to position [205, 0]
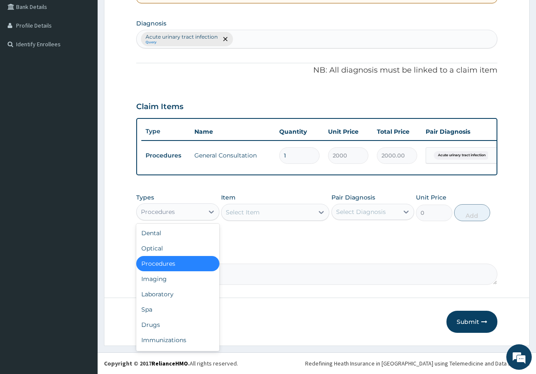
click at [191, 214] on div "Procedures" at bounding box center [170, 212] width 67 height 14
drag, startPoint x: 162, startPoint y: 298, endPoint x: 168, endPoint y: 293, distance: 8.1
click at [162, 298] on div "Laboratory" at bounding box center [177, 293] width 83 height 15
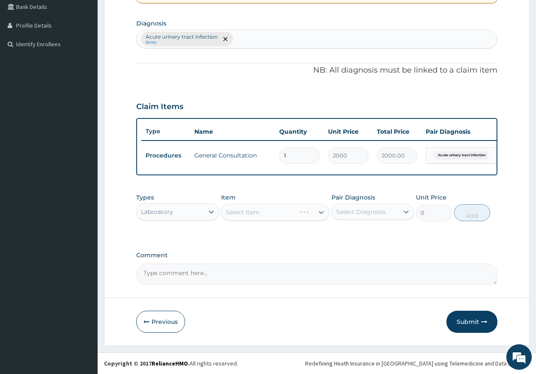
click at [244, 208] on div "Select Item" at bounding box center [275, 212] width 108 height 17
click at [246, 211] on div "Select Item" at bounding box center [275, 212] width 108 height 17
click at [252, 215] on div "Select Item" at bounding box center [275, 212] width 108 height 17
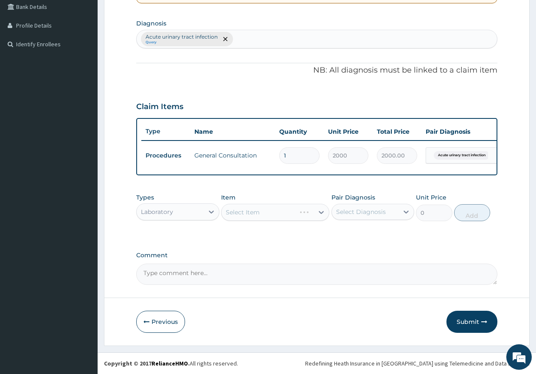
click at [252, 215] on div "Select Item" at bounding box center [275, 212] width 108 height 17
click at [299, 209] on div "Select Item" at bounding box center [275, 212] width 108 height 17
click at [269, 215] on div "Select Item" at bounding box center [275, 212] width 108 height 17
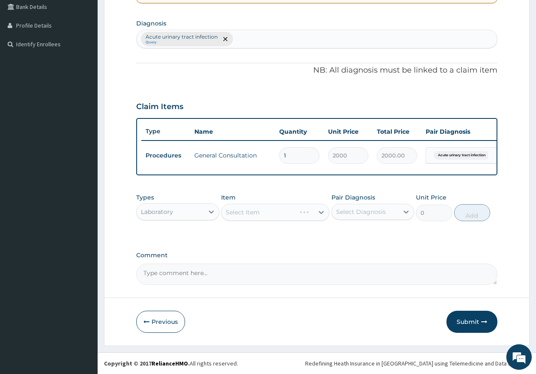
click at [268, 214] on div "Select Item" at bounding box center [275, 212] width 108 height 17
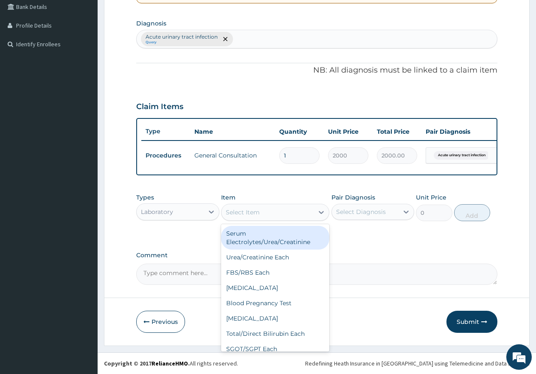
click at [273, 210] on div "Select Item" at bounding box center [268, 212] width 92 height 14
type input "URI"
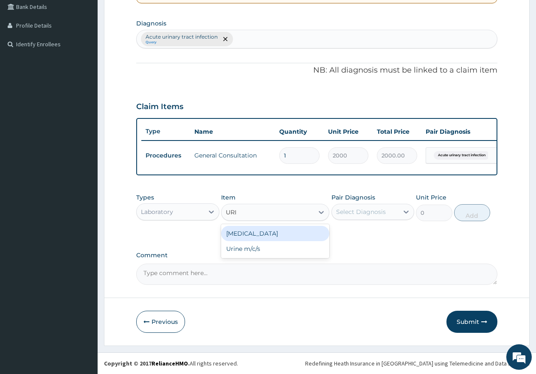
click at [263, 229] on div "Urinalysis" at bounding box center [275, 233] width 108 height 15
type input "700"
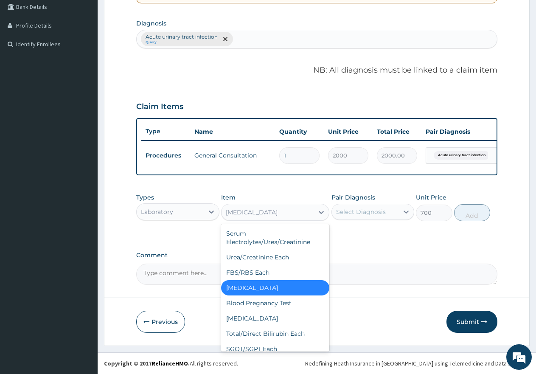
click at [300, 216] on div "Urinalysis" at bounding box center [268, 212] width 92 height 14
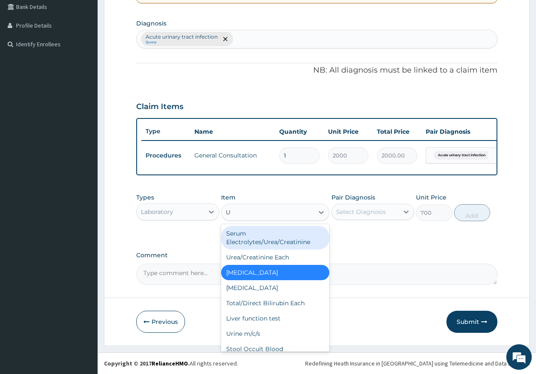
type input "UR"
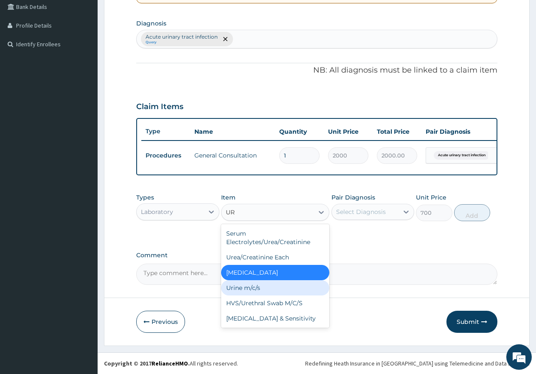
drag, startPoint x: 272, startPoint y: 289, endPoint x: 285, endPoint y: 286, distance: 13.3
click at [286, 286] on div "Urine m/c/s" at bounding box center [275, 287] width 108 height 15
type input "3000"
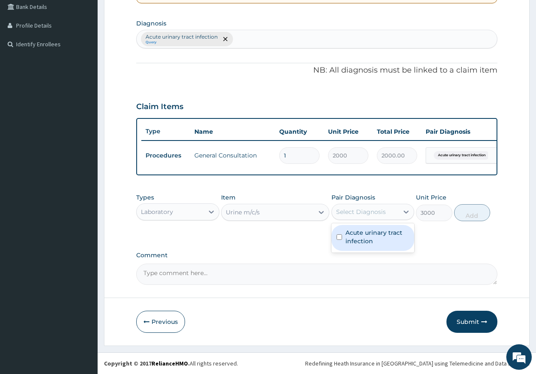
click at [356, 213] on div "Select Diagnosis" at bounding box center [361, 211] width 50 height 8
click at [362, 233] on label "Acute urinary tract infection" at bounding box center [377, 236] width 64 height 17
checkbox input "true"
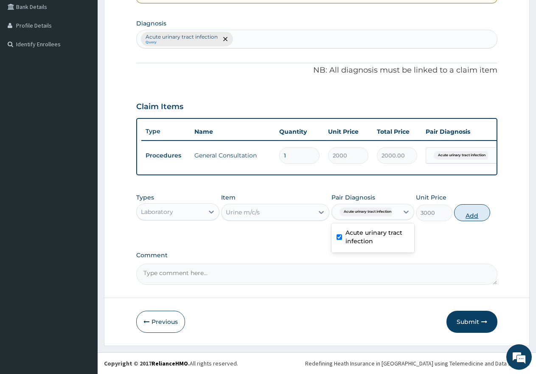
click at [466, 219] on button "Add" at bounding box center [472, 212] width 36 height 17
type input "0"
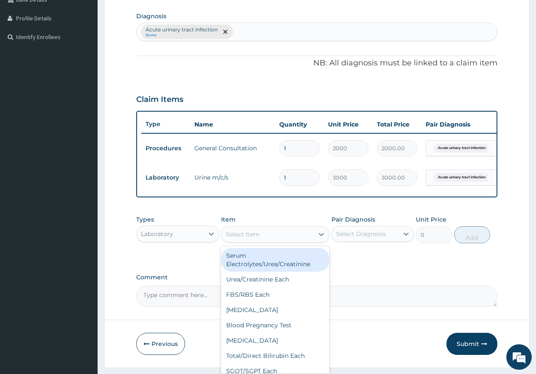
click at [221, 241] on div "Select Item" at bounding box center [275, 234] width 108 height 17
click at [181, 241] on div "Laboratory" at bounding box center [170, 234] width 67 height 14
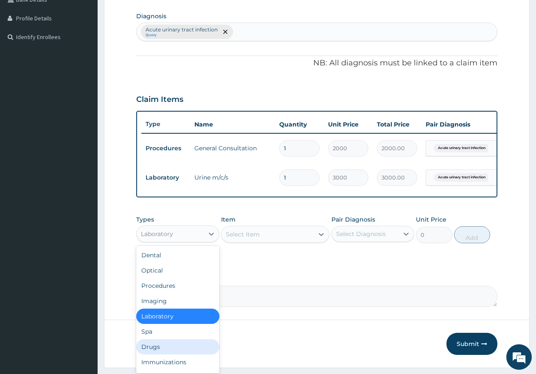
click at [164, 351] on div "Drugs" at bounding box center [177, 346] width 83 height 15
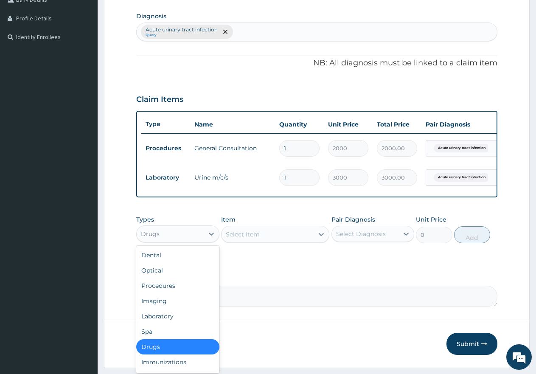
click at [169, 238] on div "Drugs" at bounding box center [170, 234] width 67 height 14
click at [226, 239] on div at bounding box center [226, 234] width 1 height 10
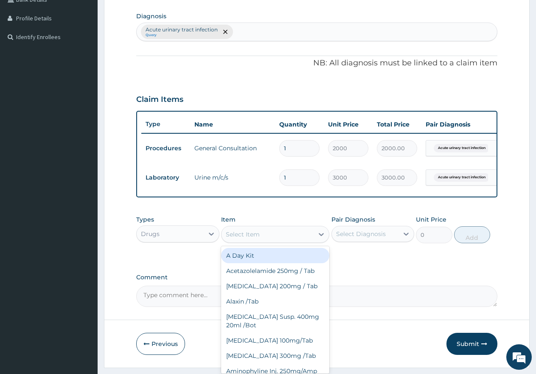
click at [231, 238] on div "Select Item" at bounding box center [243, 234] width 34 height 8
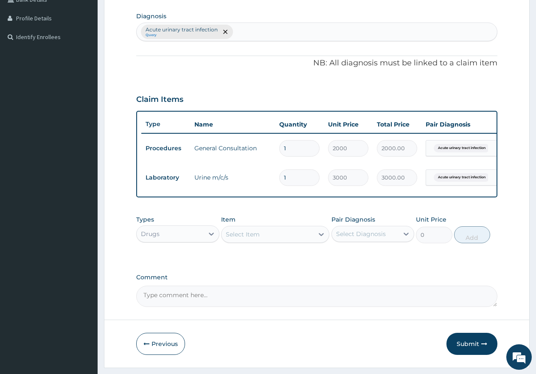
click at [266, 238] on div "Select Item" at bounding box center [268, 234] width 92 height 14
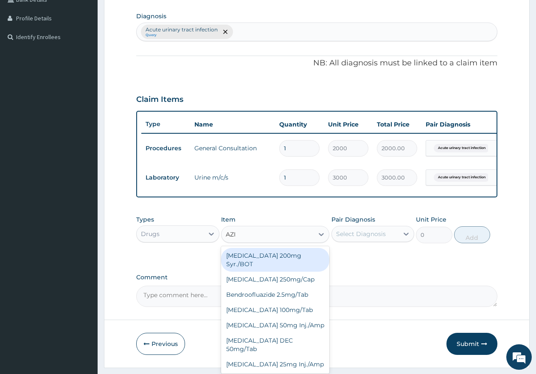
type input "AZIT"
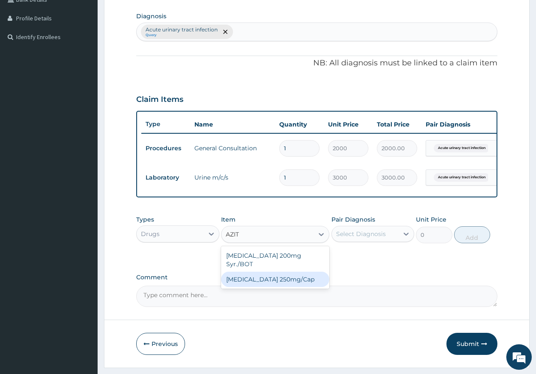
click at [294, 278] on div "Azithromycin 250mg/Cap" at bounding box center [275, 279] width 108 height 15
type input "280"
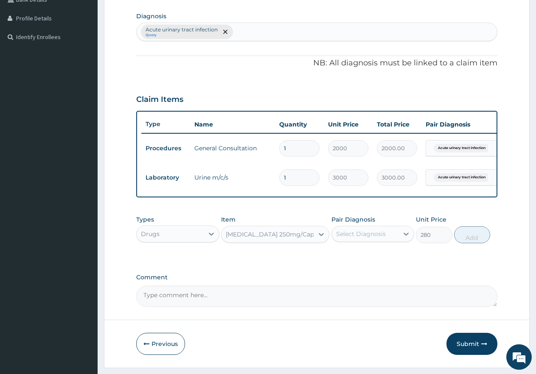
click at [351, 231] on div "Pair Diagnosis Select Diagnosis" at bounding box center [372, 229] width 83 height 28
drag, startPoint x: 354, startPoint y: 238, endPoint x: 359, endPoint y: 235, distance: 5.5
click at [359, 235] on div "Select Diagnosis" at bounding box center [365, 234] width 67 height 14
click at [358, 260] on label "Acute urinary tract infection" at bounding box center [377, 258] width 64 height 17
checkbox input "true"
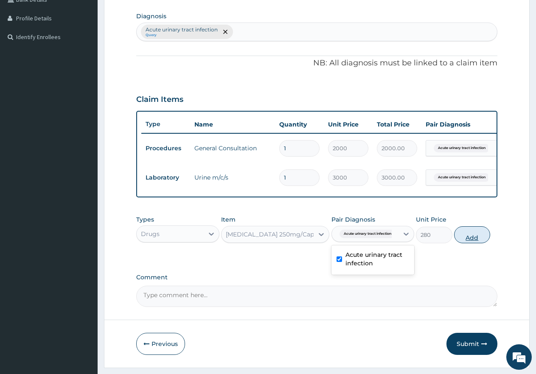
click at [459, 241] on button "Add" at bounding box center [472, 234] width 36 height 17
type input "0"
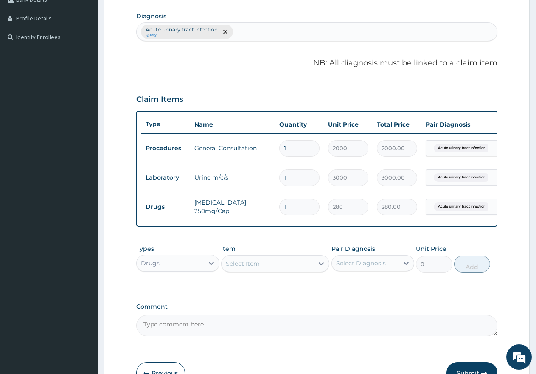
type input "0.00"
type input "1"
type input "280.00"
type input "12"
type input "3360.00"
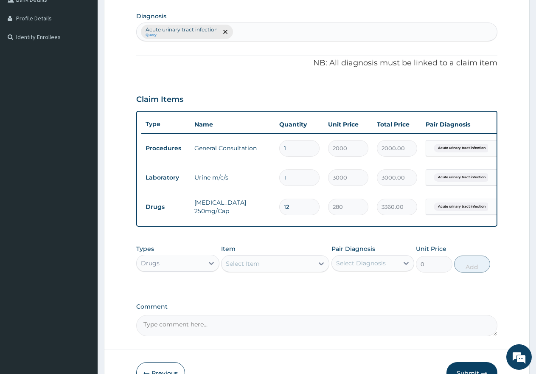
type input "12"
click at [286, 266] on div "Select Item" at bounding box center [268, 264] width 92 height 14
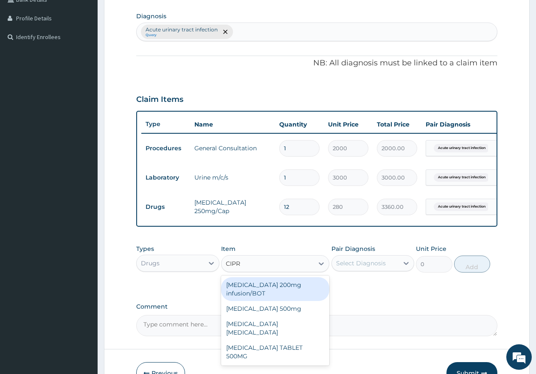
type input "[MEDICAL_DATA]"
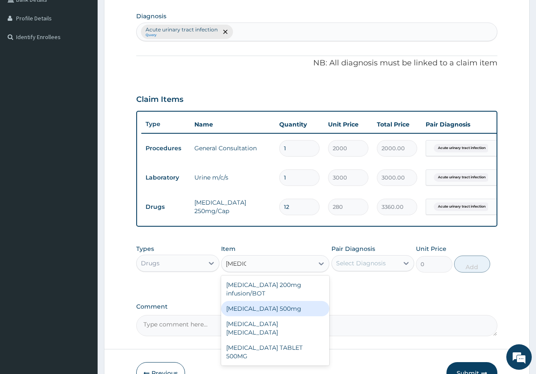
click at [285, 314] on div "[MEDICAL_DATA] 500mg" at bounding box center [275, 308] width 108 height 15
type input "120"
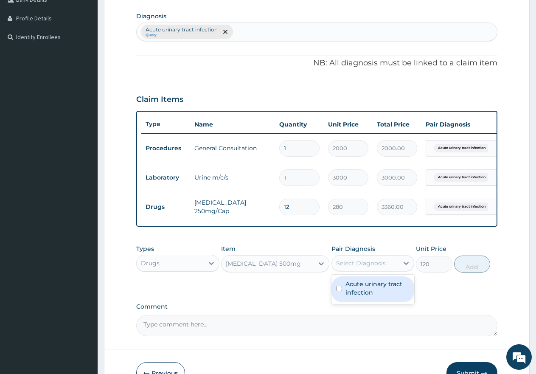
click at [351, 267] on div "Select Diagnosis" at bounding box center [361, 263] width 50 height 8
drag, startPoint x: 363, startPoint y: 303, endPoint x: 395, endPoint y: 281, distance: 39.1
click at [365, 297] on label "Acute urinary tract infection" at bounding box center [377, 288] width 64 height 17
checkbox input "true"
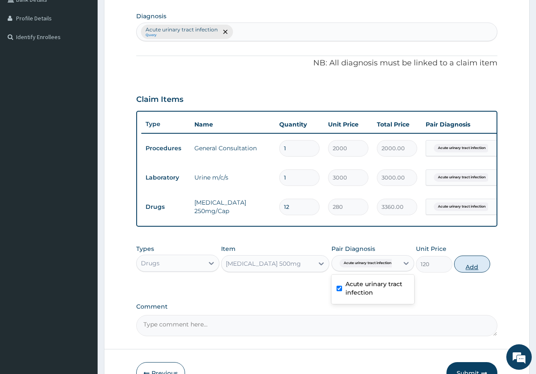
click at [467, 271] on button "Add" at bounding box center [472, 263] width 36 height 17
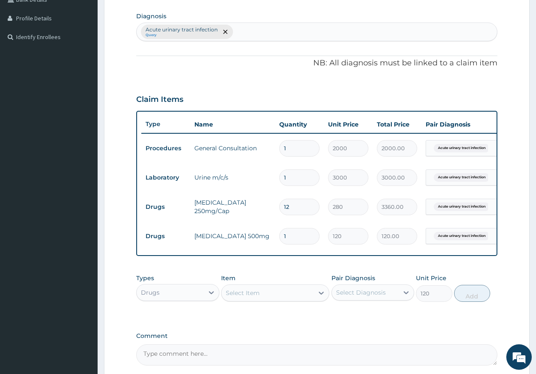
type input "0"
type input "0.00"
type input "2"
type input "240.00"
type input "20"
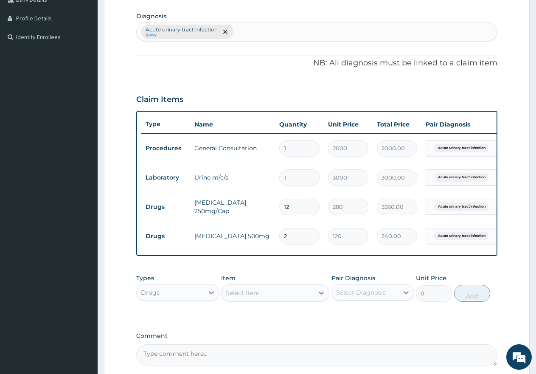
type input "2400.00"
type input "20"
click at [274, 294] on div "Select Item" at bounding box center [268, 293] width 92 height 14
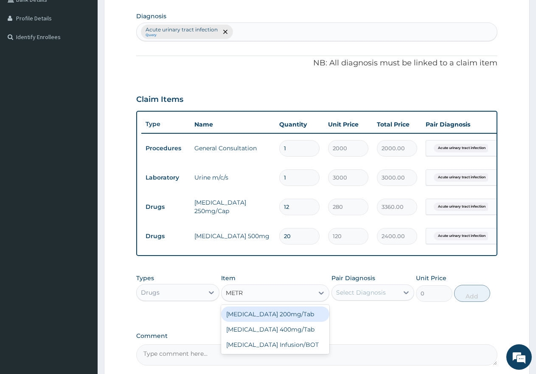
type input "METRO"
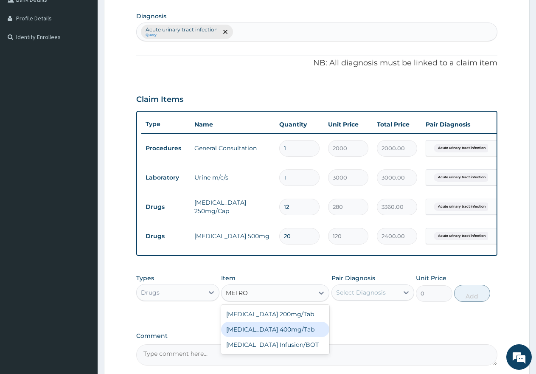
click at [276, 337] on div "[MEDICAL_DATA] 400mg/Tab" at bounding box center [275, 329] width 108 height 15
type input "25"
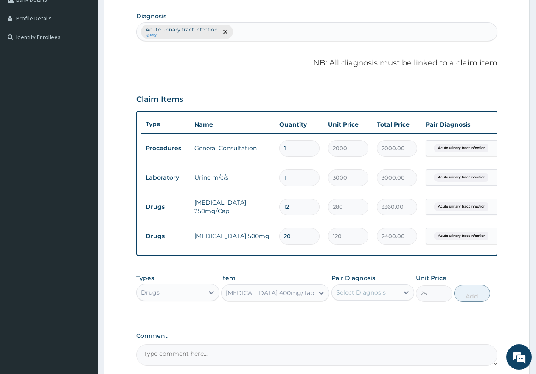
click at [369, 297] on div "Select Diagnosis" at bounding box center [361, 292] width 50 height 8
click at [376, 326] on label "Acute urinary tract infection" at bounding box center [377, 317] width 64 height 17
checkbox input "true"
click at [467, 300] on button "Add" at bounding box center [472, 293] width 36 height 17
type input "0"
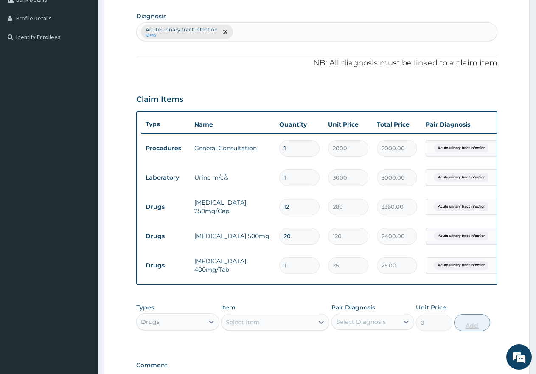
type input "0.00"
type input "6"
type input "150.00"
type input "60"
type input "1500.00"
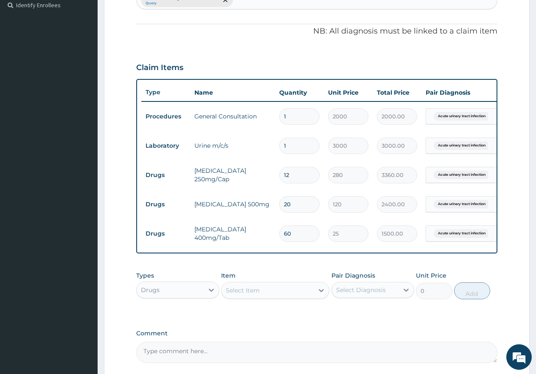
scroll to position [322, 0]
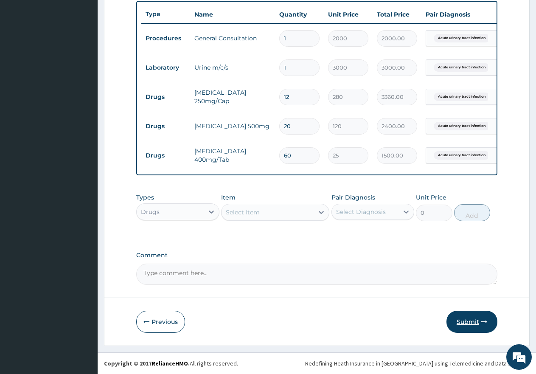
type input "60"
click at [462, 319] on button "Submit" at bounding box center [471, 322] width 51 height 22
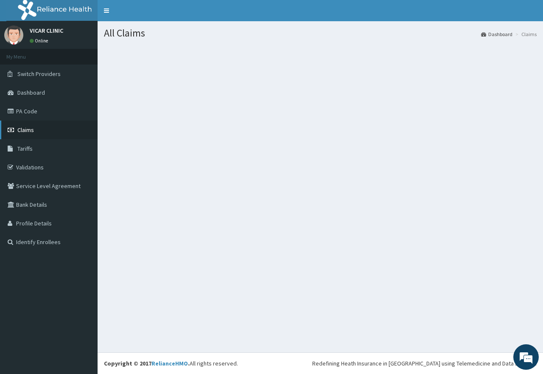
click at [39, 128] on link "Claims" at bounding box center [49, 130] width 98 height 19
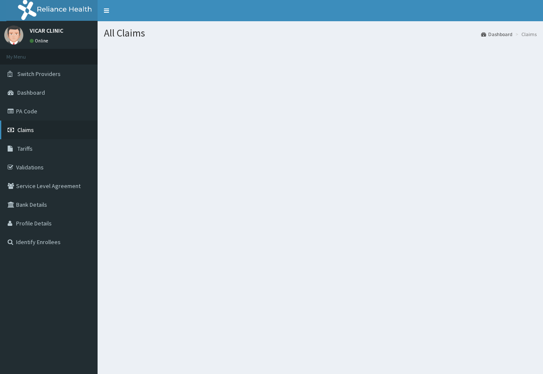
click at [20, 132] on span "Claims" at bounding box center [25, 130] width 17 height 8
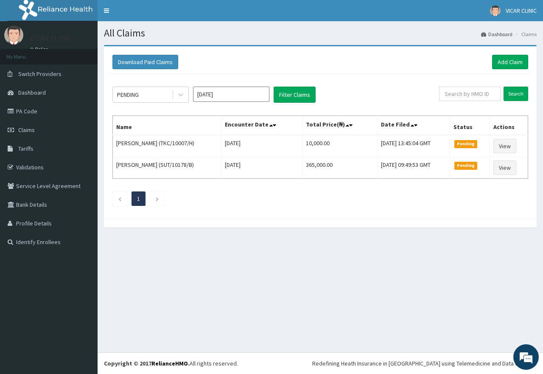
click at [39, 168] on link "Validations" at bounding box center [49, 167] width 98 height 19
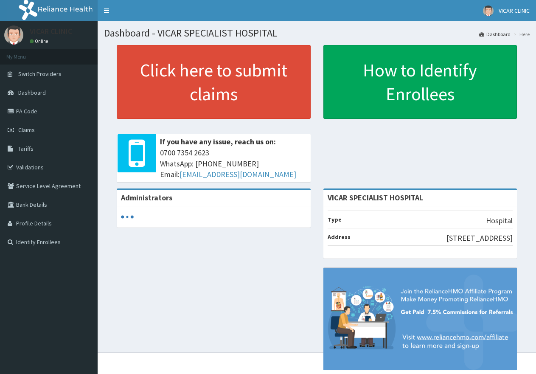
click at [39, 126] on link "Claims" at bounding box center [49, 130] width 98 height 19
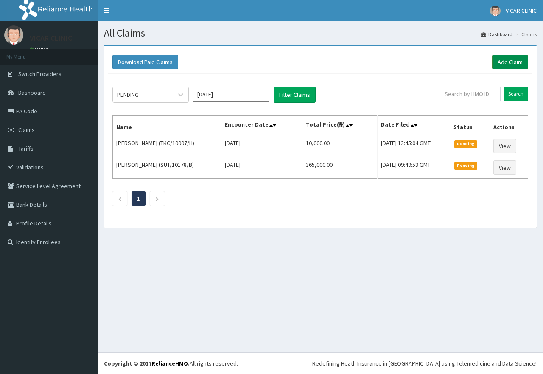
click at [499, 61] on link "Add Claim" at bounding box center [510, 62] width 36 height 14
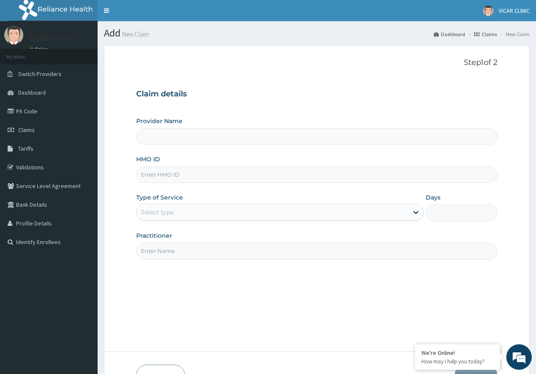
type input "VICAR SPECIALIST HOSPITAL"
type input "TSH/10011/A"
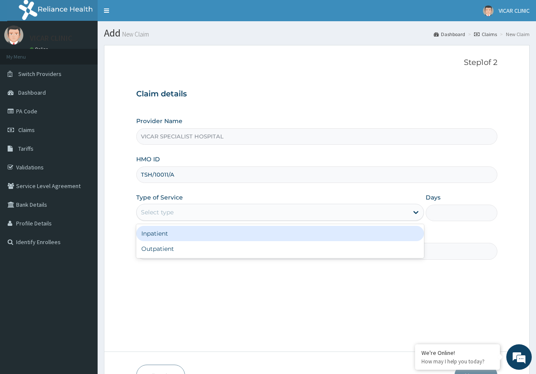
click at [178, 210] on div "Select type" at bounding box center [272, 212] width 271 height 14
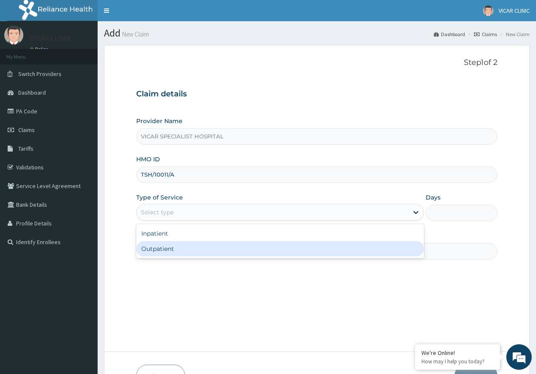
click at [165, 249] on div "Outpatient" at bounding box center [279, 248] width 287 height 15
type input "1"
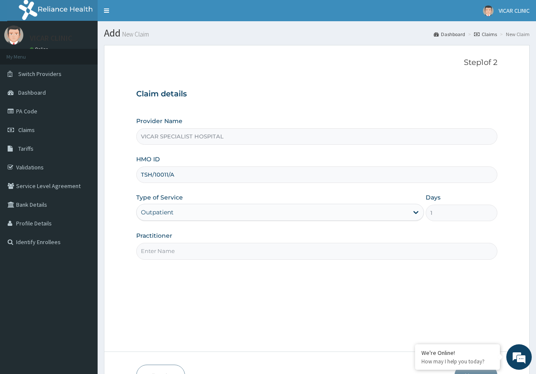
click at [165, 249] on input "Practitioner" at bounding box center [316, 251] width 361 height 17
type input "Dr Ideh"
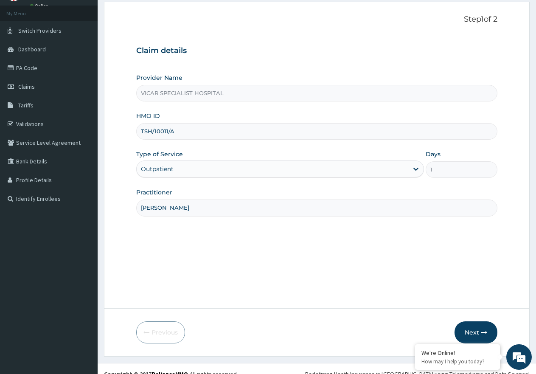
scroll to position [54, 0]
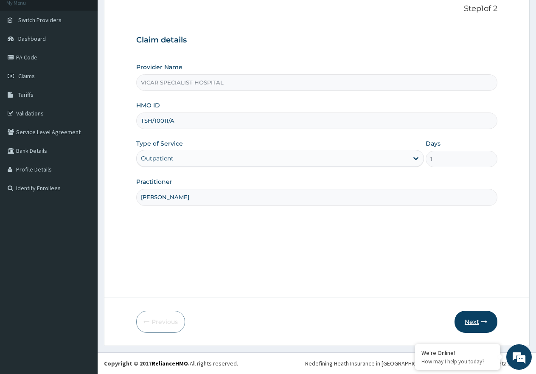
click at [468, 320] on button "Next" at bounding box center [475, 322] width 43 height 22
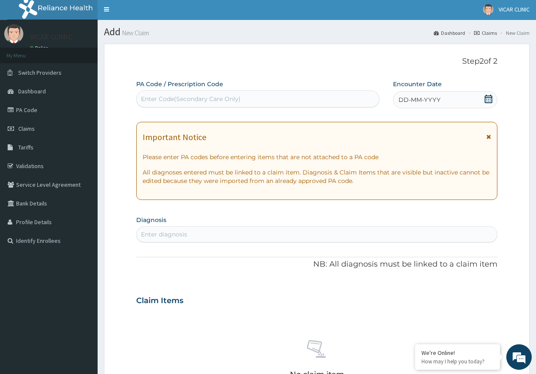
scroll to position [0, 0]
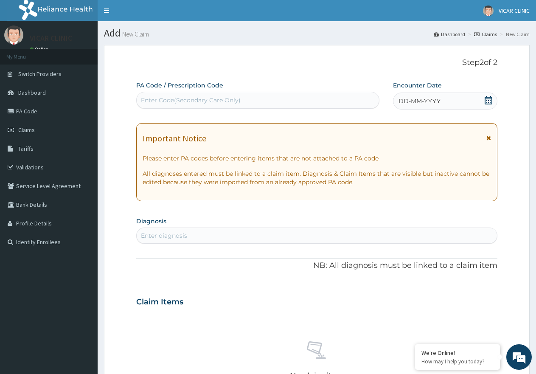
click at [485, 103] on icon at bounding box center [488, 100] width 8 height 8
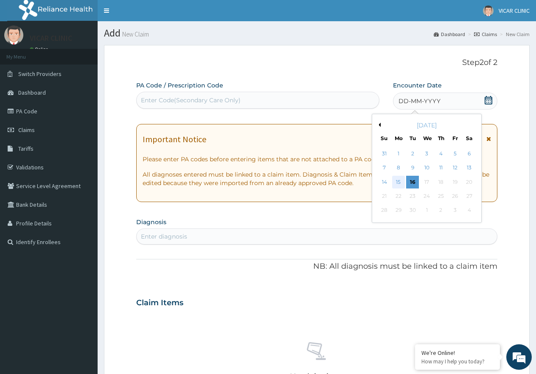
click at [401, 185] on div "15" at bounding box center [398, 182] width 13 height 13
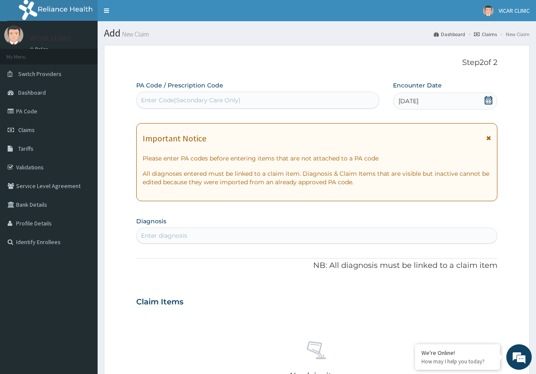
click at [141, 234] on div "Enter diagnosis" at bounding box center [164, 235] width 46 height 8
type input "MALARIA"
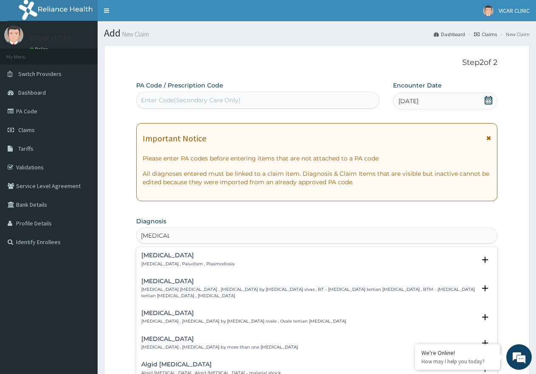
click at [157, 255] on h4 "[MEDICAL_DATA]" at bounding box center [187, 255] width 93 height 6
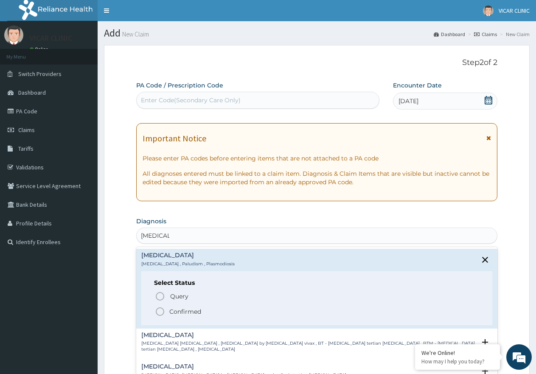
click at [179, 311] on p "Confirmed" at bounding box center [185, 311] width 32 height 8
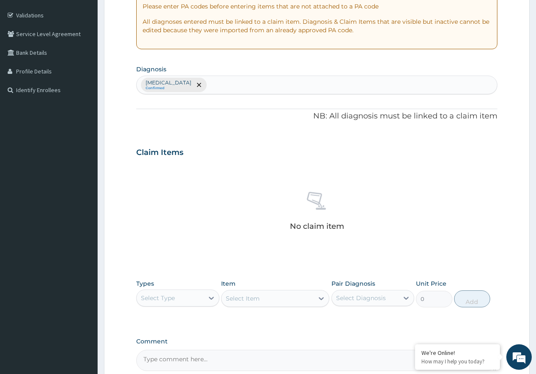
scroll to position [170, 0]
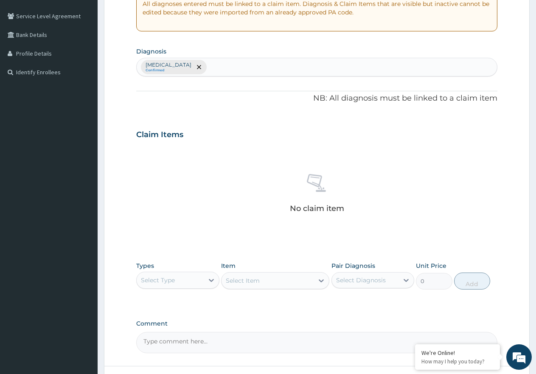
click at [174, 279] on div "Select Type" at bounding box center [158, 280] width 34 height 8
click at [166, 333] on div "Procedures" at bounding box center [177, 331] width 83 height 15
click at [263, 278] on div "Select Item" at bounding box center [275, 280] width 108 height 17
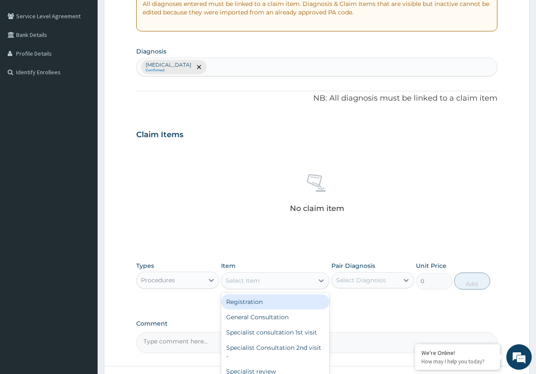
click at [263, 278] on div "Select Item" at bounding box center [268, 281] width 92 height 14
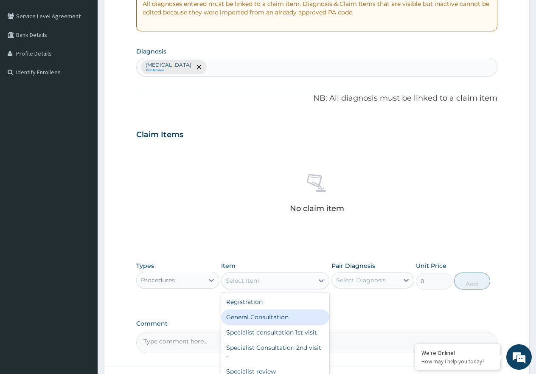
click at [265, 318] on div "General Consultation" at bounding box center [275, 316] width 108 height 15
type input "2000"
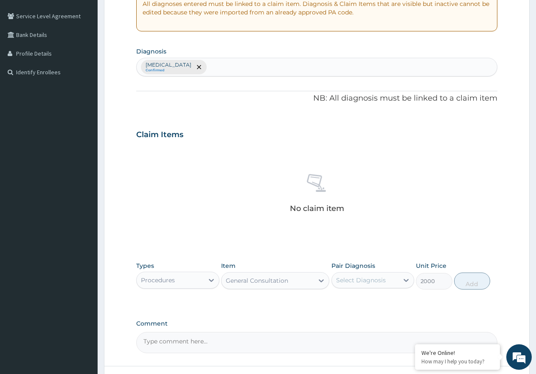
click at [344, 279] on div "Select Diagnosis" at bounding box center [361, 280] width 50 height 8
drag, startPoint x: 353, startPoint y: 294, endPoint x: 364, endPoint y: 295, distance: 10.2
click at [353, 295] on div "[MEDICAL_DATA]" at bounding box center [372, 301] width 83 height 17
checkbox input "true"
click at [465, 278] on button "Add" at bounding box center [472, 280] width 36 height 17
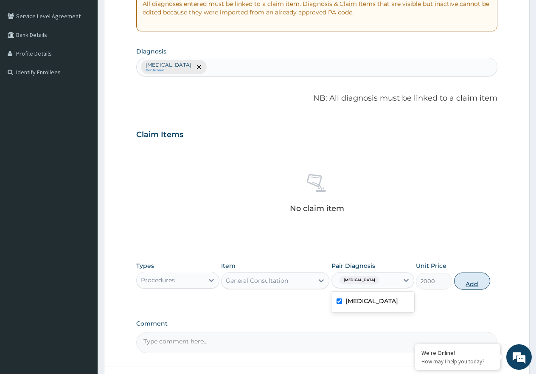
type input "0"
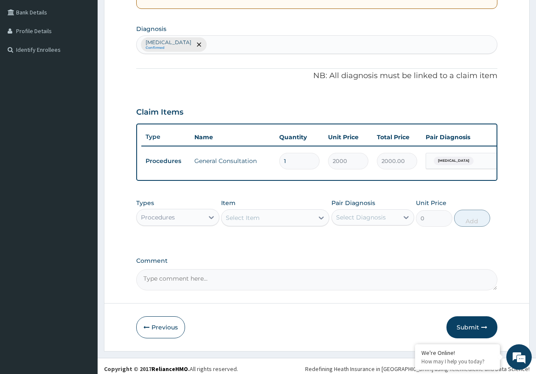
scroll to position [205, 0]
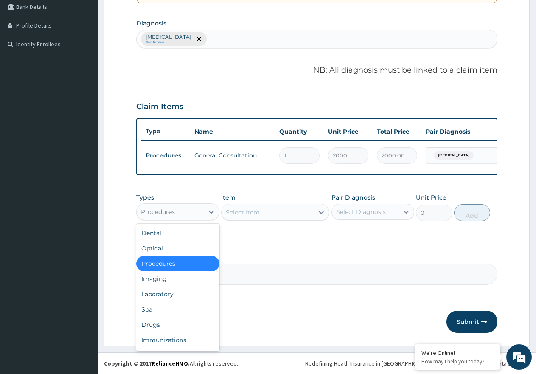
click at [198, 209] on div "Procedures" at bounding box center [170, 212] width 67 height 14
click at [156, 327] on div "Drugs" at bounding box center [177, 324] width 83 height 15
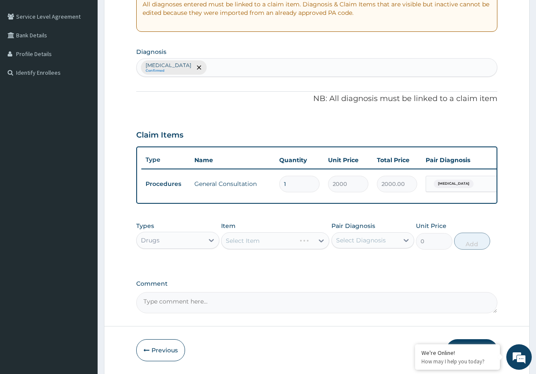
scroll to position [120, 0]
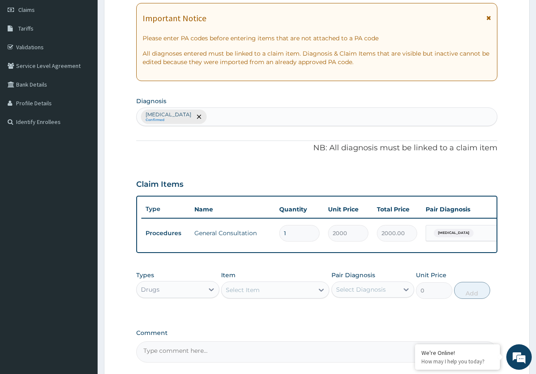
click at [222, 118] on div "[MEDICAL_DATA] Confirmed" at bounding box center [317, 117] width 360 height 18
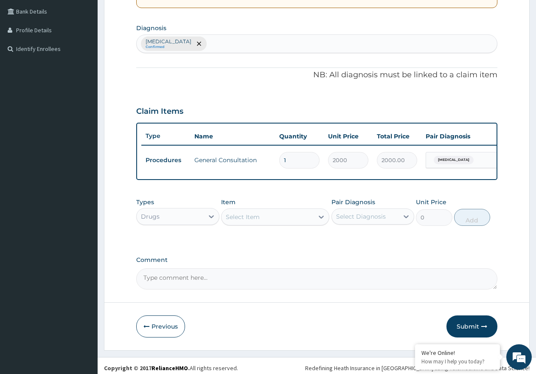
scroll to position [205, 0]
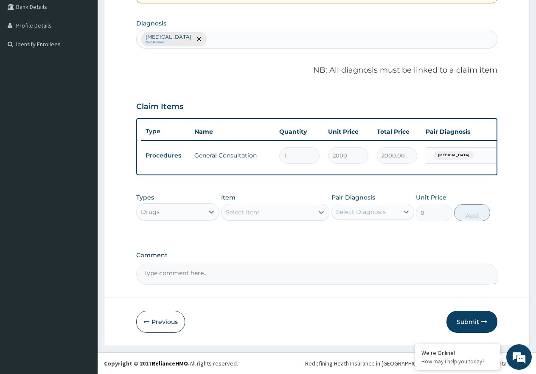
click at [194, 216] on div "Drugs" at bounding box center [170, 212] width 67 height 14
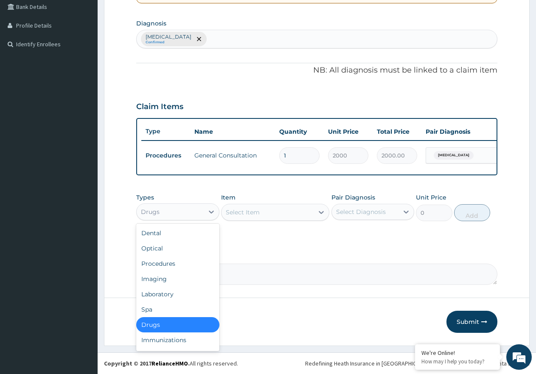
click at [236, 215] on div "Select Item" at bounding box center [243, 212] width 34 height 8
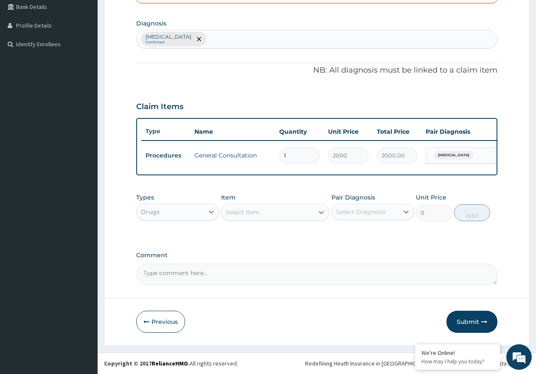
click at [244, 208] on div "Select Item" at bounding box center [243, 212] width 34 height 8
type input "SALIN"
click div "[MEDICAL_DATA] Saline 5%/Inf."
type input "1000"
click at [375, 205] on div "Select Diagnosis" at bounding box center [365, 212] width 67 height 14
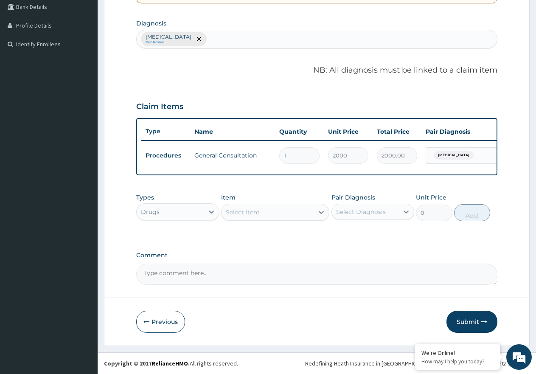
click div "[MEDICAL_DATA]"
checkbox input "true"
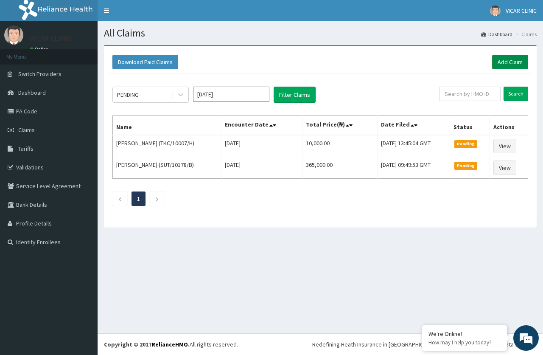
click at [508, 58] on link "Add Claim" at bounding box center [510, 62] width 36 height 14
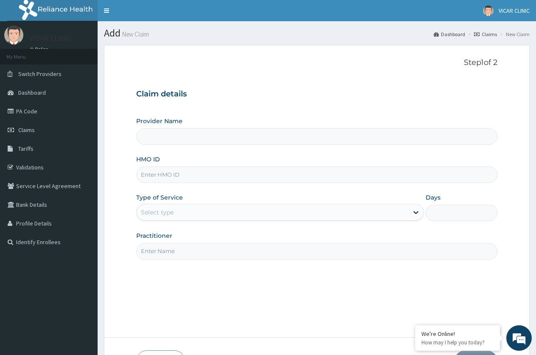
type input "VICAR SPECIALIST HOSPITAL"
type input "TSH/10011/A"
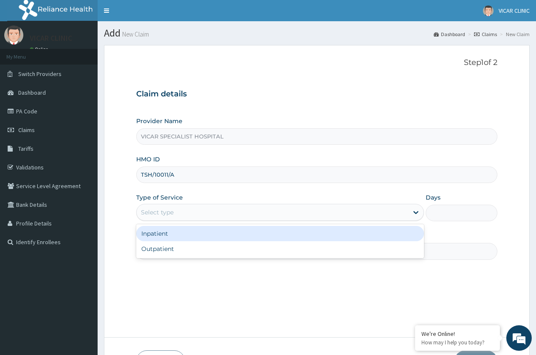
click at [187, 211] on div "Select type" at bounding box center [272, 212] width 271 height 14
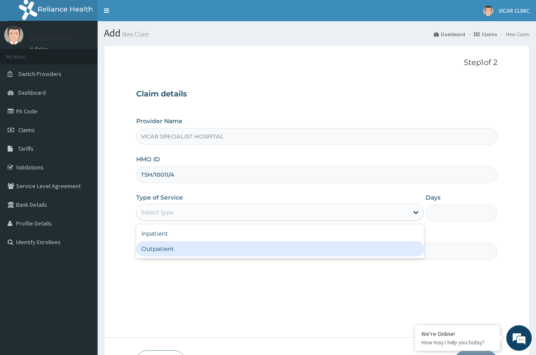
click at [190, 244] on div "Outpatient" at bounding box center [279, 248] width 287 height 15
type input "1"
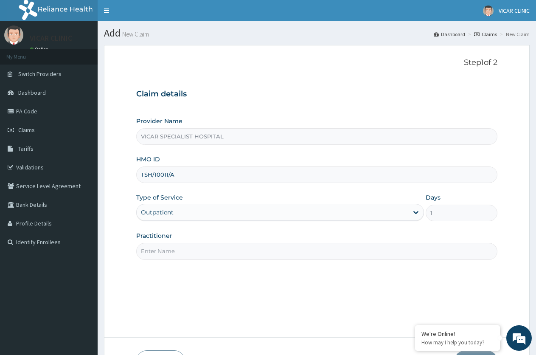
click at [194, 255] on input "Practitioner" at bounding box center [316, 251] width 361 height 17
type input "[PERSON_NAME]"
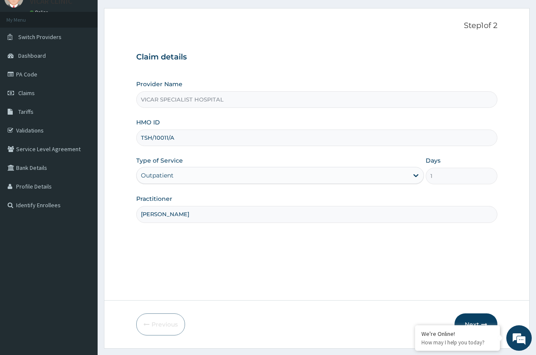
scroll to position [59, 0]
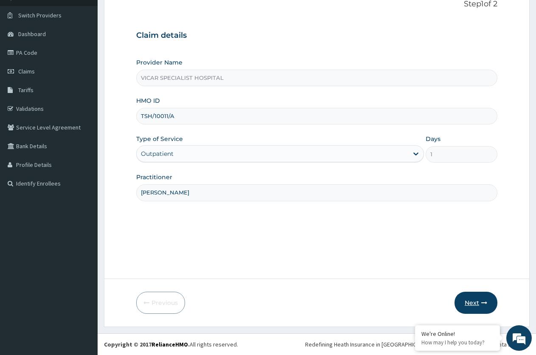
click at [471, 302] on button "Next" at bounding box center [475, 303] width 43 height 22
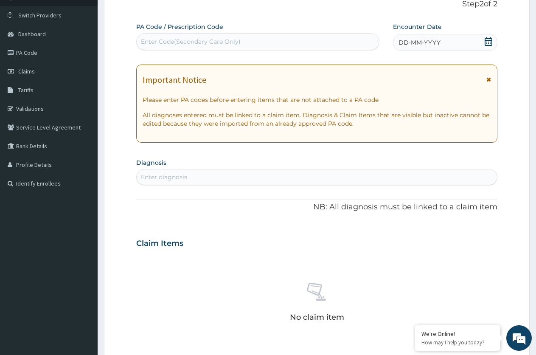
click at [488, 41] on icon at bounding box center [488, 41] width 8 height 8
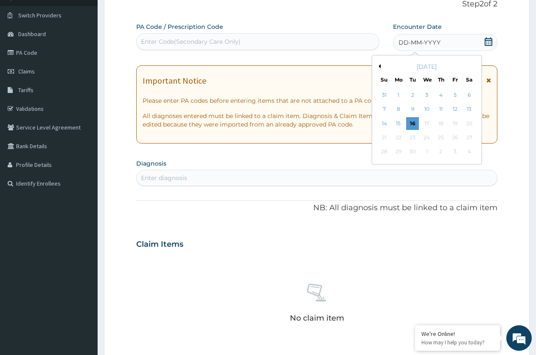
click at [403, 118] on div "15" at bounding box center [398, 123] width 13 height 13
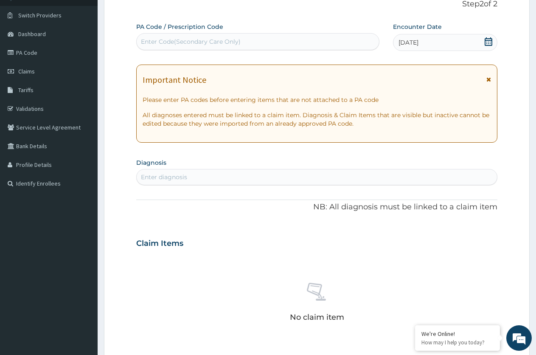
click at [274, 177] on div "Enter diagnosis" at bounding box center [317, 177] width 360 height 14
type input "[MEDICAL_DATA]"
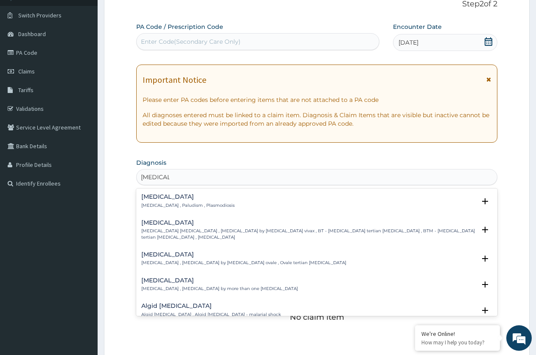
click at [179, 203] on p "[MEDICAL_DATA] , Paludism , Plasmodiosis" at bounding box center [187, 205] width 93 height 6
click at [167, 201] on div "[MEDICAL_DATA] [MEDICAL_DATA] , Paludism , Plasmodiosis" at bounding box center [187, 200] width 93 height 15
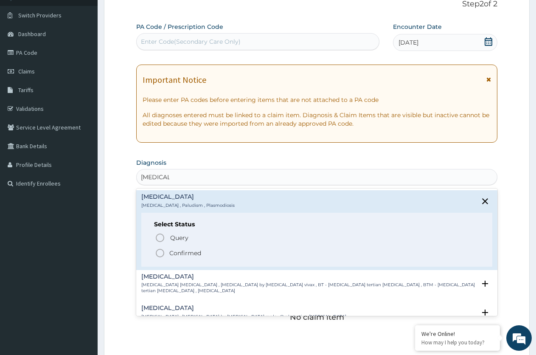
click at [167, 250] on span "Confirmed" at bounding box center [317, 253] width 325 height 10
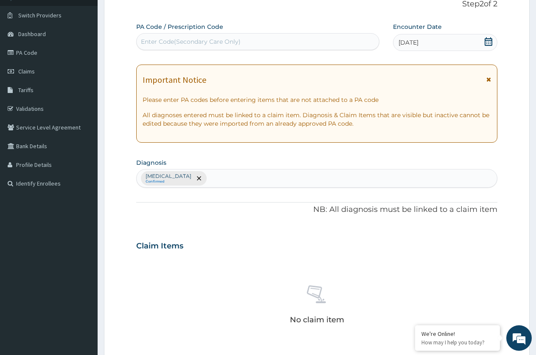
click at [213, 178] on div "[MEDICAL_DATA] Confirmed" at bounding box center [317, 178] width 360 height 18
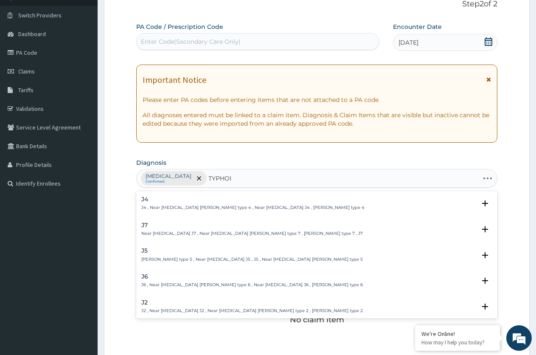
type input "[MEDICAL_DATA]"
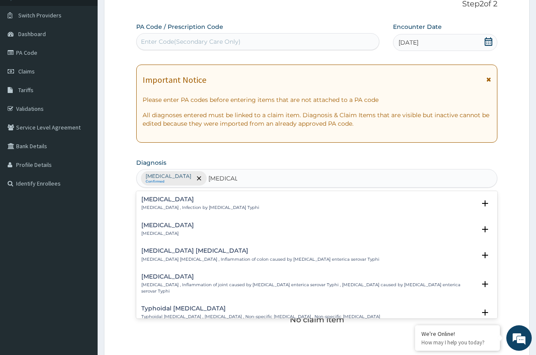
click at [160, 199] on h4 "[MEDICAL_DATA]" at bounding box center [200, 199] width 118 height 6
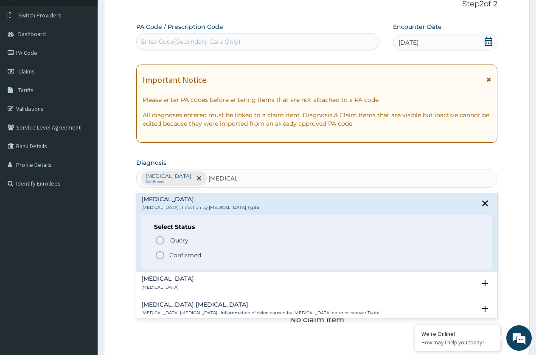
click at [168, 257] on span "Confirmed" at bounding box center [317, 255] width 325 height 10
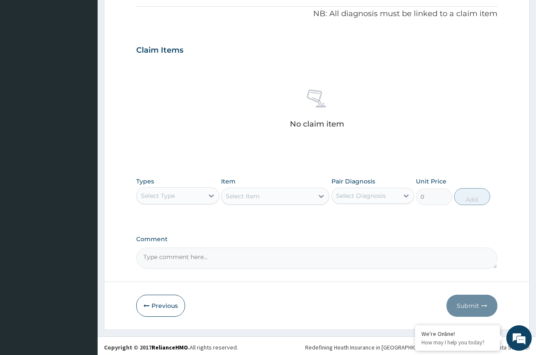
scroll to position [257, 0]
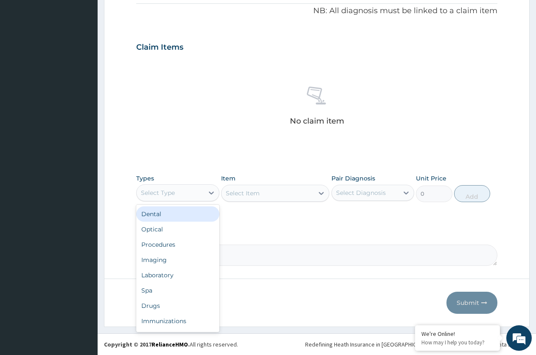
click at [197, 197] on div "Select Type" at bounding box center [170, 193] width 67 height 14
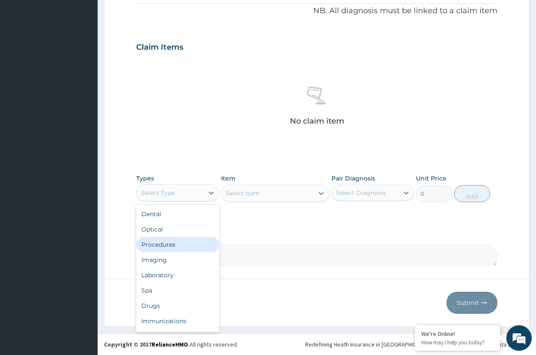
click at [178, 242] on div "Procedures" at bounding box center [177, 244] width 83 height 15
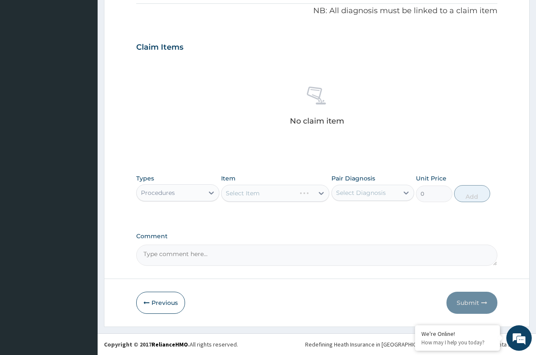
click at [257, 193] on div "Select Item" at bounding box center [275, 193] width 108 height 17
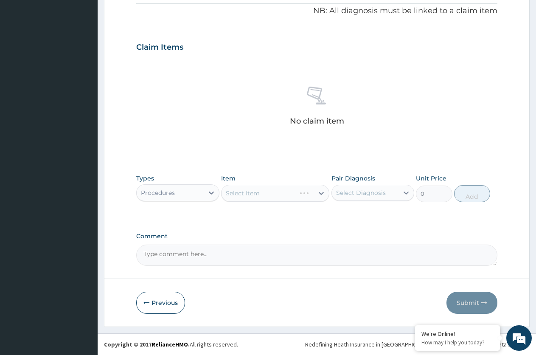
click at [280, 195] on div "Select Item" at bounding box center [275, 193] width 108 height 17
click at [280, 195] on div "Select Item" at bounding box center [268, 193] width 92 height 14
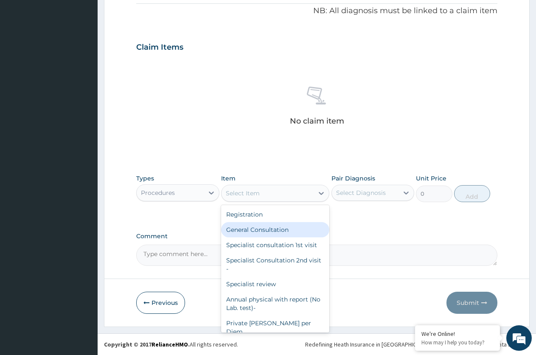
click at [269, 230] on div "General Consultation" at bounding box center [275, 229] width 108 height 15
type input "2000"
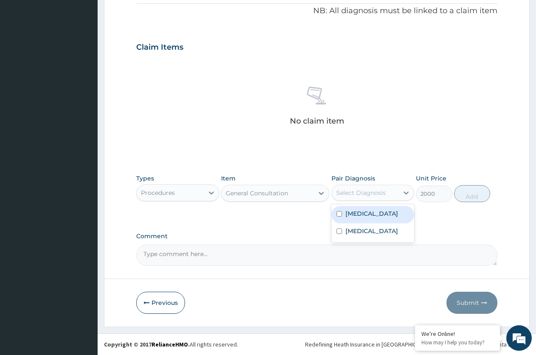
click at [357, 192] on div "Select Diagnosis" at bounding box center [361, 192] width 50 height 8
click at [361, 219] on div "[MEDICAL_DATA]" at bounding box center [372, 214] width 83 height 17
checkbox input "true"
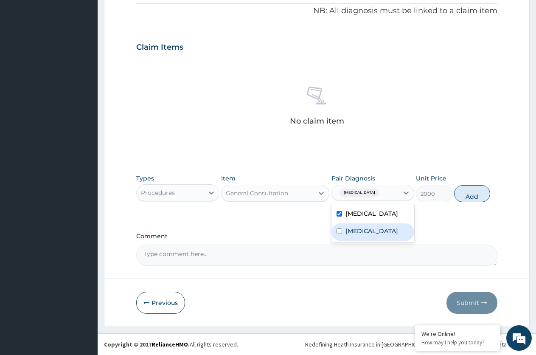
click at [365, 237] on div "[MEDICAL_DATA]" at bounding box center [372, 231] width 83 height 17
checkbox input "true"
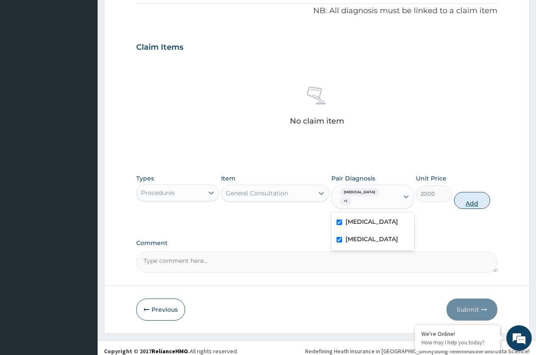
click at [471, 192] on button "Add" at bounding box center [472, 200] width 36 height 17
type input "0"
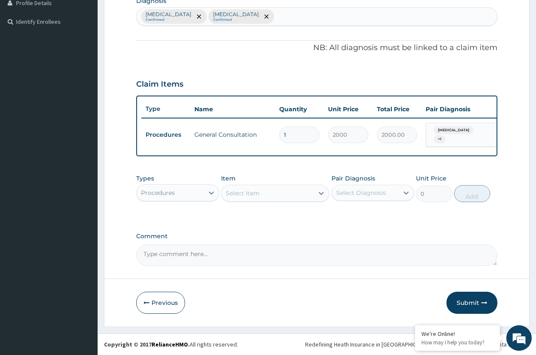
scroll to position [224, 0]
click at [185, 191] on div "Procedures" at bounding box center [170, 193] width 67 height 14
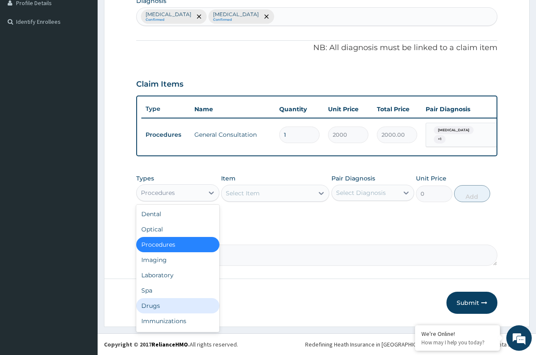
click at [174, 301] on div "Drugs" at bounding box center [177, 305] width 83 height 15
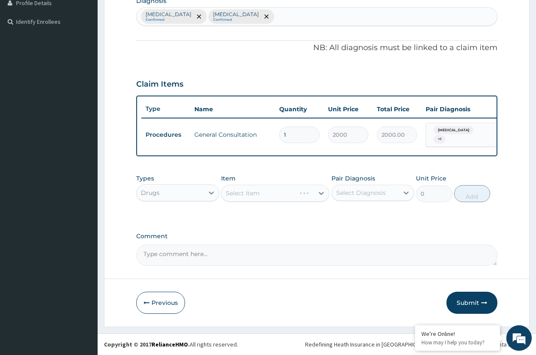
click at [248, 193] on div "Select Item" at bounding box center [275, 193] width 108 height 17
click at [248, 193] on div "Select Item" at bounding box center [243, 193] width 34 height 8
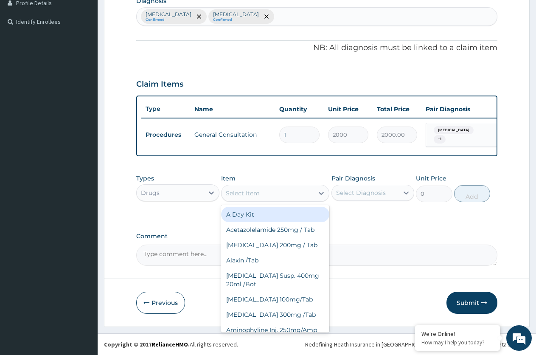
type input "S"
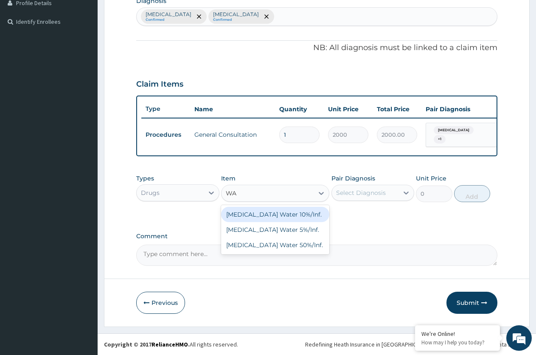
type input "W"
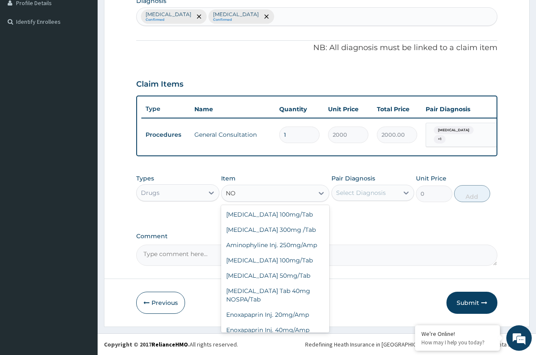
type input "N"
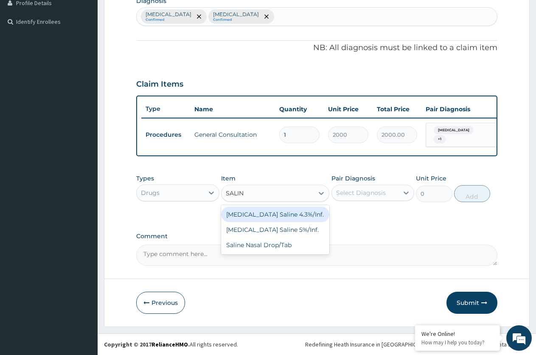
type input "SALINE"
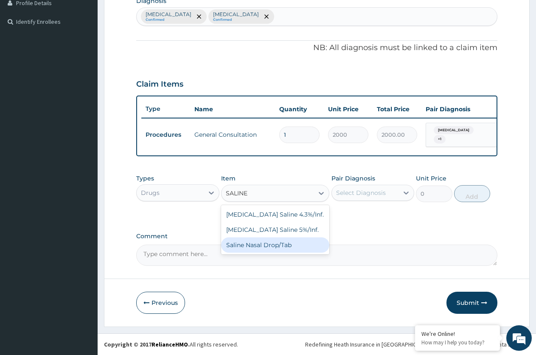
click at [286, 247] on div "Saline Nasal Drop/Tab" at bounding box center [275, 244] width 108 height 15
type input "60"
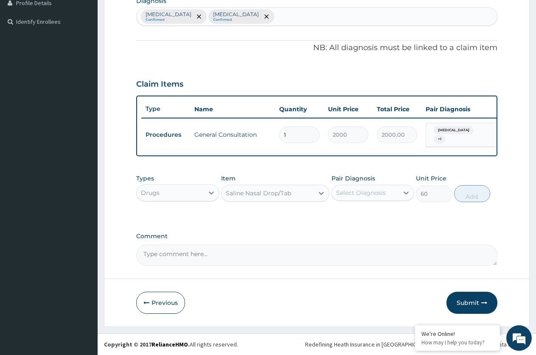
click at [308, 193] on div "Saline Nasal Drop/Tab" at bounding box center [268, 193] width 92 height 14
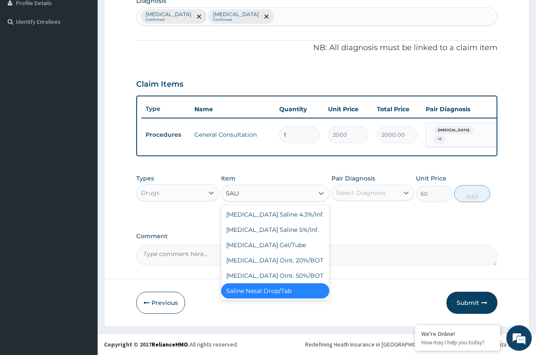
scroll to position [0, 0]
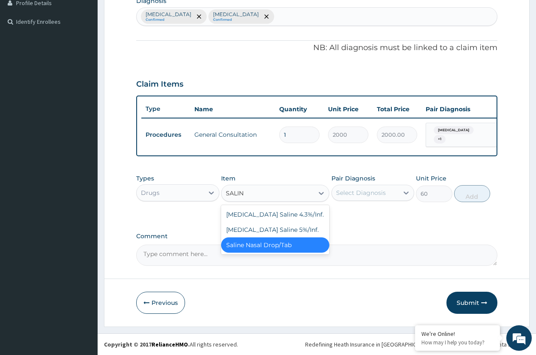
type input "SALINE"
click at [305, 231] on div "Dextrose Saline 5%/Inf." at bounding box center [275, 229] width 108 height 15
type input "1000"
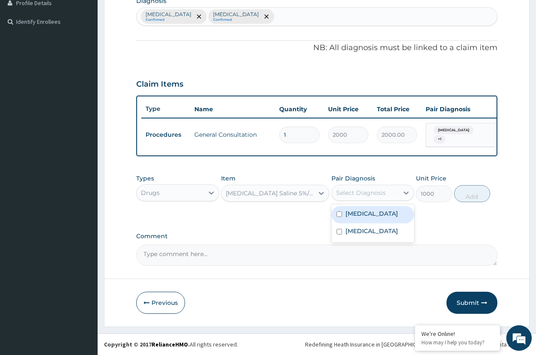
click at [376, 188] on div "Select Diagnosis" at bounding box center [365, 193] width 67 height 14
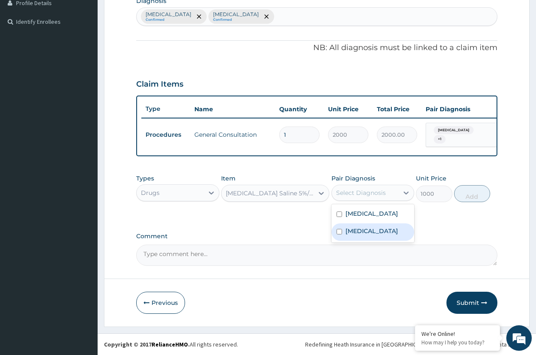
click at [366, 227] on label "Typhoid fever" at bounding box center [371, 231] width 53 height 8
click at [367, 223] on div "Typhoid fever" at bounding box center [372, 231] width 83 height 17
checkbox input "false"
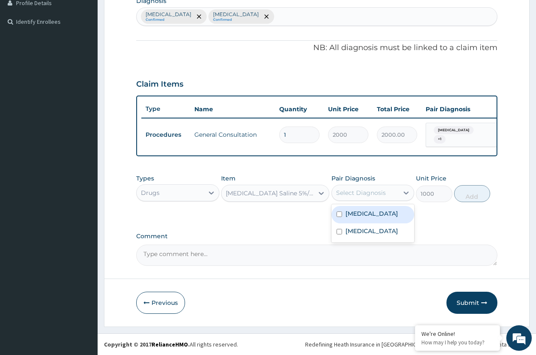
click at [373, 218] on div "Malaria" at bounding box center [372, 214] width 83 height 17
checkbox input "true"
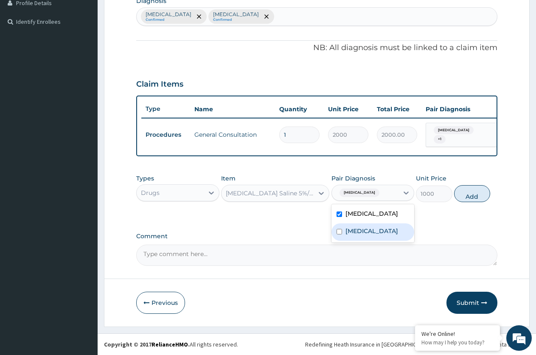
click at [372, 227] on label "Typhoid fever" at bounding box center [371, 231] width 53 height 8
checkbox input "true"
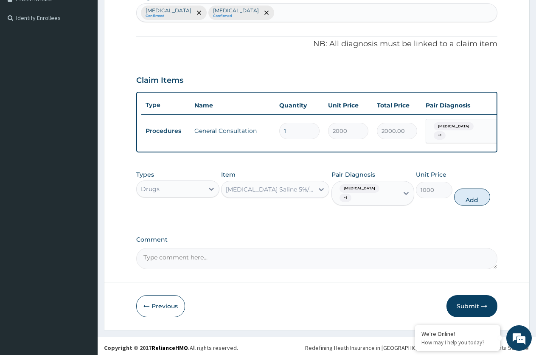
drag, startPoint x: 482, startPoint y: 193, endPoint x: 406, endPoint y: 206, distance: 77.1
click at [482, 193] on button "Add" at bounding box center [472, 196] width 36 height 17
type input "0"
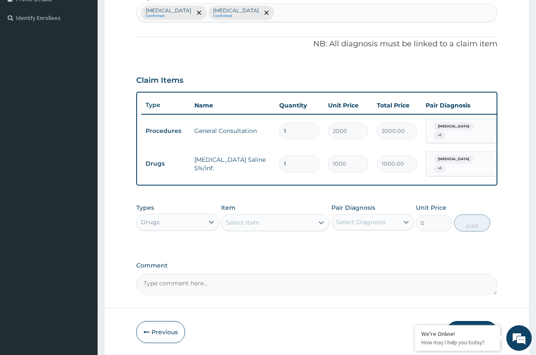
type input "0.00"
type input "2"
type input "2000.00"
type input "2"
click at [252, 220] on div "Select Item" at bounding box center [243, 222] width 34 height 8
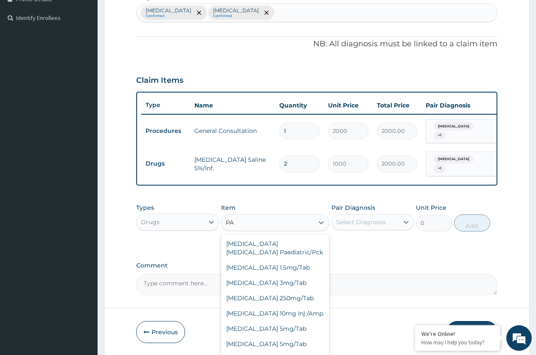
type input "P"
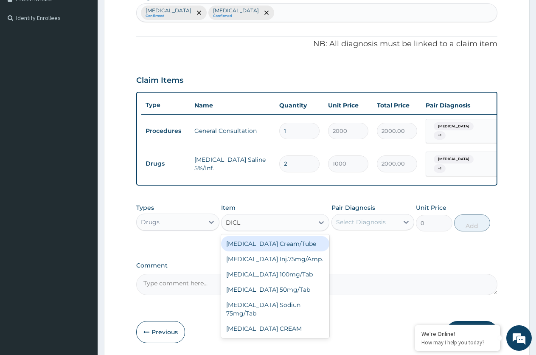
type input "DICLO"
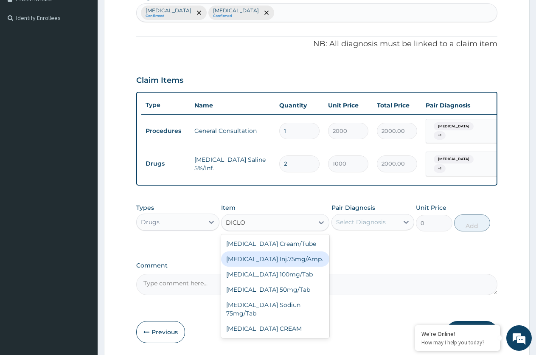
click at [297, 252] on div "Diclofenac Inj.75mg/Amp." at bounding box center [275, 258] width 108 height 15
type input "900"
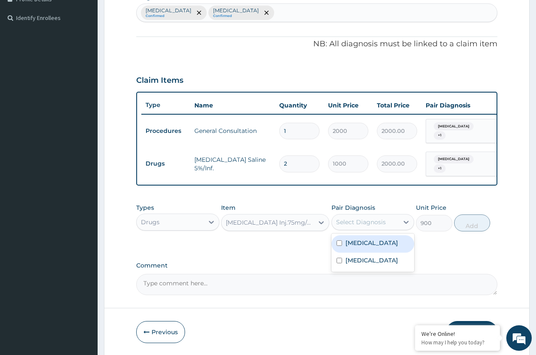
click at [373, 225] on div "Select Diagnosis" at bounding box center [361, 222] width 50 height 8
click at [377, 256] on label "Typhoid fever" at bounding box center [371, 260] width 53 height 8
checkbox input "true"
click at [367, 248] on div "Malaria" at bounding box center [372, 243] width 83 height 17
checkbox input "true"
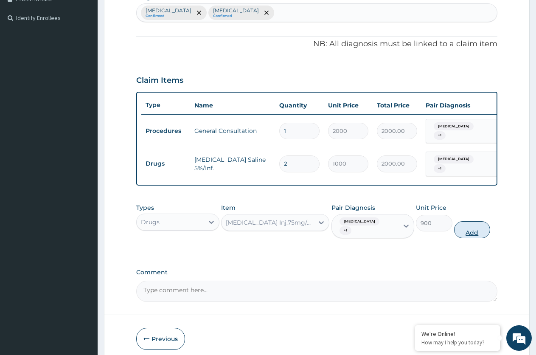
click at [477, 223] on button "Add" at bounding box center [472, 229] width 36 height 17
type input "0"
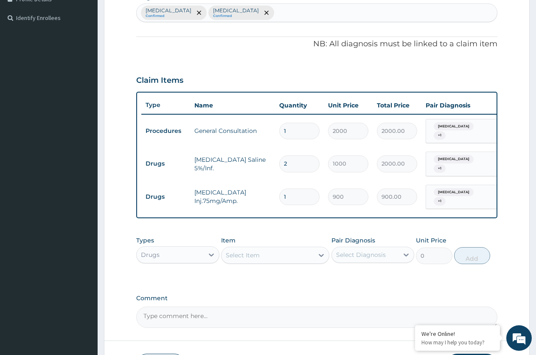
click at [246, 251] on div "Select Item" at bounding box center [243, 255] width 34 height 8
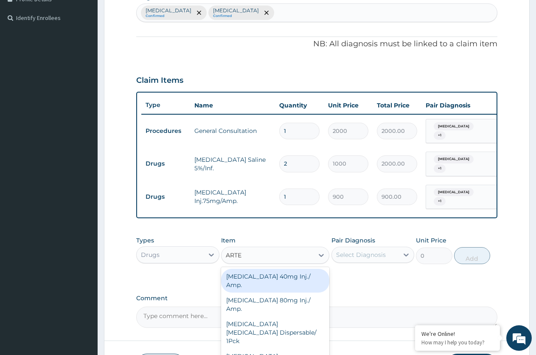
type input "ARTEE"
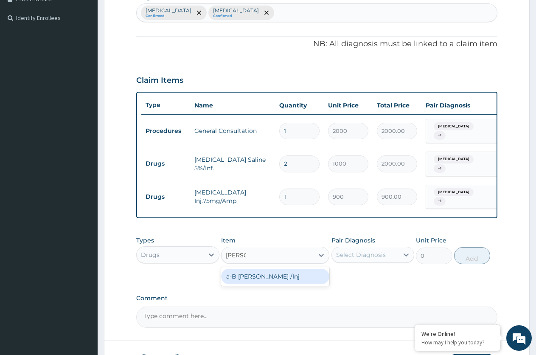
click at [256, 272] on div "a-B Arteether /Inj" at bounding box center [275, 276] width 108 height 15
type input "1200"
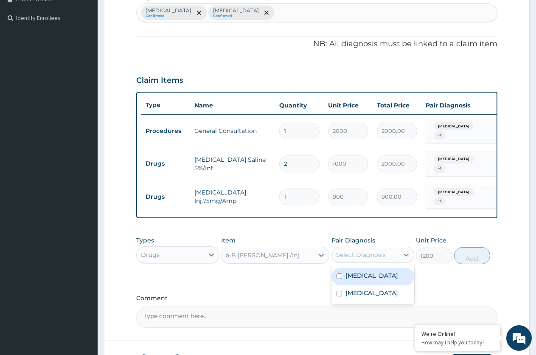
click at [356, 250] on div "Select Diagnosis" at bounding box center [361, 254] width 50 height 8
click at [358, 275] on label "Malaria" at bounding box center [371, 275] width 53 height 8
checkbox input "true"
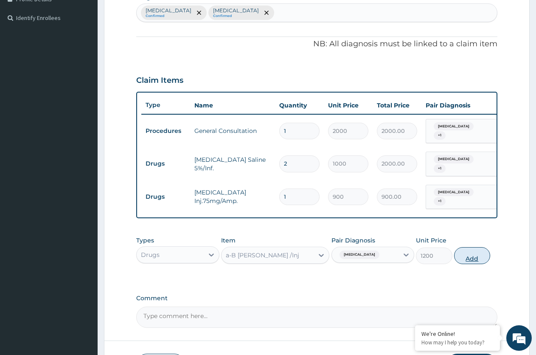
click at [476, 255] on button "Add" at bounding box center [472, 255] width 36 height 17
type input "0"
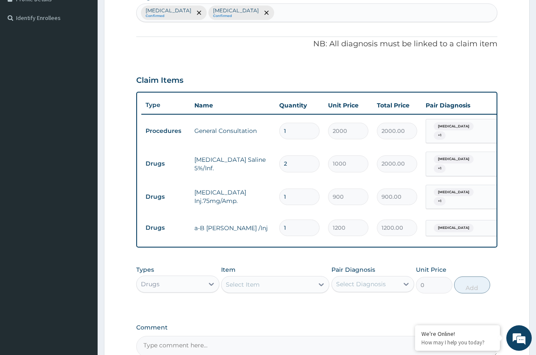
type input "0.00"
type input "3"
type input "3600.00"
type input "3"
click at [273, 280] on div "Select Item" at bounding box center [268, 285] width 92 height 14
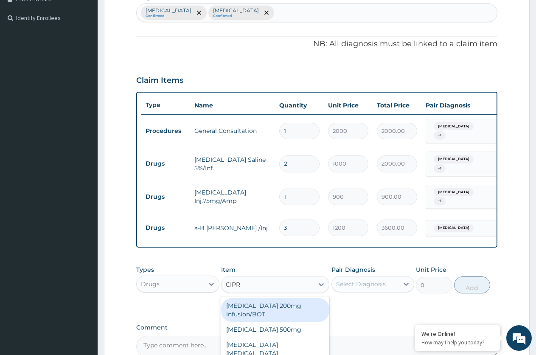
type input "CIPRO"
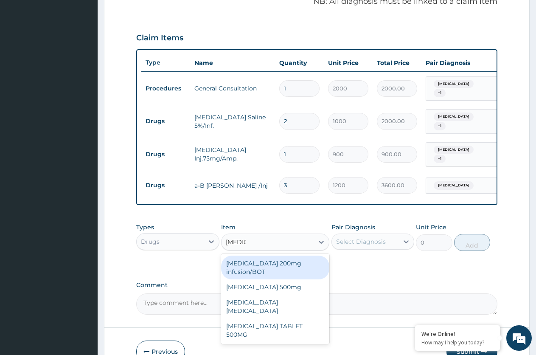
click at [286, 263] on div "Ciprofloxacin 200mg infusion/BOT" at bounding box center [275, 267] width 108 height 24
type input "600"
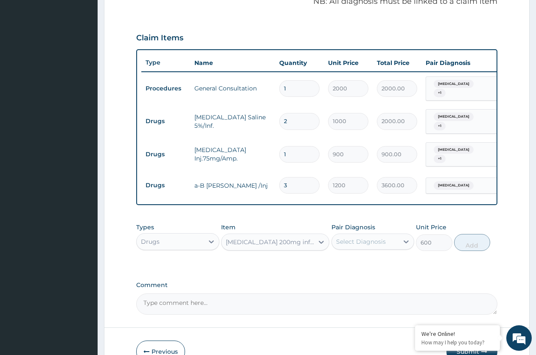
click at [370, 237] on div "Select Diagnosis" at bounding box center [361, 241] width 50 height 8
drag, startPoint x: 360, startPoint y: 278, endPoint x: 473, endPoint y: 264, distance: 113.4
click at [367, 278] on label "Typhoid fever" at bounding box center [371, 279] width 53 height 8
checkbox input "true"
click at [477, 239] on button "Add" at bounding box center [472, 242] width 36 height 17
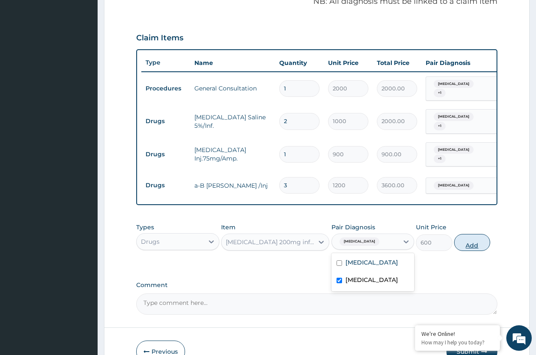
type input "0"
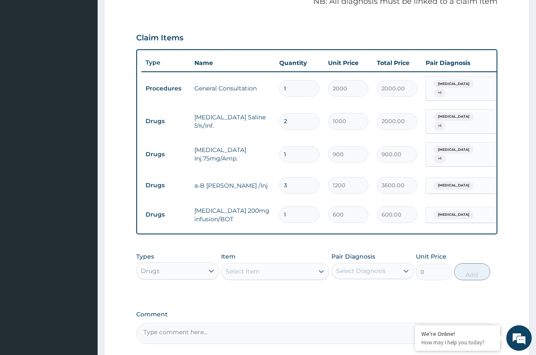
type input "0.00"
type input "3"
type input "1800.00"
type input "3"
click at [265, 269] on div "Select Item" at bounding box center [268, 271] width 92 height 14
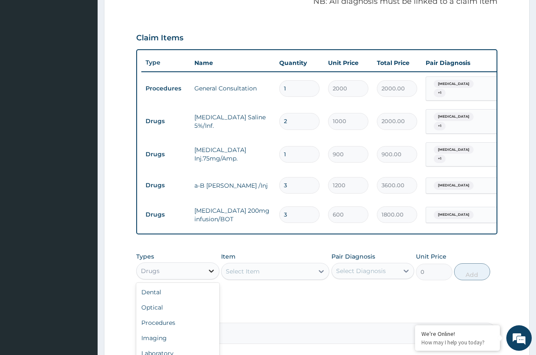
click at [207, 270] on icon at bounding box center [211, 270] width 8 height 8
drag, startPoint x: 173, startPoint y: 347, endPoint x: 186, endPoint y: 325, distance: 25.0
click at [174, 347] on div "Laboratory" at bounding box center [177, 352] width 83 height 15
click at [248, 264] on div "Select Item" at bounding box center [275, 271] width 108 height 17
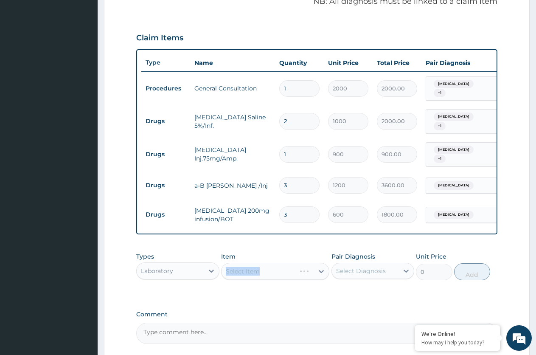
click at [248, 264] on div "Select Item" at bounding box center [275, 271] width 108 height 17
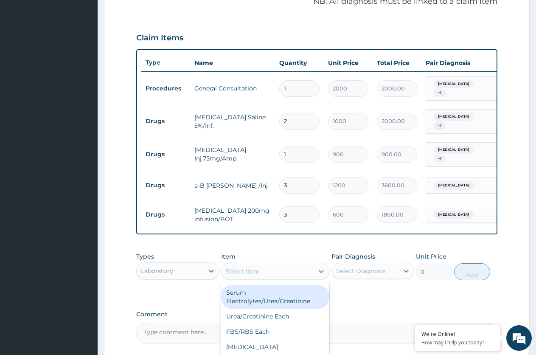
click at [276, 268] on div "Select Item" at bounding box center [268, 271] width 92 height 14
type input "MA"
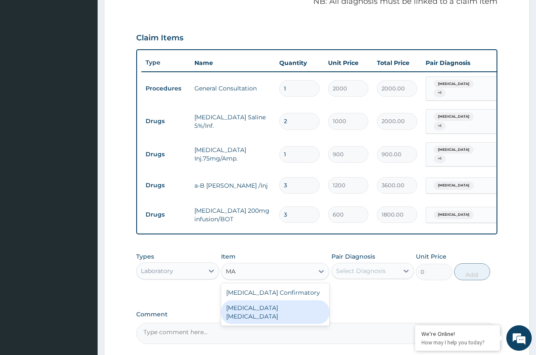
click at [278, 306] on div "MALARIA PARASITE" at bounding box center [275, 312] width 108 height 24
type input "2000"
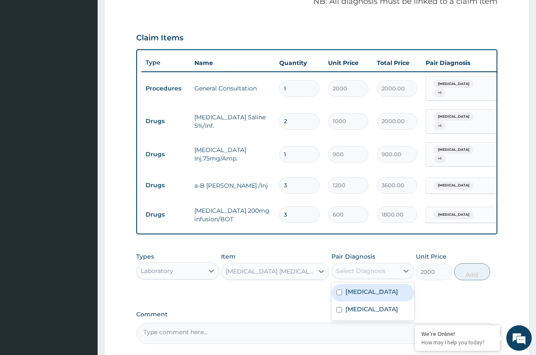
click at [348, 269] on div "Select Diagnosis" at bounding box center [361, 270] width 50 height 8
click at [356, 287] on label "Malaria" at bounding box center [371, 291] width 53 height 8
checkbox input "true"
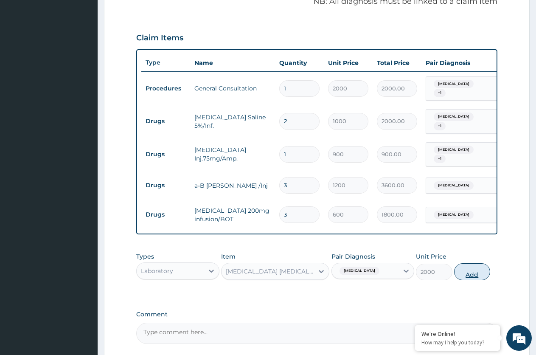
click at [473, 269] on button "Add" at bounding box center [472, 271] width 36 height 17
type input "0"
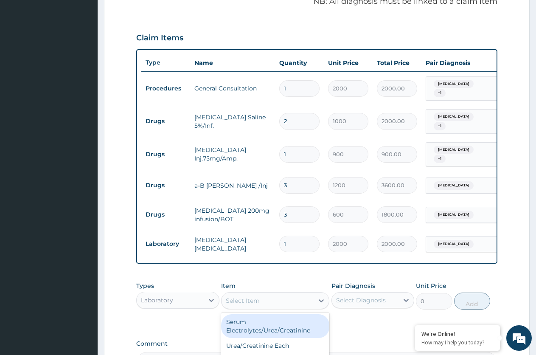
click at [251, 294] on div "Select Item" at bounding box center [268, 301] width 92 height 14
type input "STO"
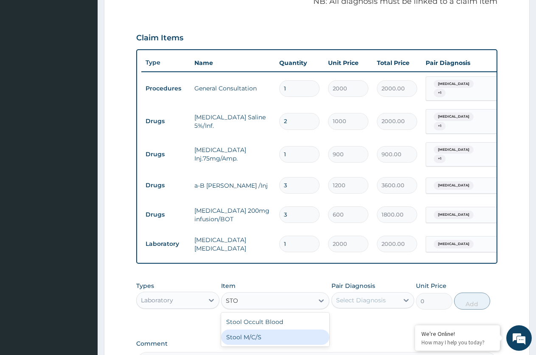
click at [253, 333] on div "Stool M/C/S" at bounding box center [275, 336] width 108 height 15
type input "3000"
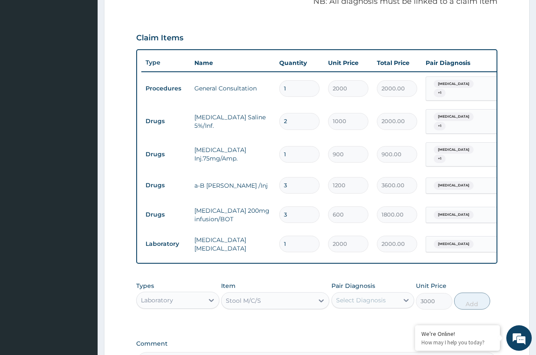
click at [365, 296] on div "Select Diagnosis" at bounding box center [361, 300] width 50 height 8
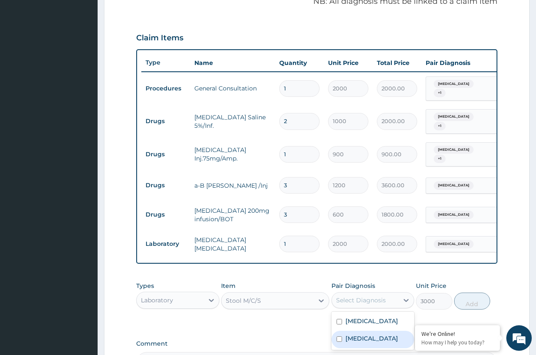
click at [373, 334] on label "Typhoid fever" at bounding box center [371, 338] width 53 height 8
checkbox input "true"
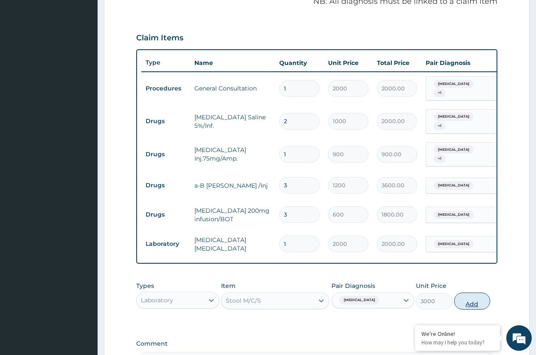
click at [479, 292] on button "Add" at bounding box center [472, 300] width 36 height 17
type input "0"
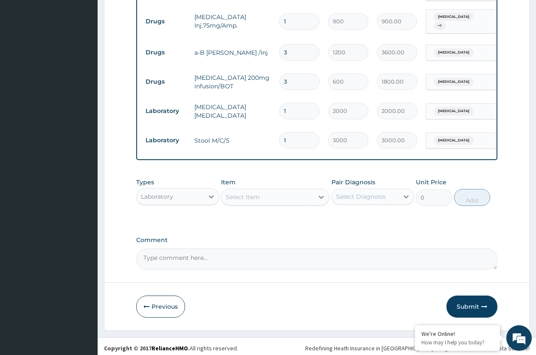
scroll to position [400, 0]
click at [476, 304] on button "Submit" at bounding box center [471, 306] width 51 height 22
